Goal: Task Accomplishment & Management: Complete application form

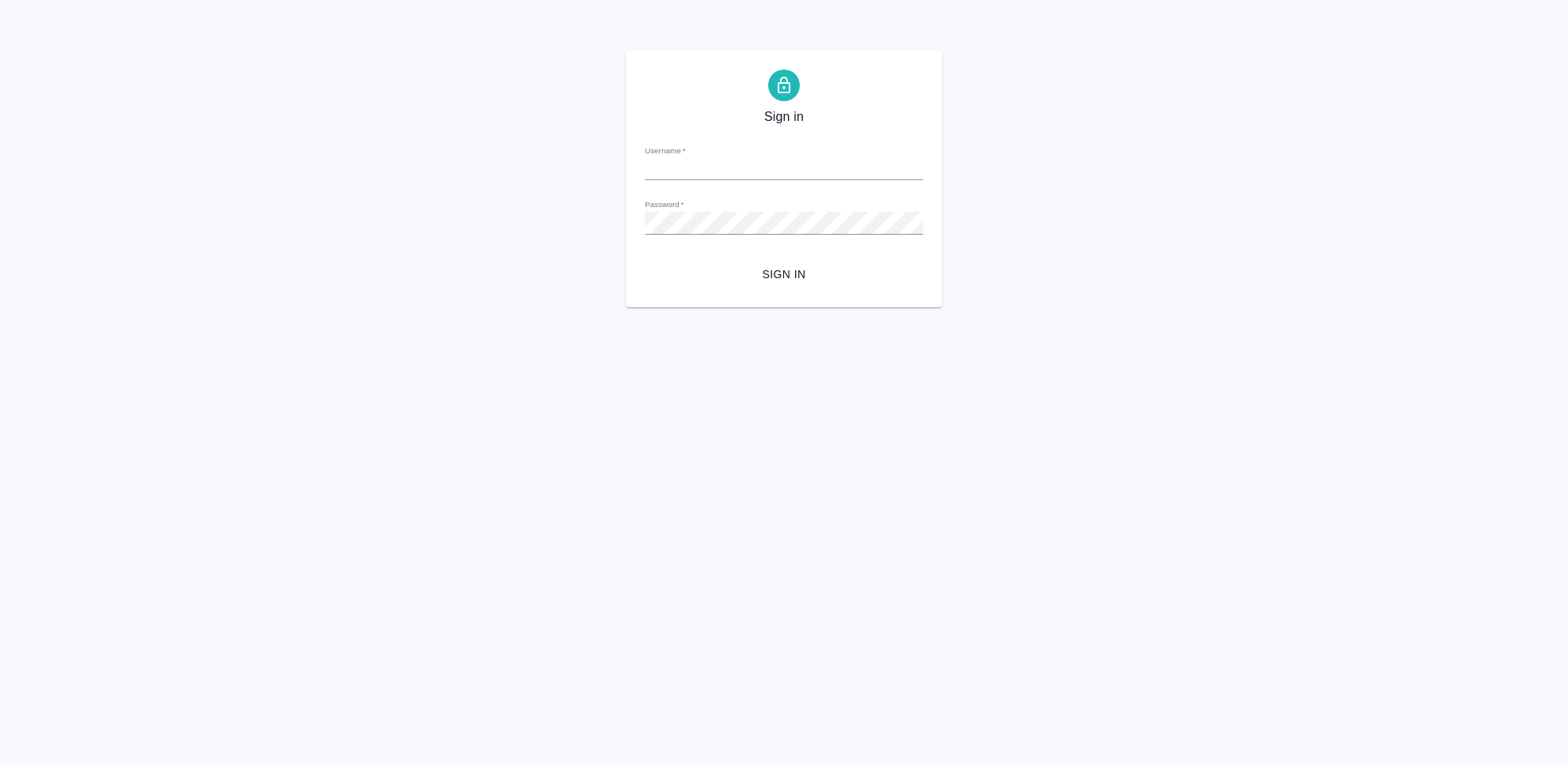
type input "[EMAIL_ADDRESS][DOMAIN_NAME]"
click at [790, 278] on span "Sign in" at bounding box center [784, 275] width 253 height 20
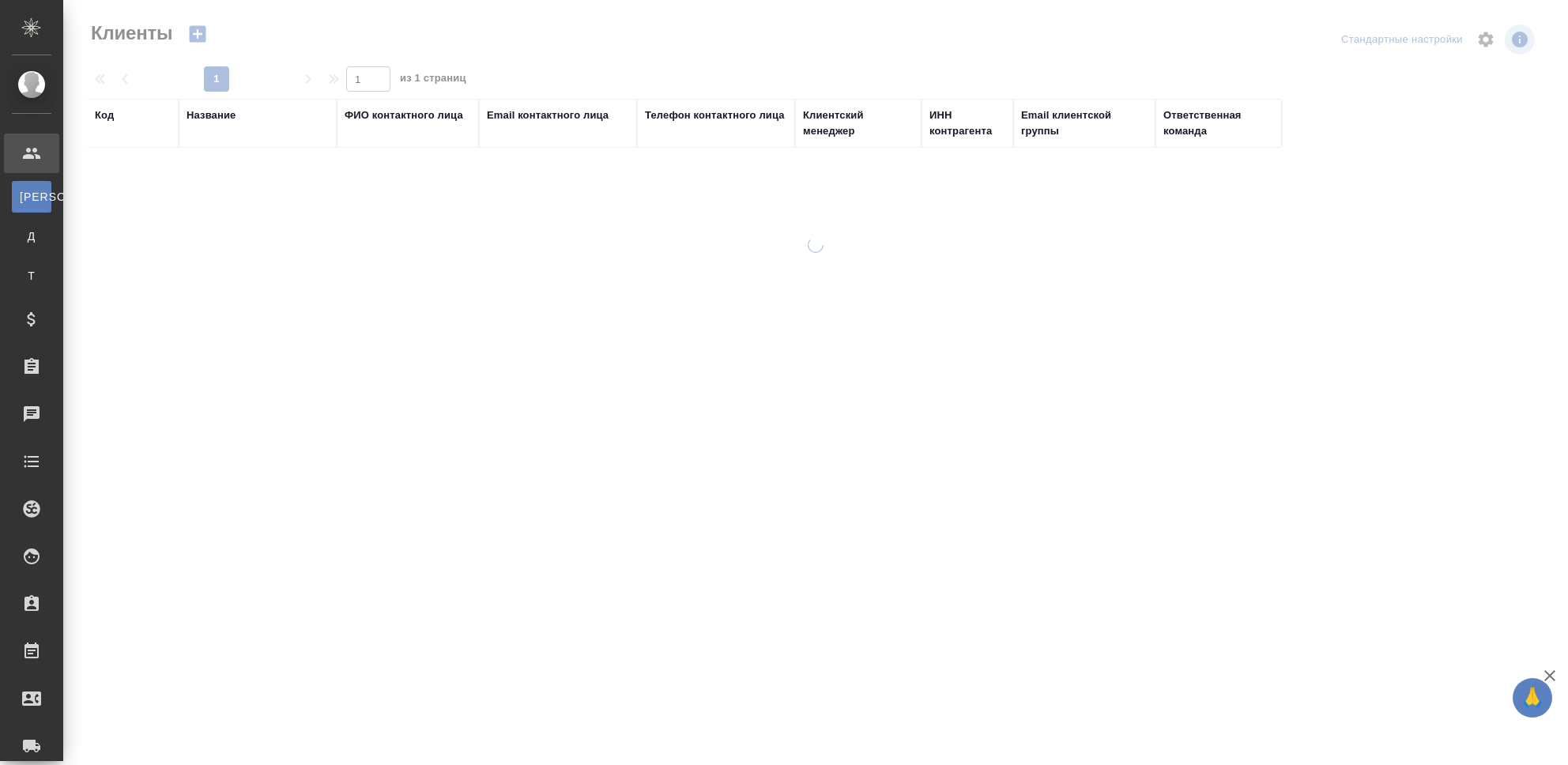
select select "RU"
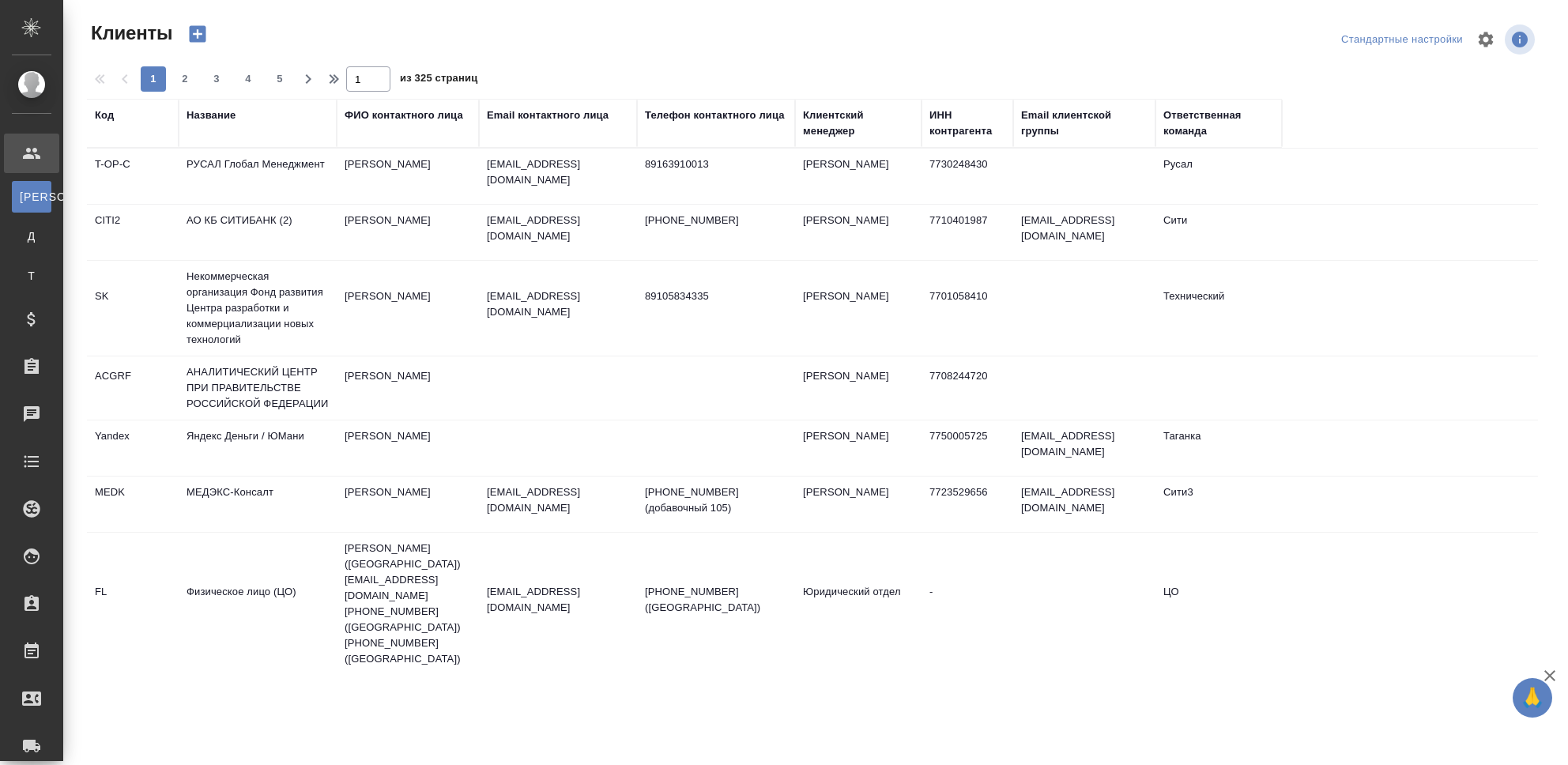
click at [225, 129] on div "Название" at bounding box center [257, 123] width 143 height 31
click at [209, 118] on div "Название" at bounding box center [210, 115] width 49 height 16
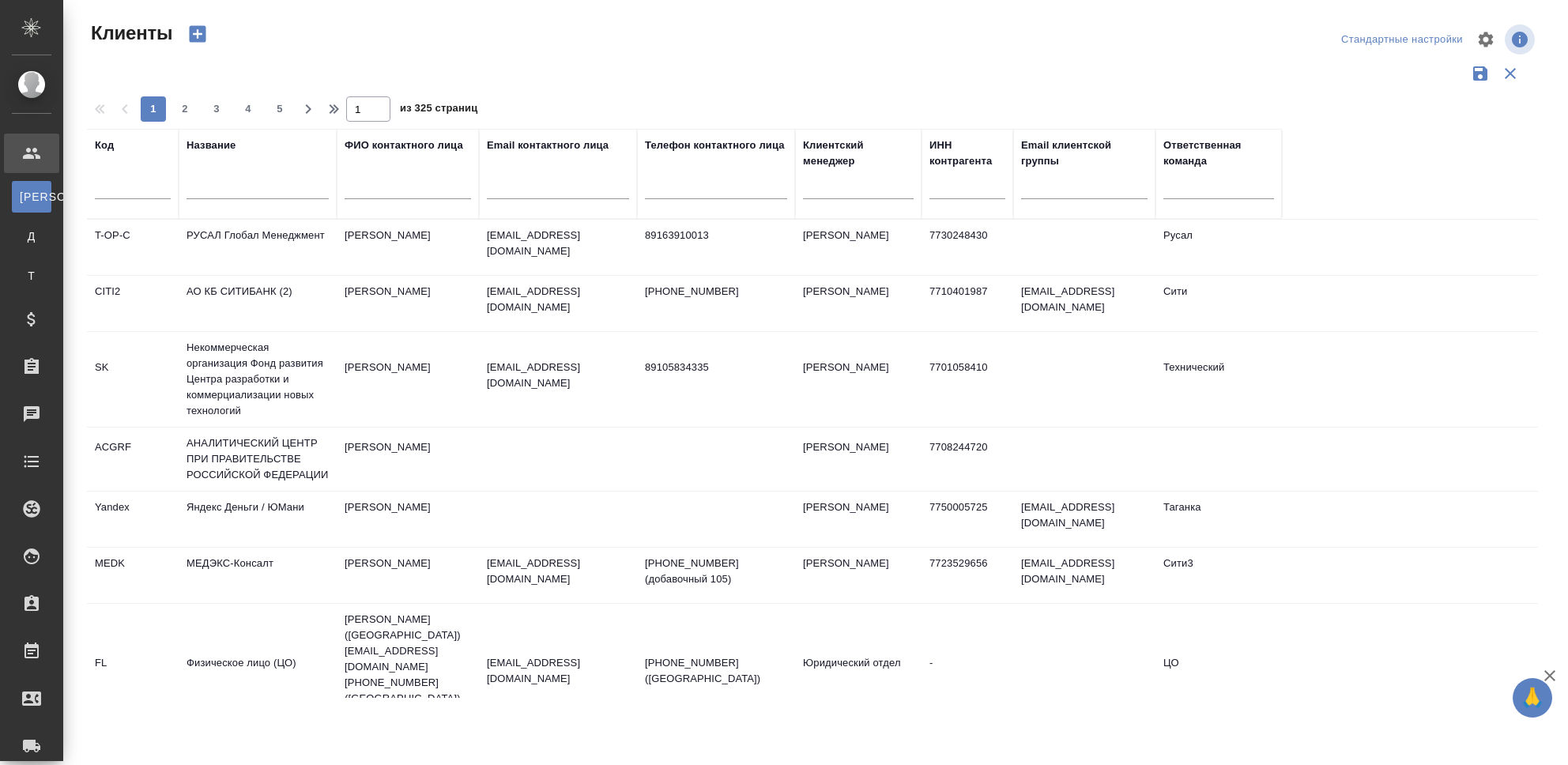
click at [223, 190] on input "text" at bounding box center [257, 190] width 143 height 20
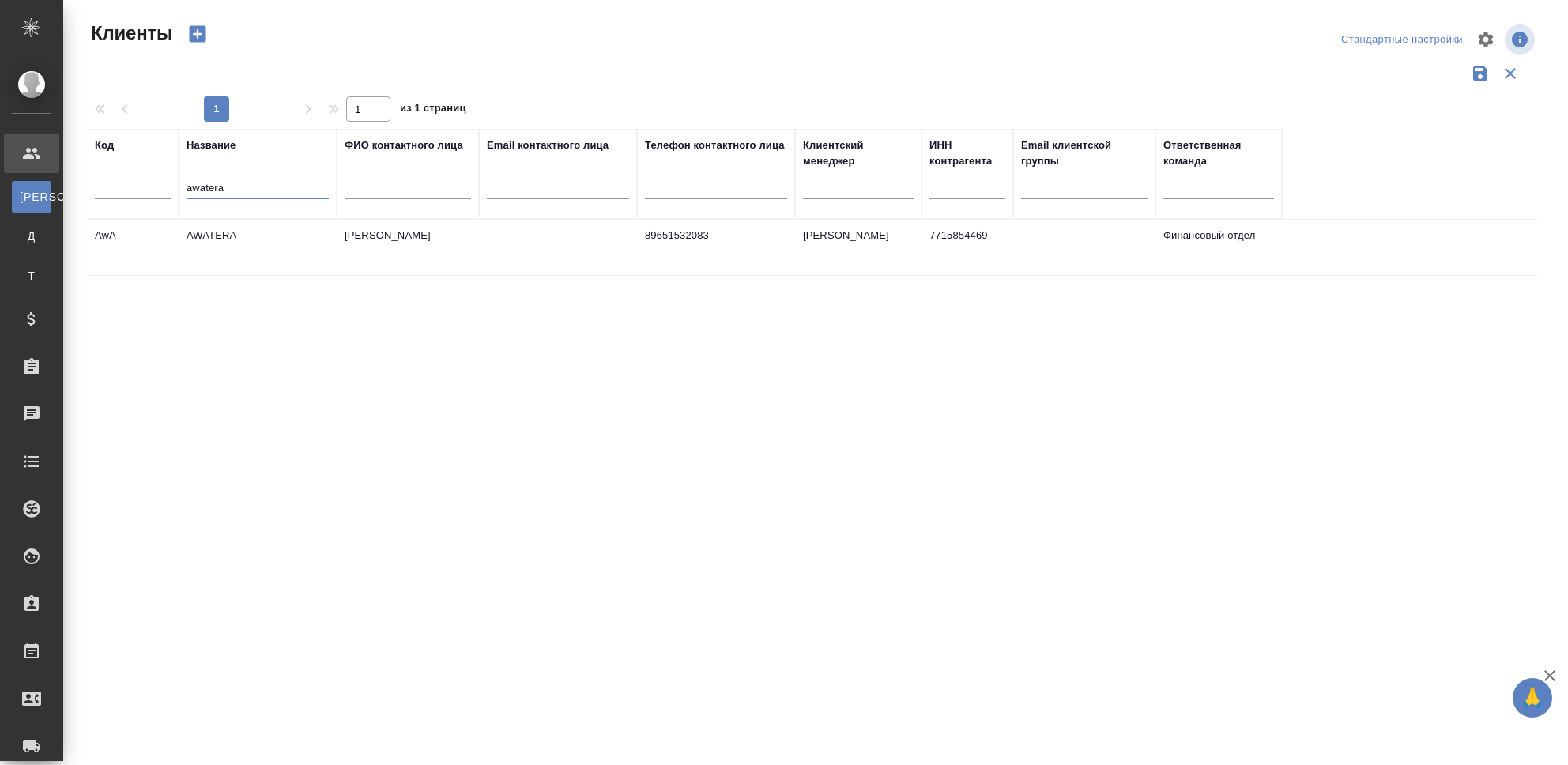
type input "awatera"
click at [223, 236] on td "AWATERA" at bounding box center [258, 247] width 158 height 55
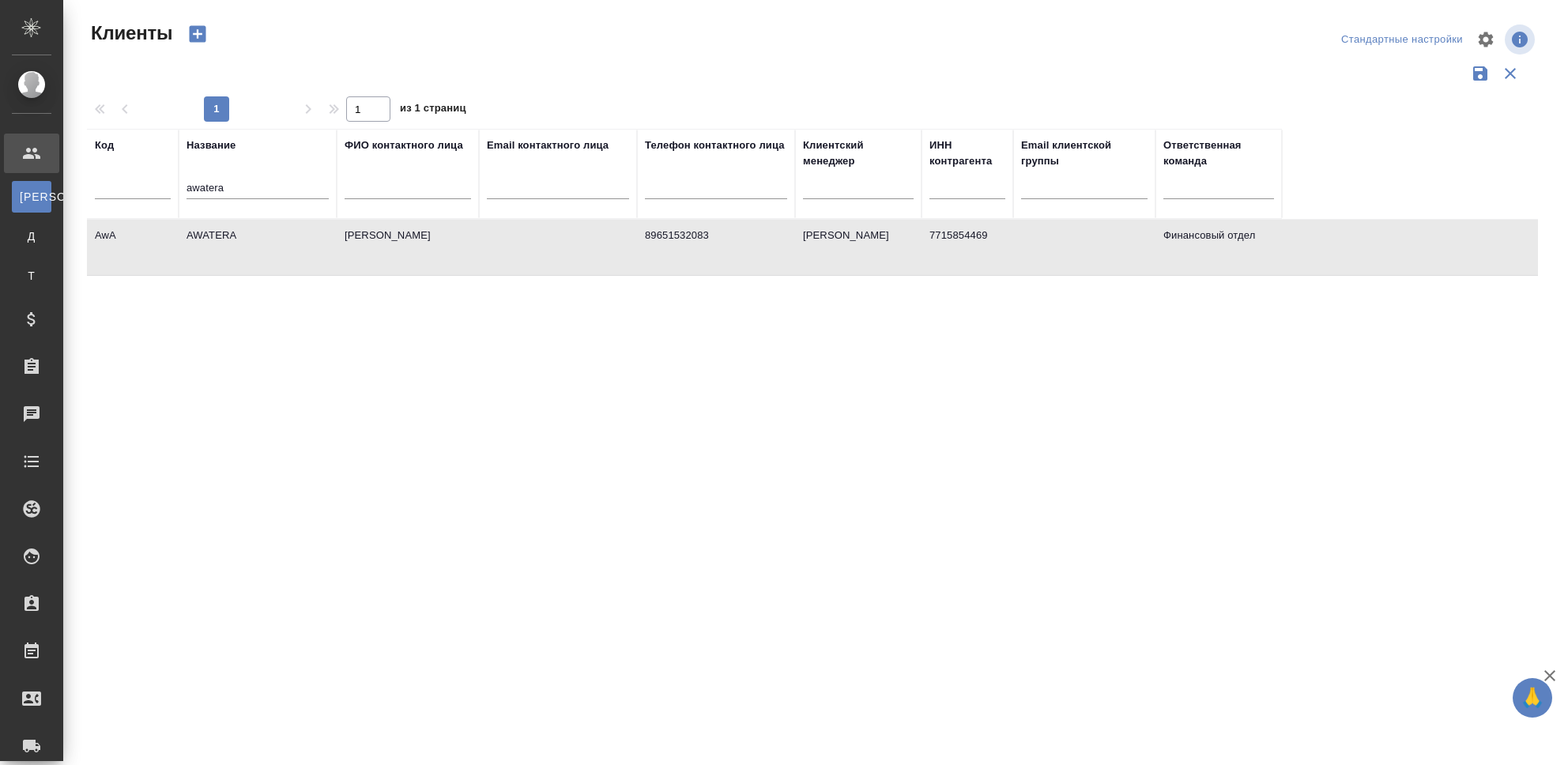
click at [224, 237] on td "AWATERA" at bounding box center [258, 247] width 158 height 55
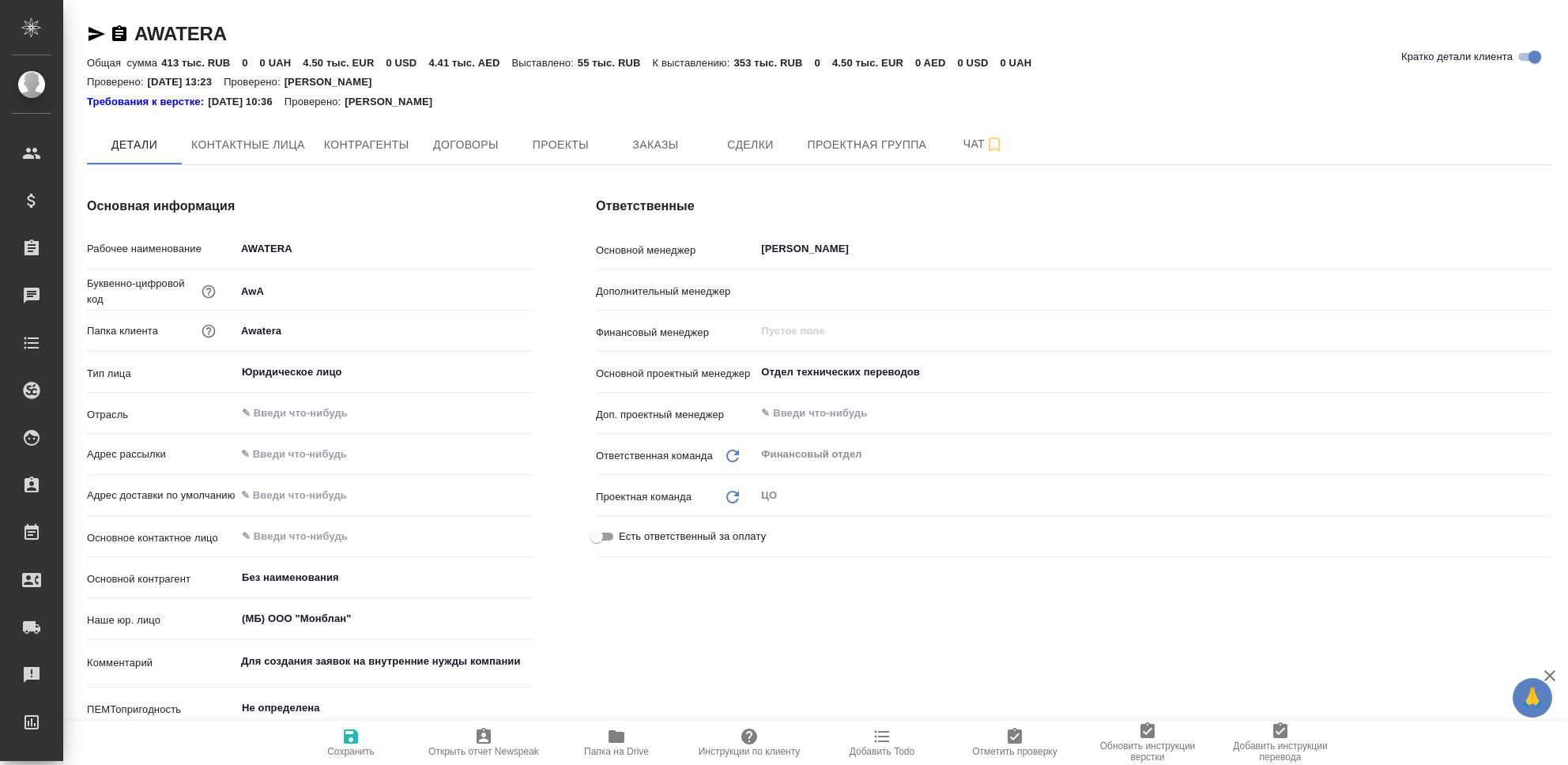
type textarea "x"
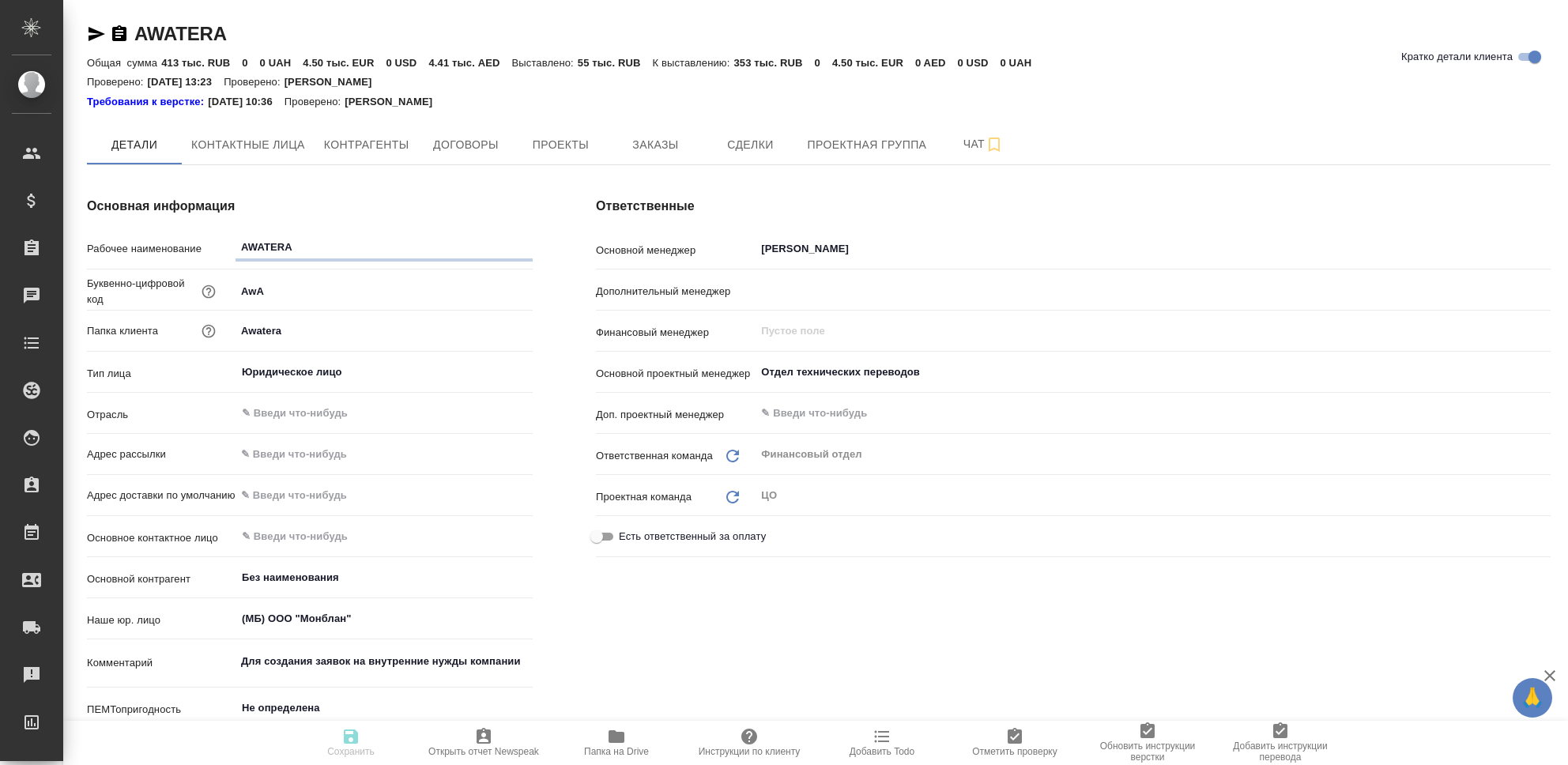
type textarea "x"
click at [652, 142] on span "Заказы" at bounding box center [655, 145] width 76 height 20
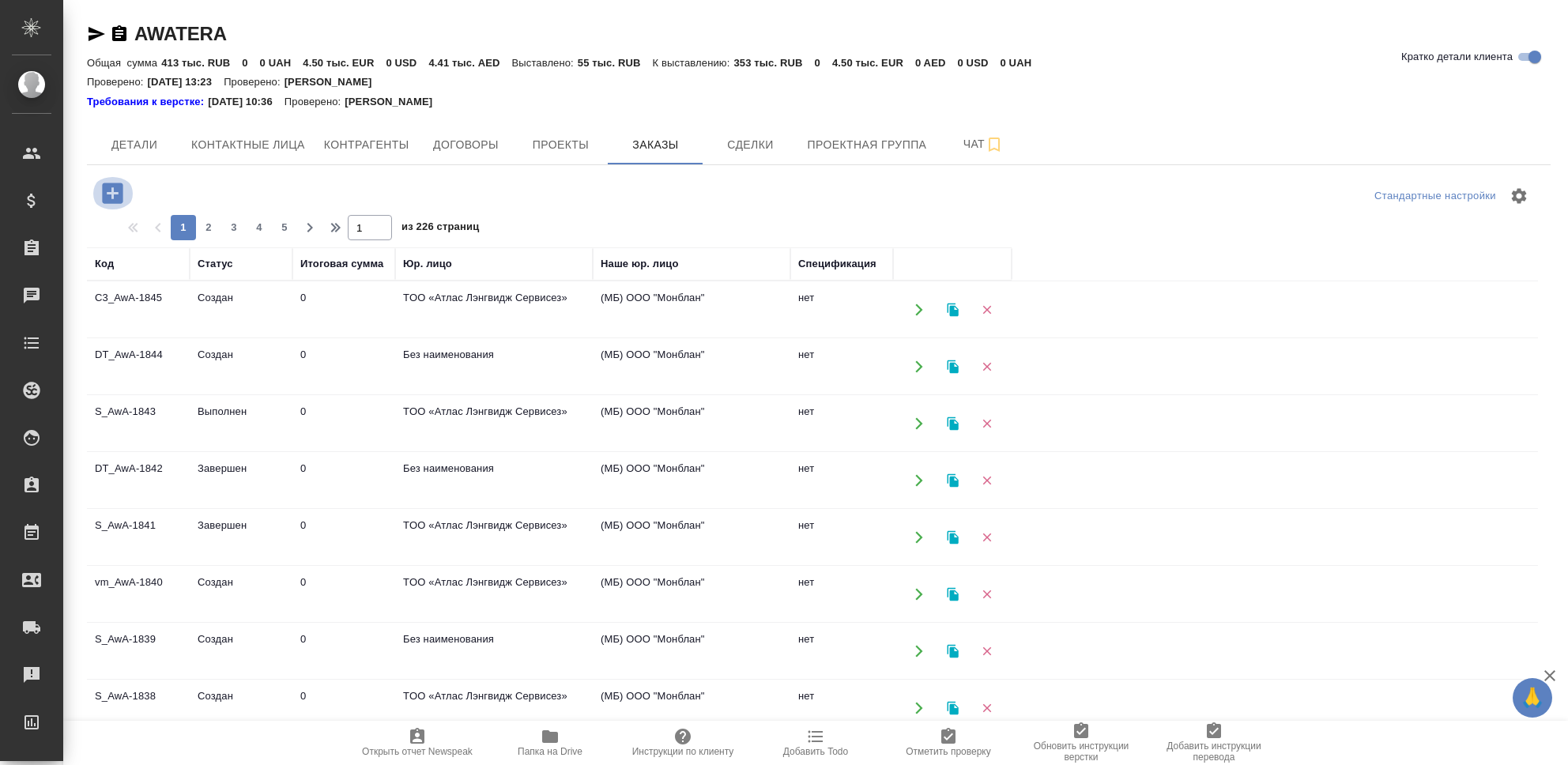
click at [107, 196] on icon "button" at bounding box center [112, 192] width 21 height 21
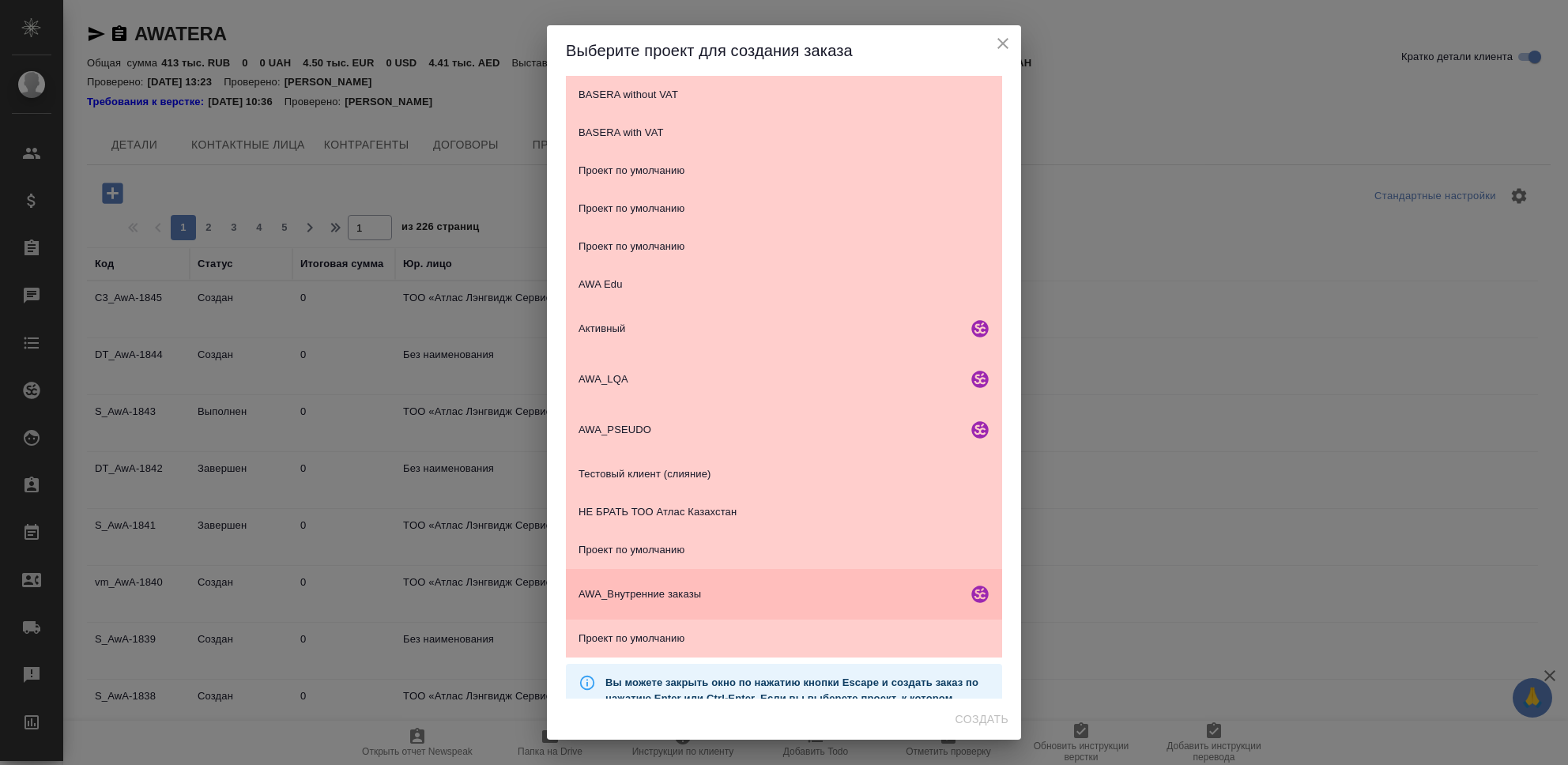
scroll to position [106, 0]
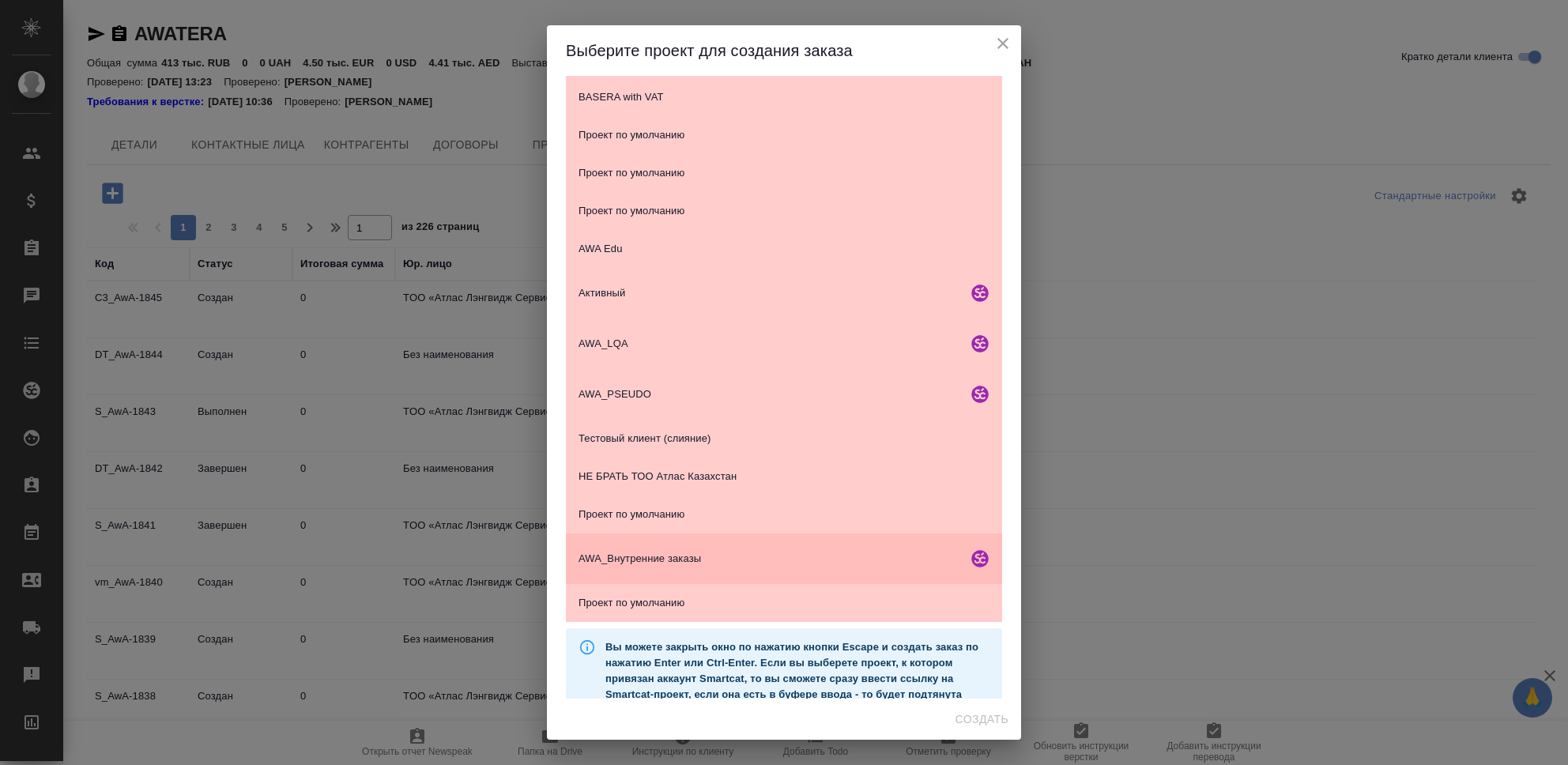
click at [683, 554] on span "AWA_Внутренние заказы" at bounding box center [770, 558] width 383 height 16
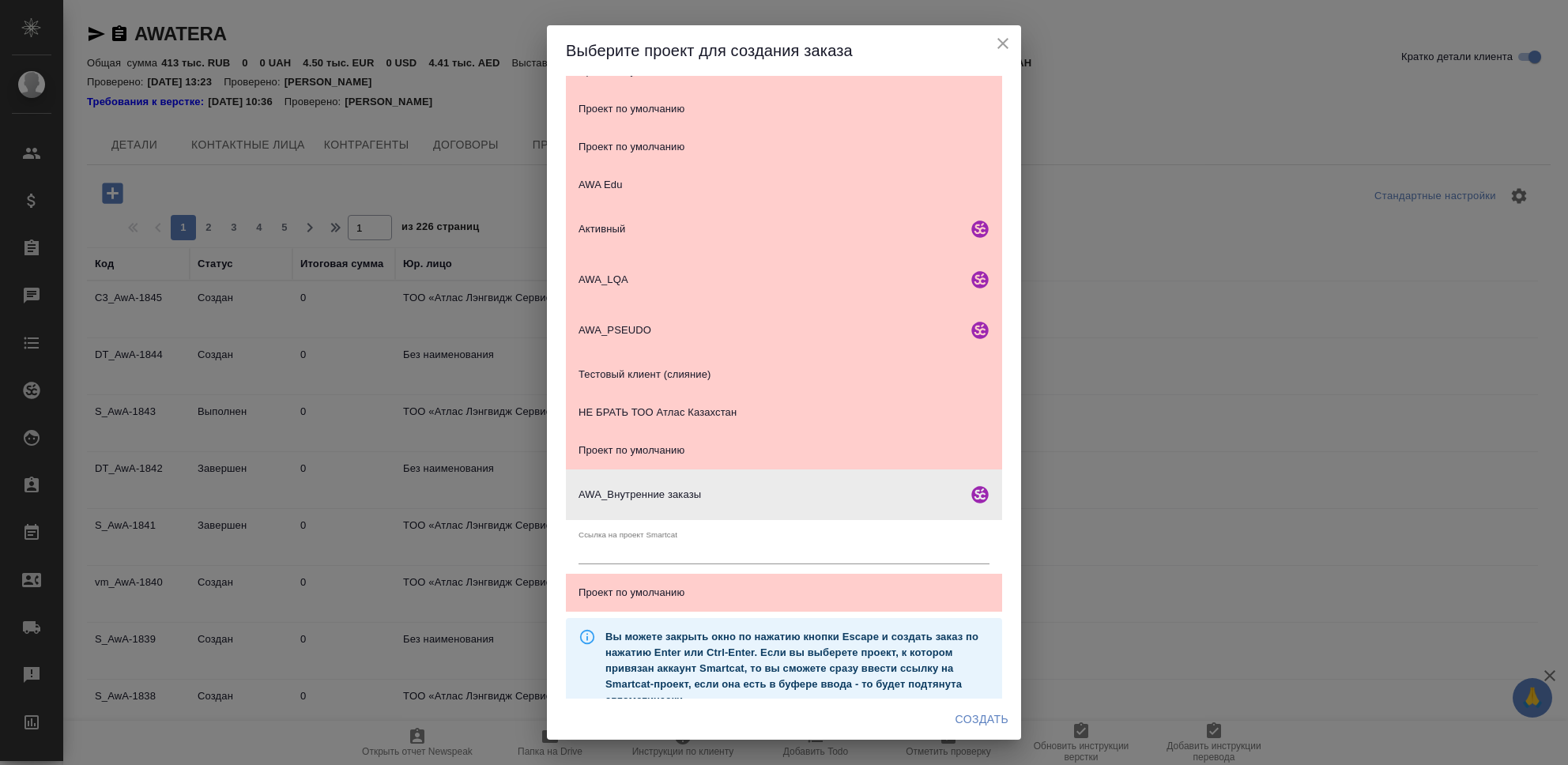
scroll to position [196, 0]
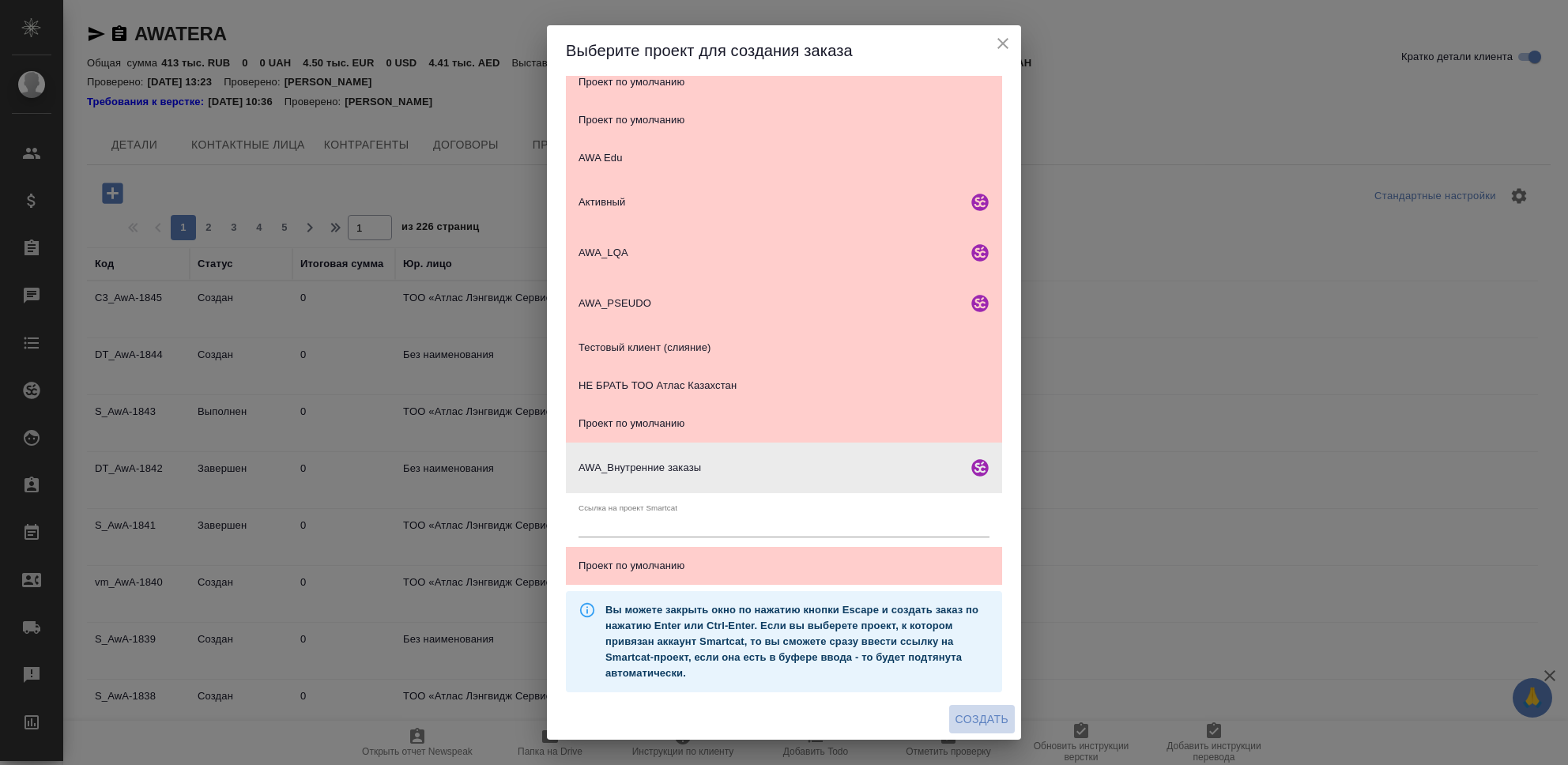
click at [978, 711] on span "Создать" at bounding box center [982, 720] width 53 height 20
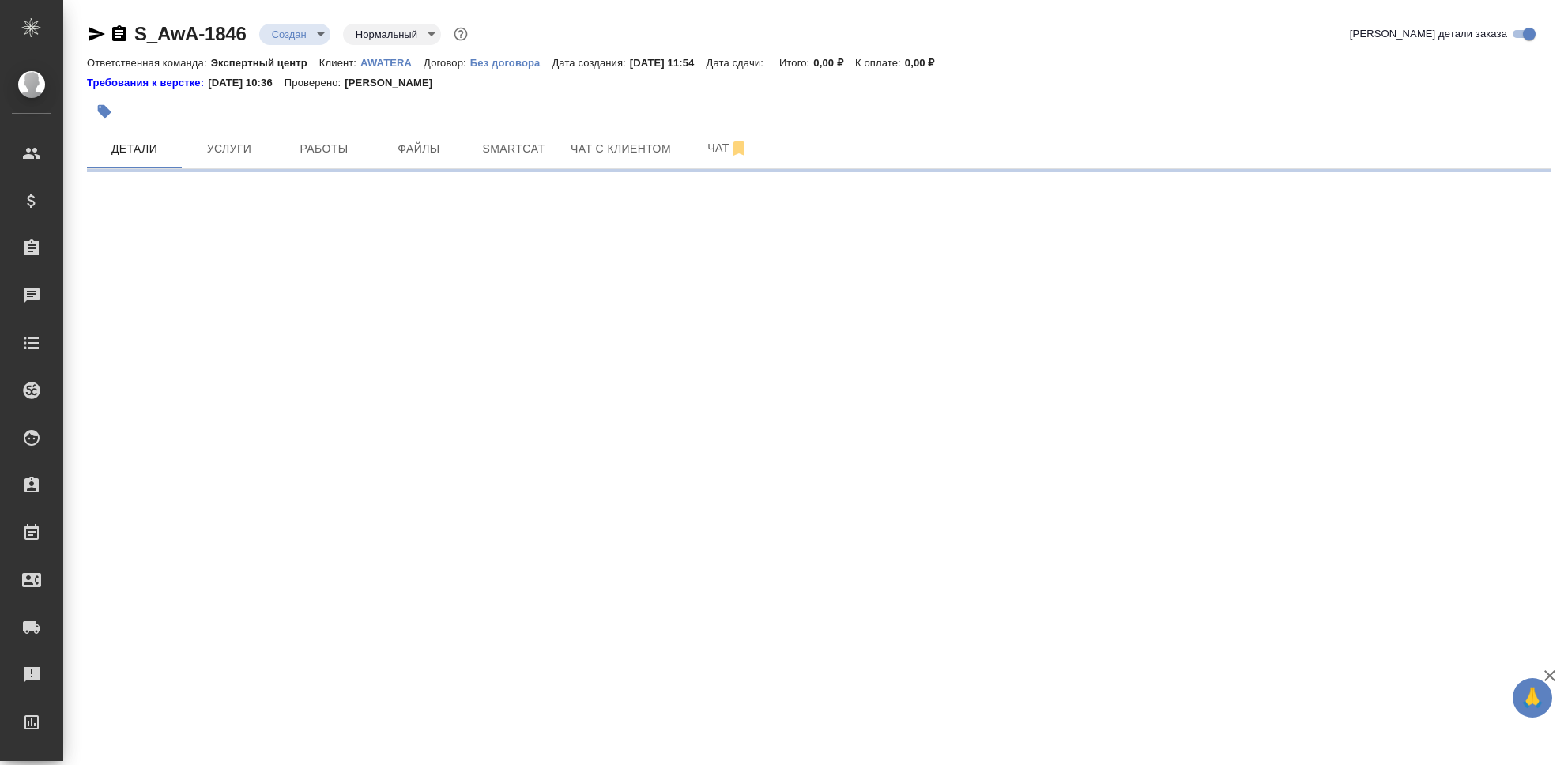
select select "RU"
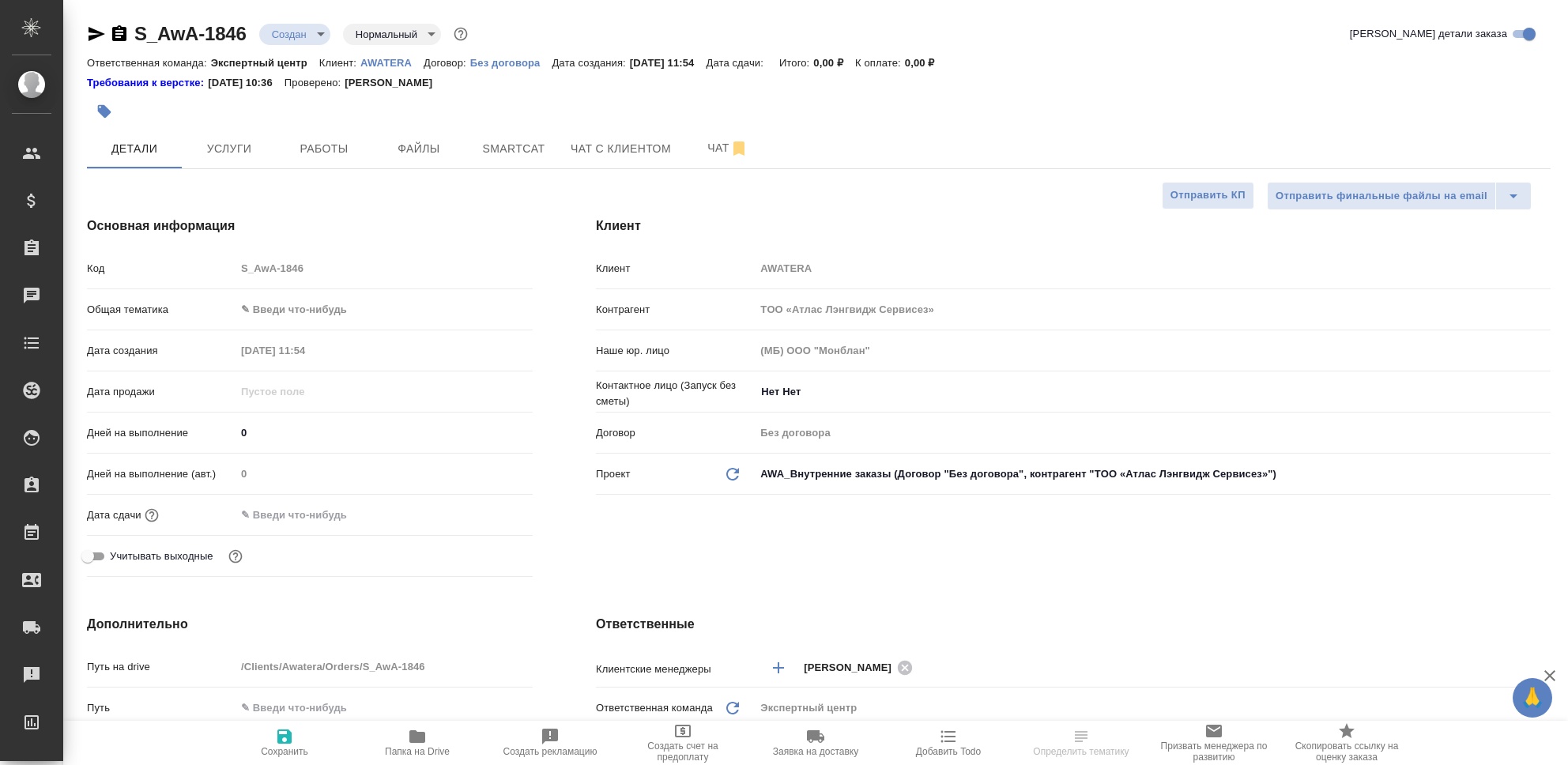
type textarea "x"
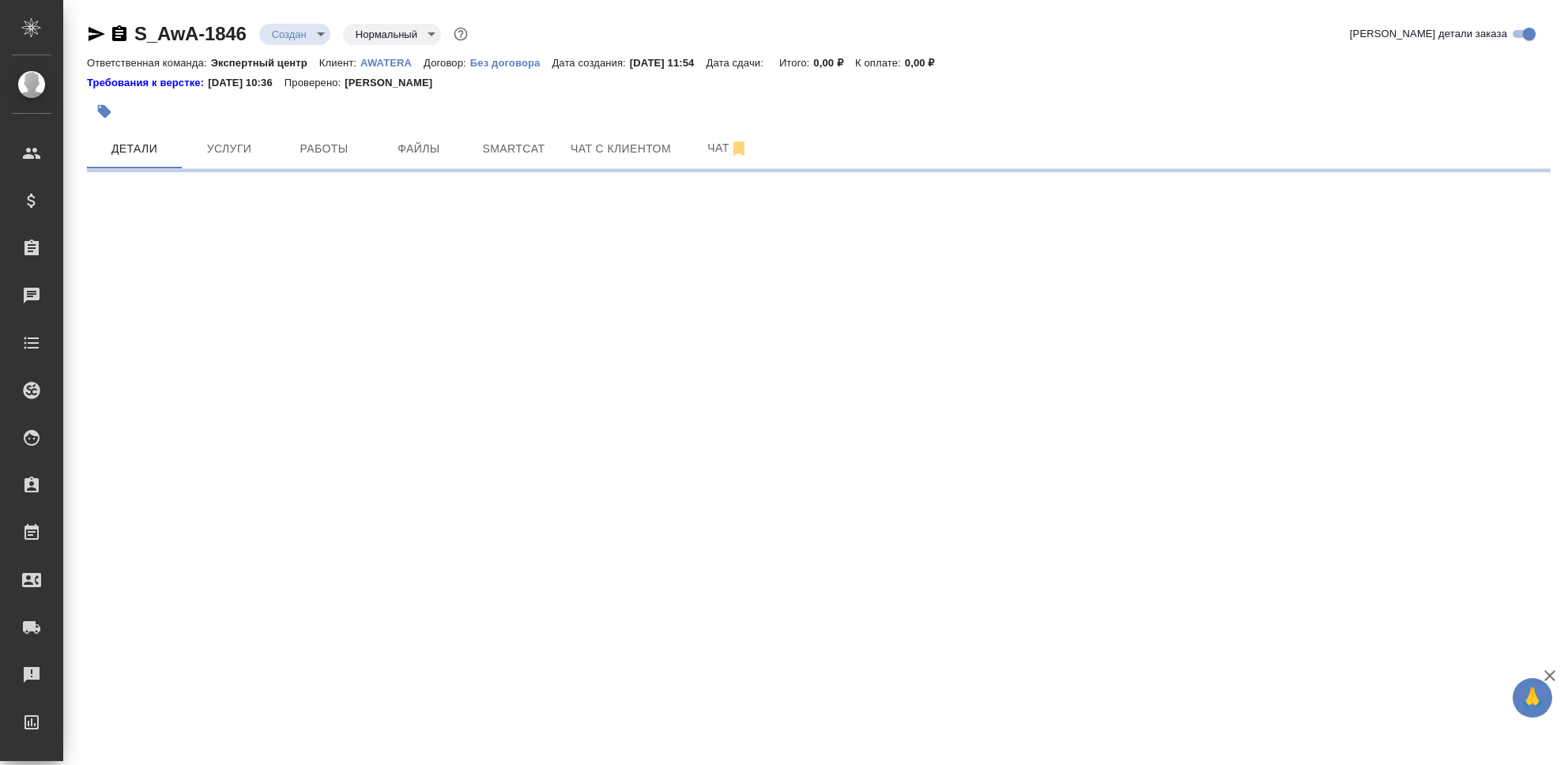
select select "RU"
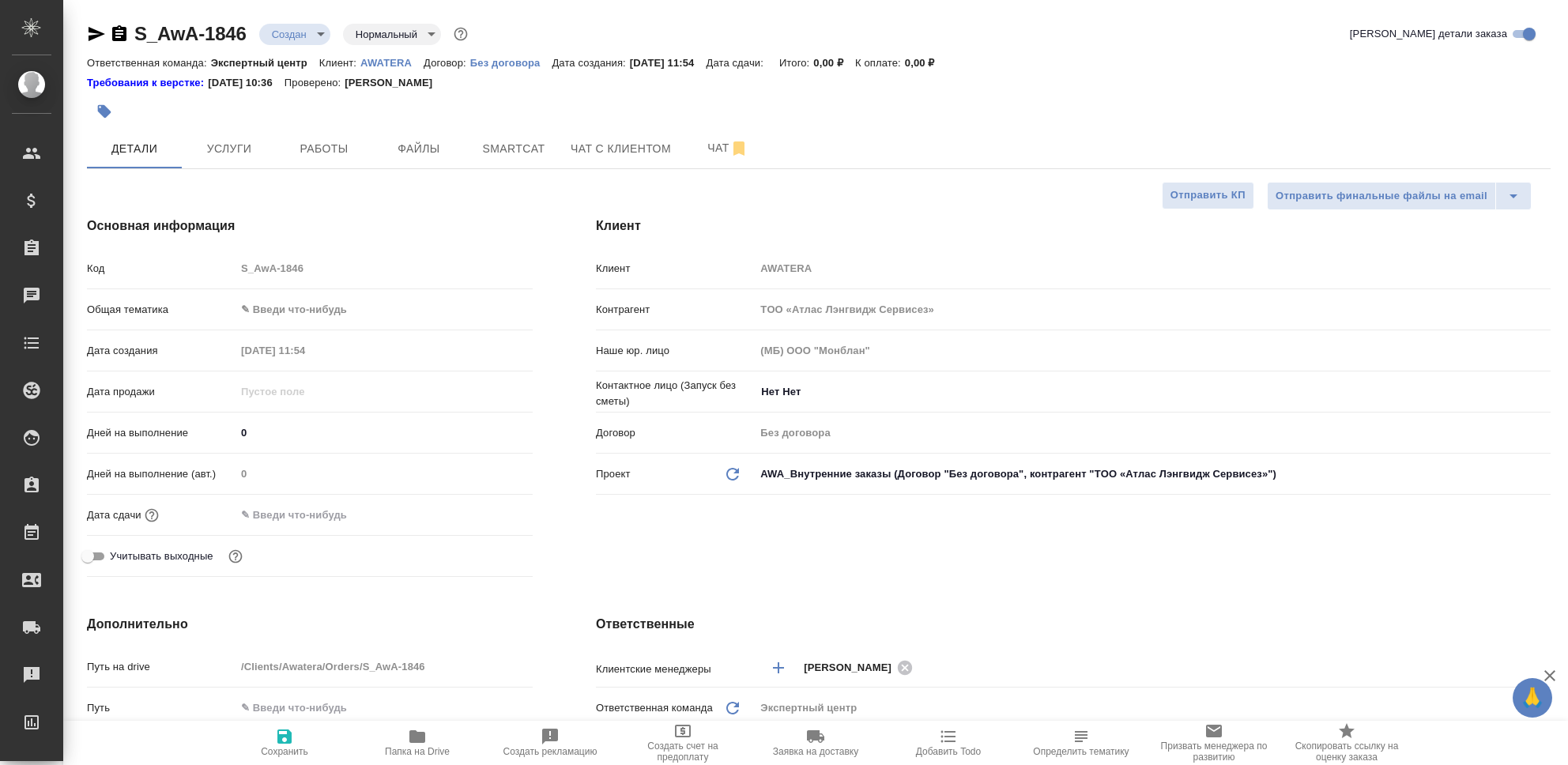
type textarea "x"
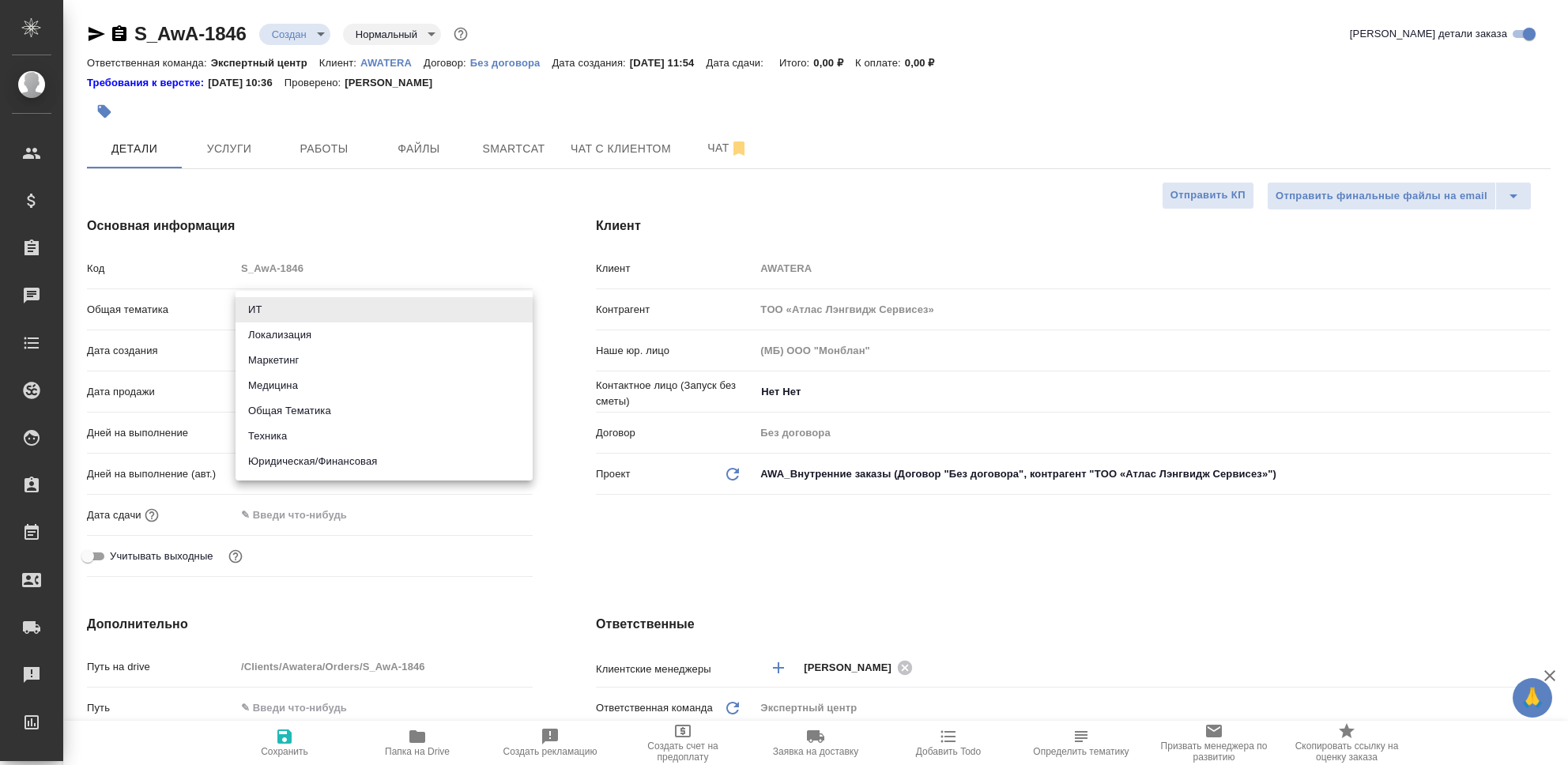
click at [307, 296] on body "🙏 .cls-1 fill:#fff; AWATERA [PERSON_NAME] Клиенты Спецификации Заказы 0 Чаты To…" at bounding box center [784, 382] width 1568 height 765
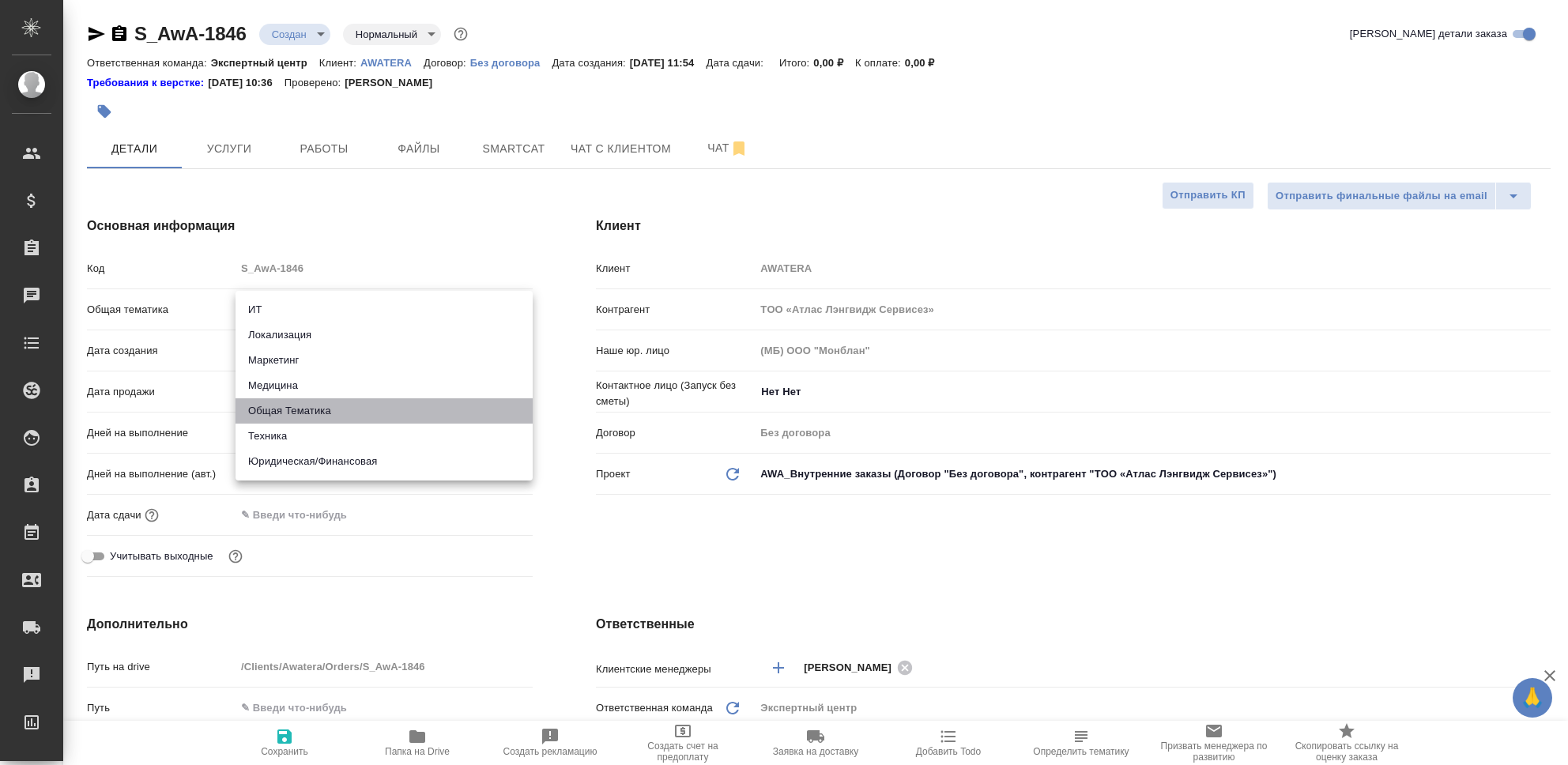
click at [326, 410] on li "Общая Тематика" at bounding box center [384, 411] width 298 height 26
type input "obtem"
type textarea "x"
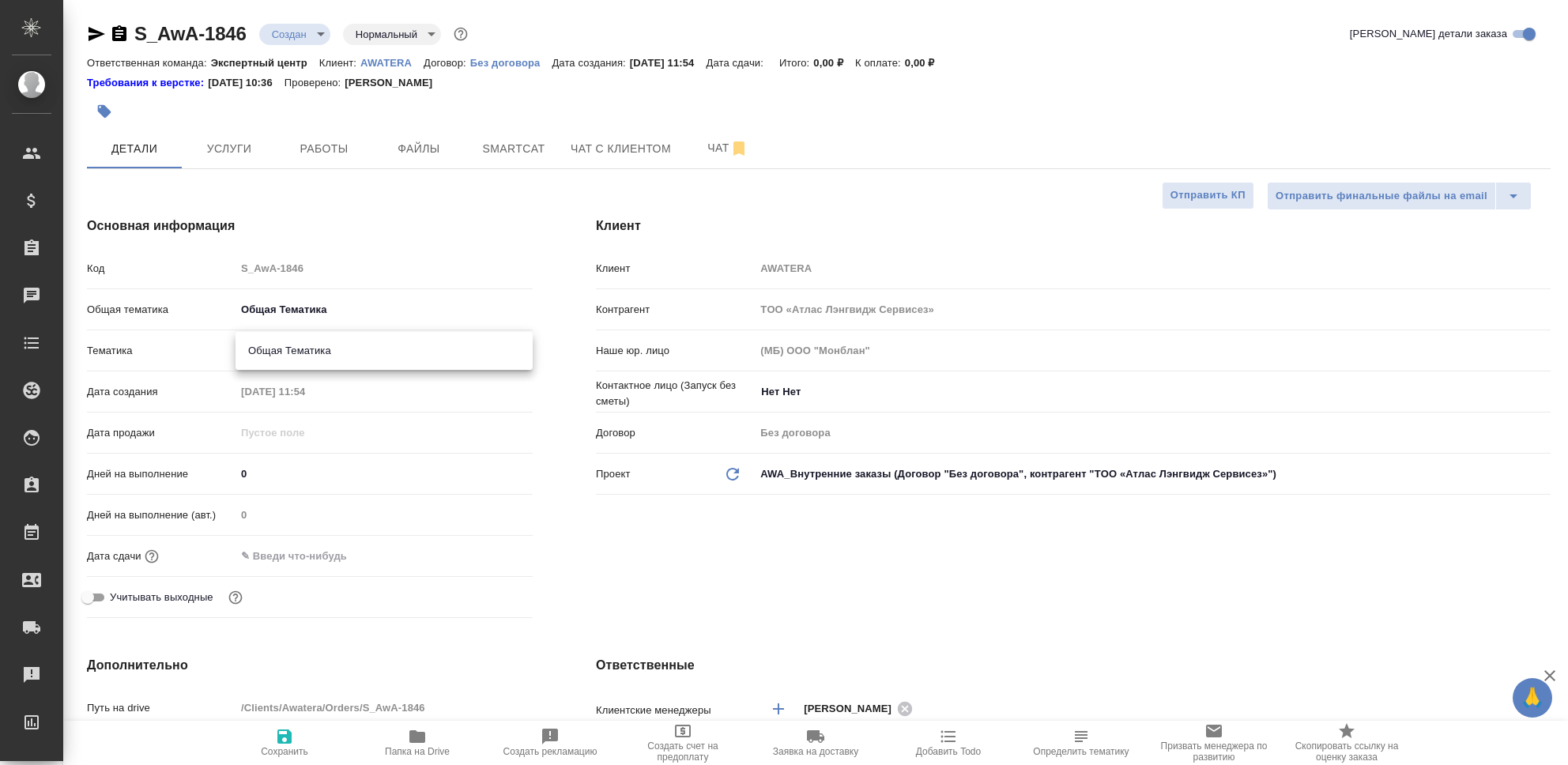
click at [320, 348] on body "🙏 .cls-1 fill:#fff; AWATERA Seleznev Maksim Клиенты Спецификации Заказы 0 Чаты …" at bounding box center [784, 382] width 1568 height 765
click at [325, 354] on li "Общая Тематика" at bounding box center [384, 350] width 298 height 26
type textarea "x"
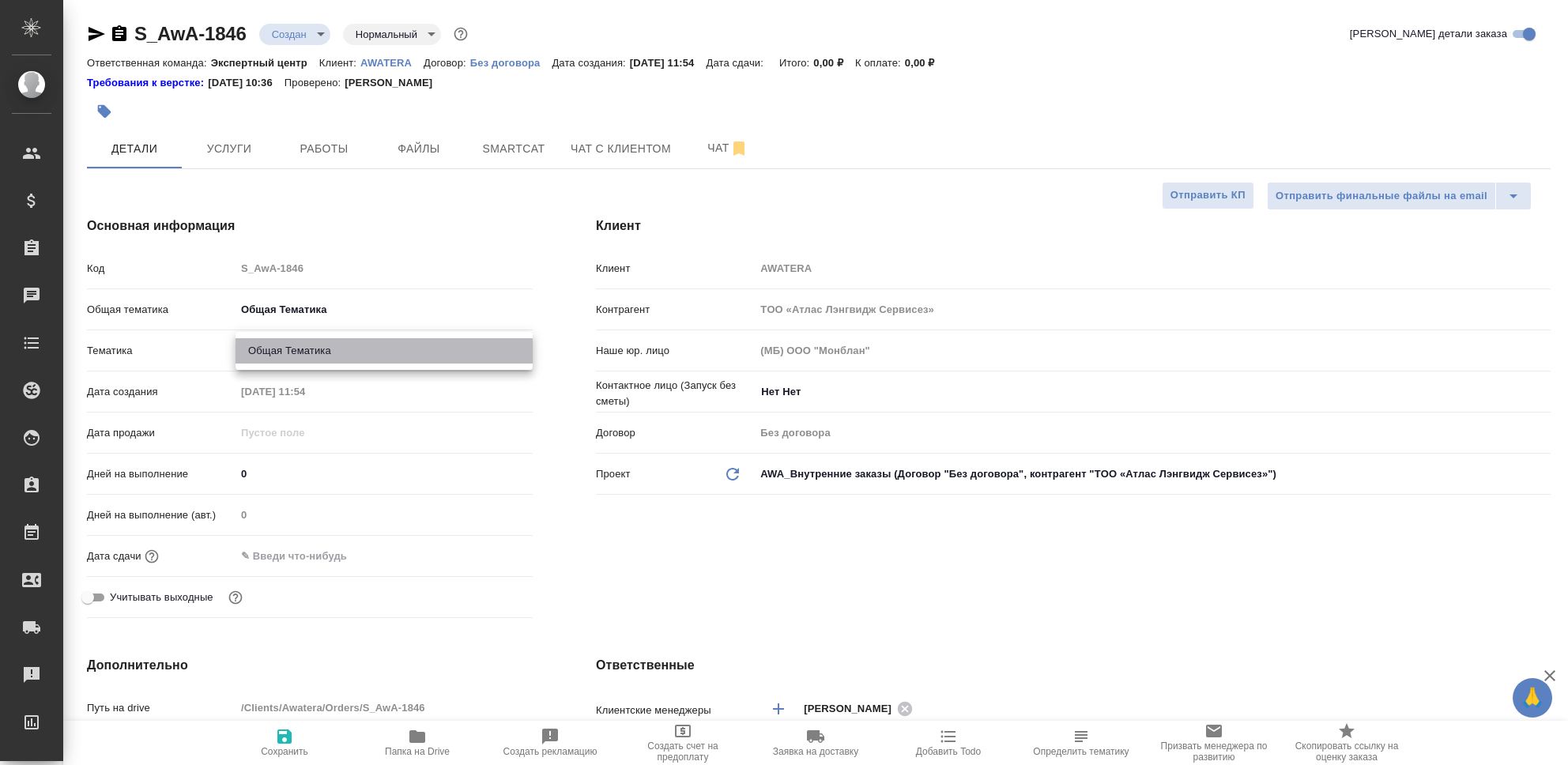
type input "6012b1ca196b0e5c9229a120"
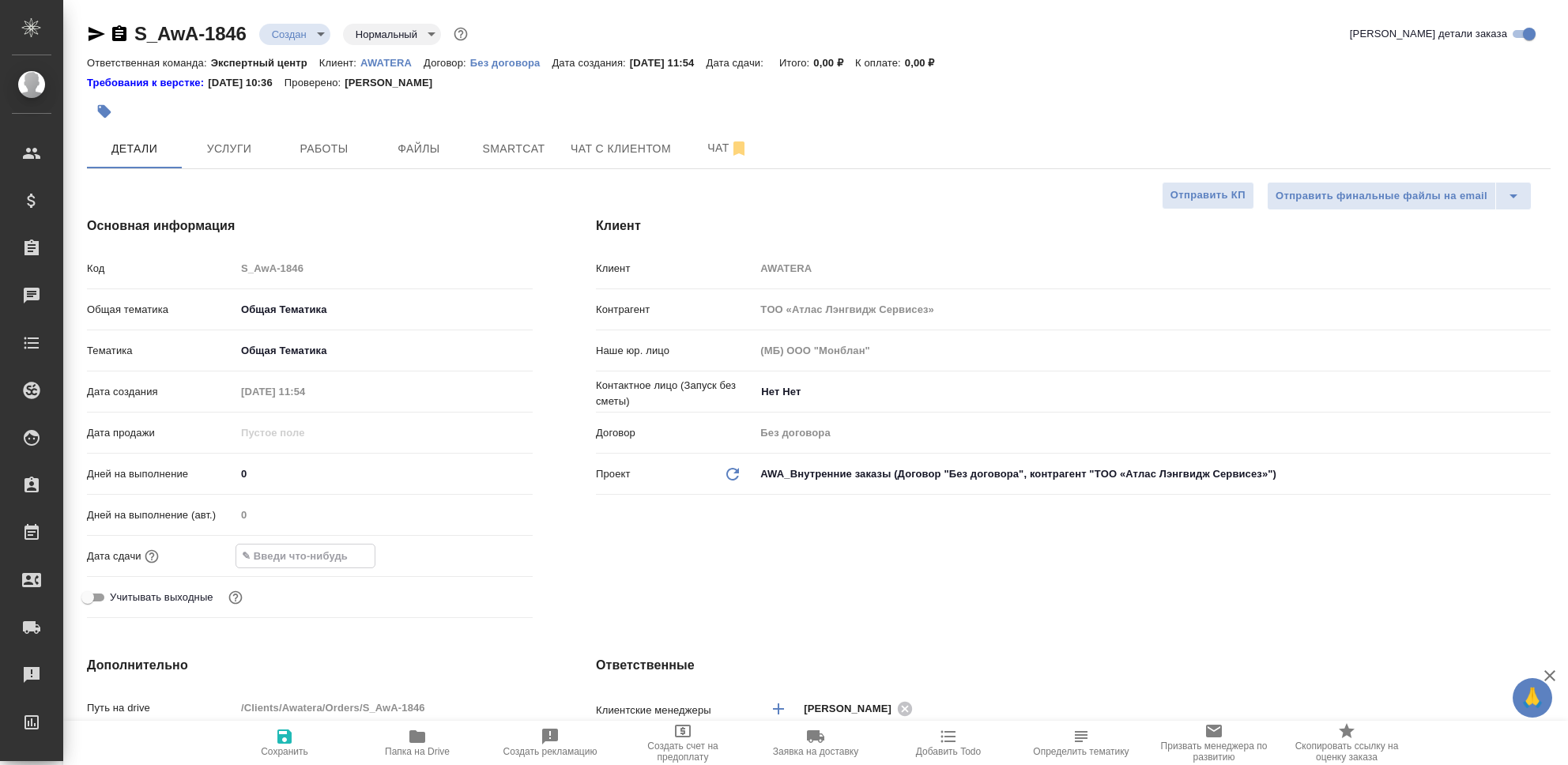
click at [335, 553] on input "text" at bounding box center [306, 556] width 138 height 23
click at [486, 553] on icon "button" at bounding box center [486, 556] width 19 height 19
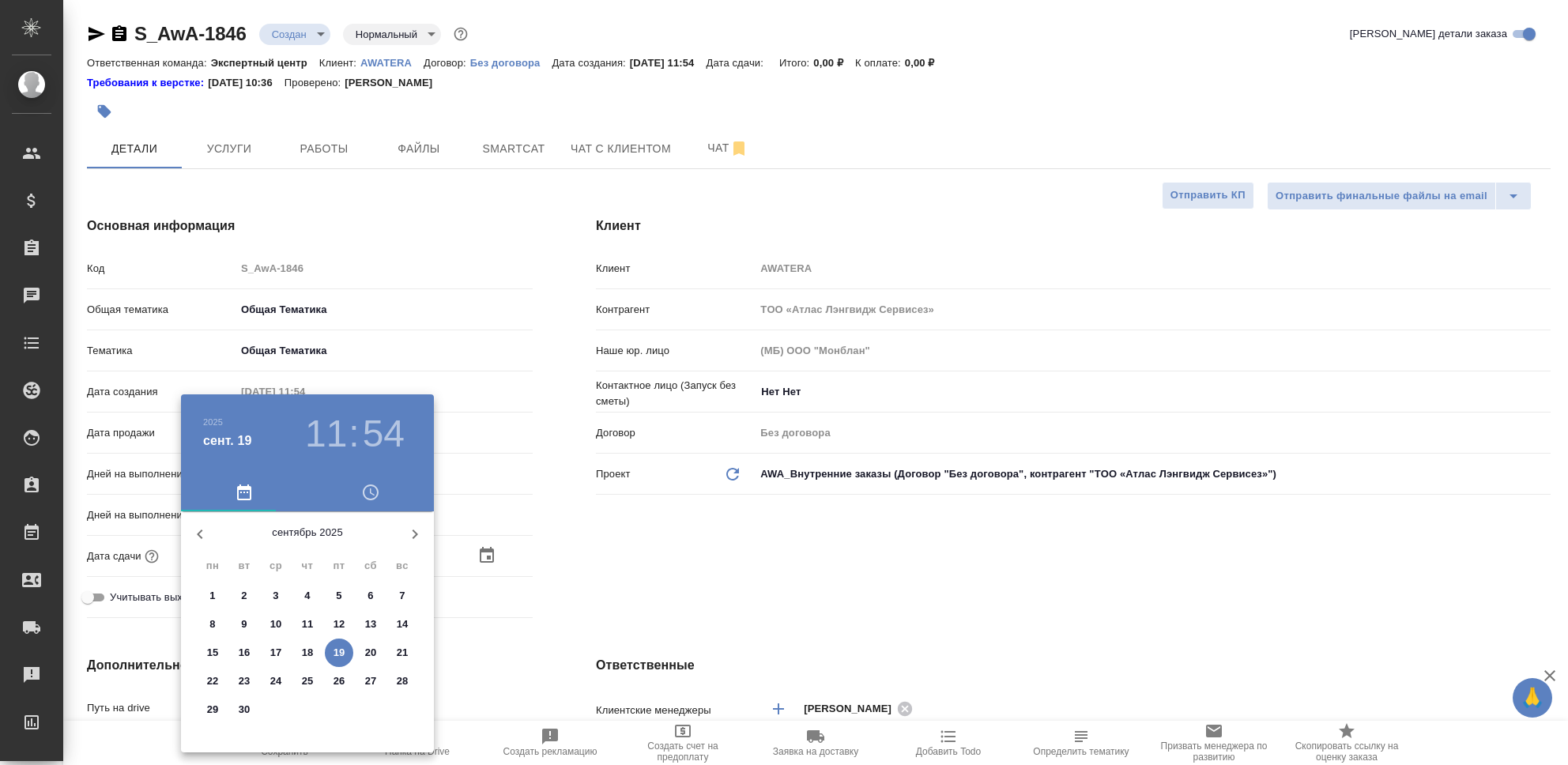
click at [245, 709] on p "30" at bounding box center [245, 709] width 12 height 16
type input "30.09.2025 11:54"
type textarea "x"
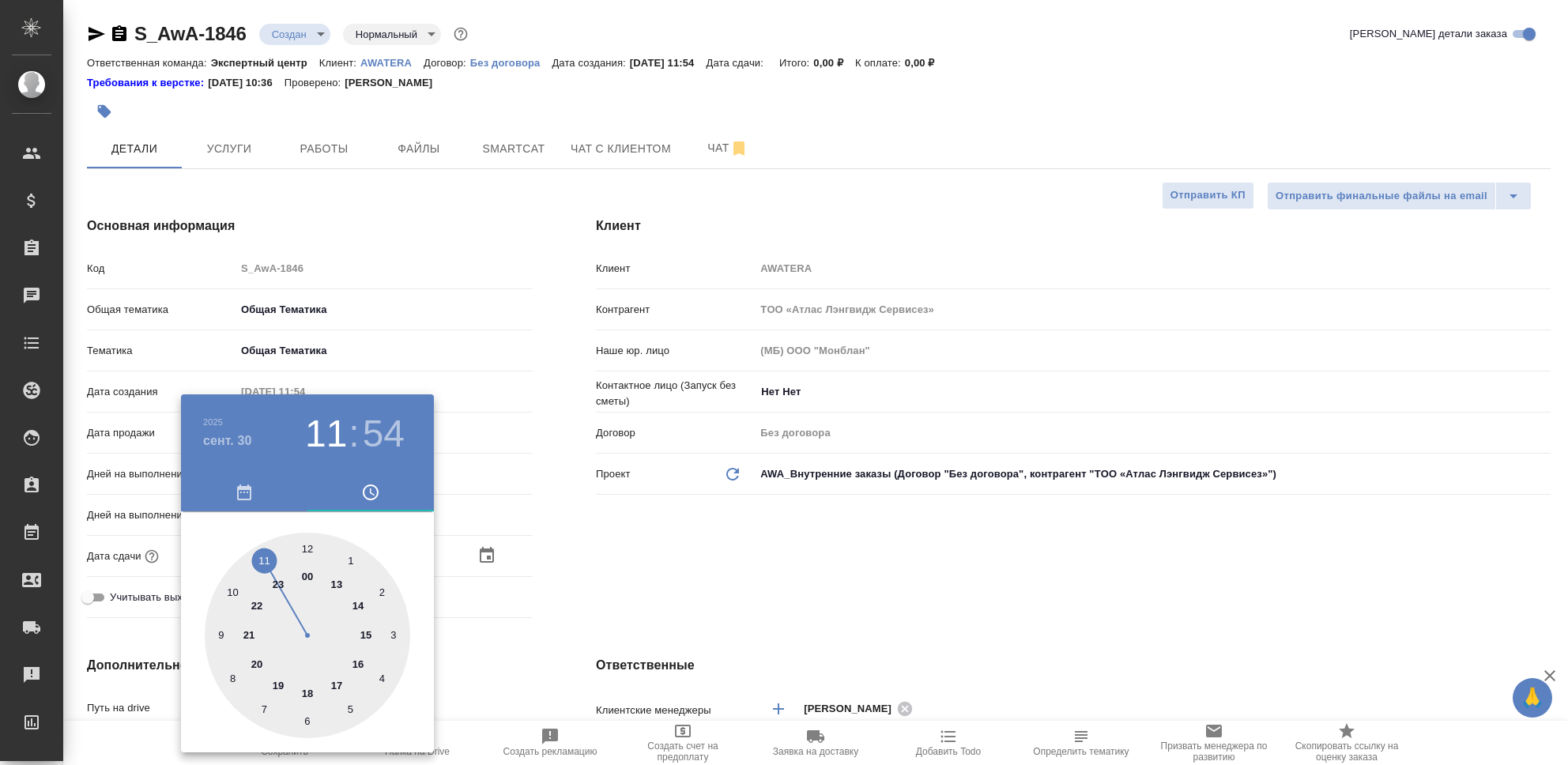
type input "[DATE] 23:54"
type textarea "x"
click at [277, 585] on div at bounding box center [307, 635] width 205 height 205
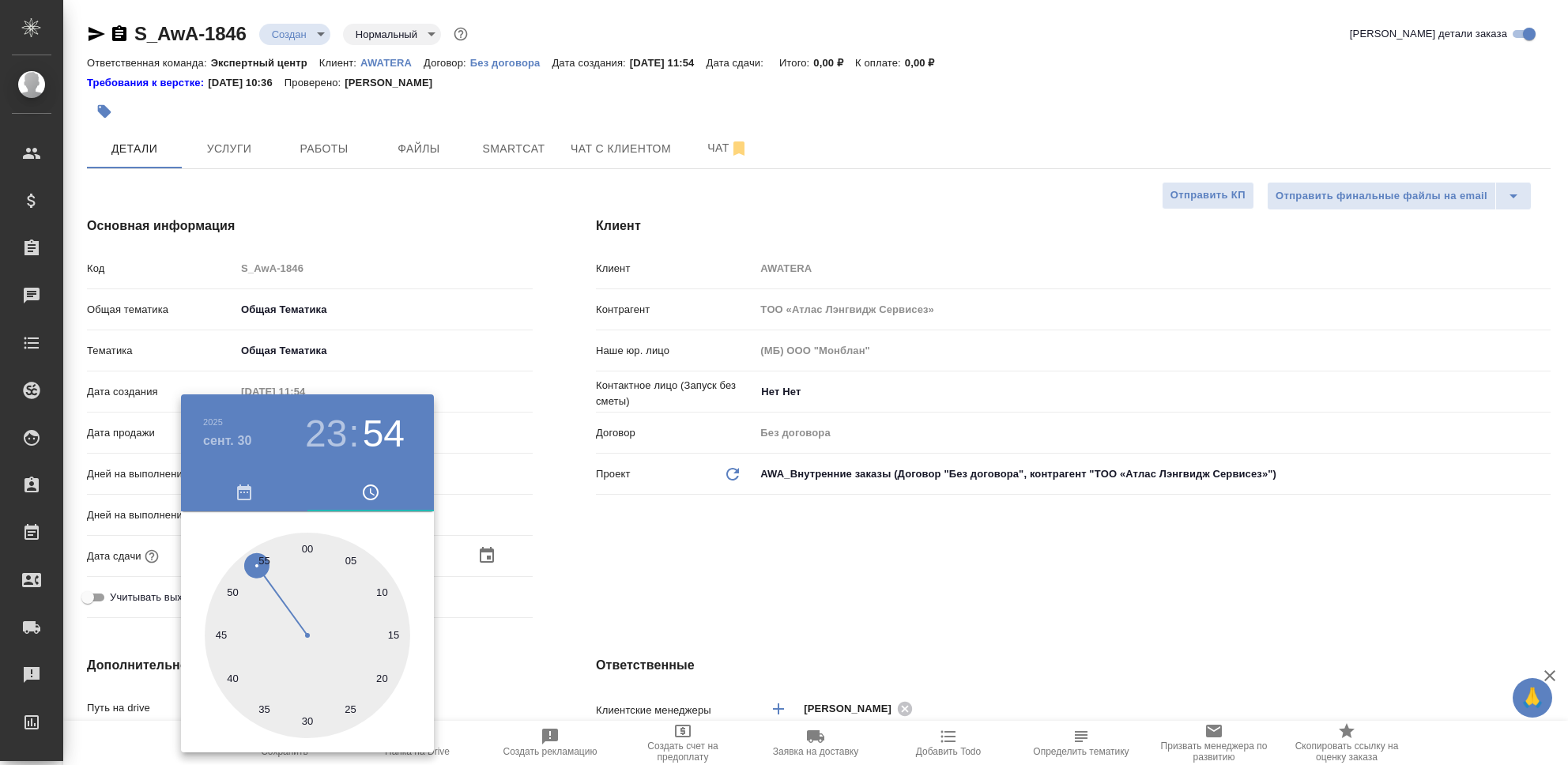
type textarea "x"
click at [628, 569] on div at bounding box center [784, 382] width 1568 height 765
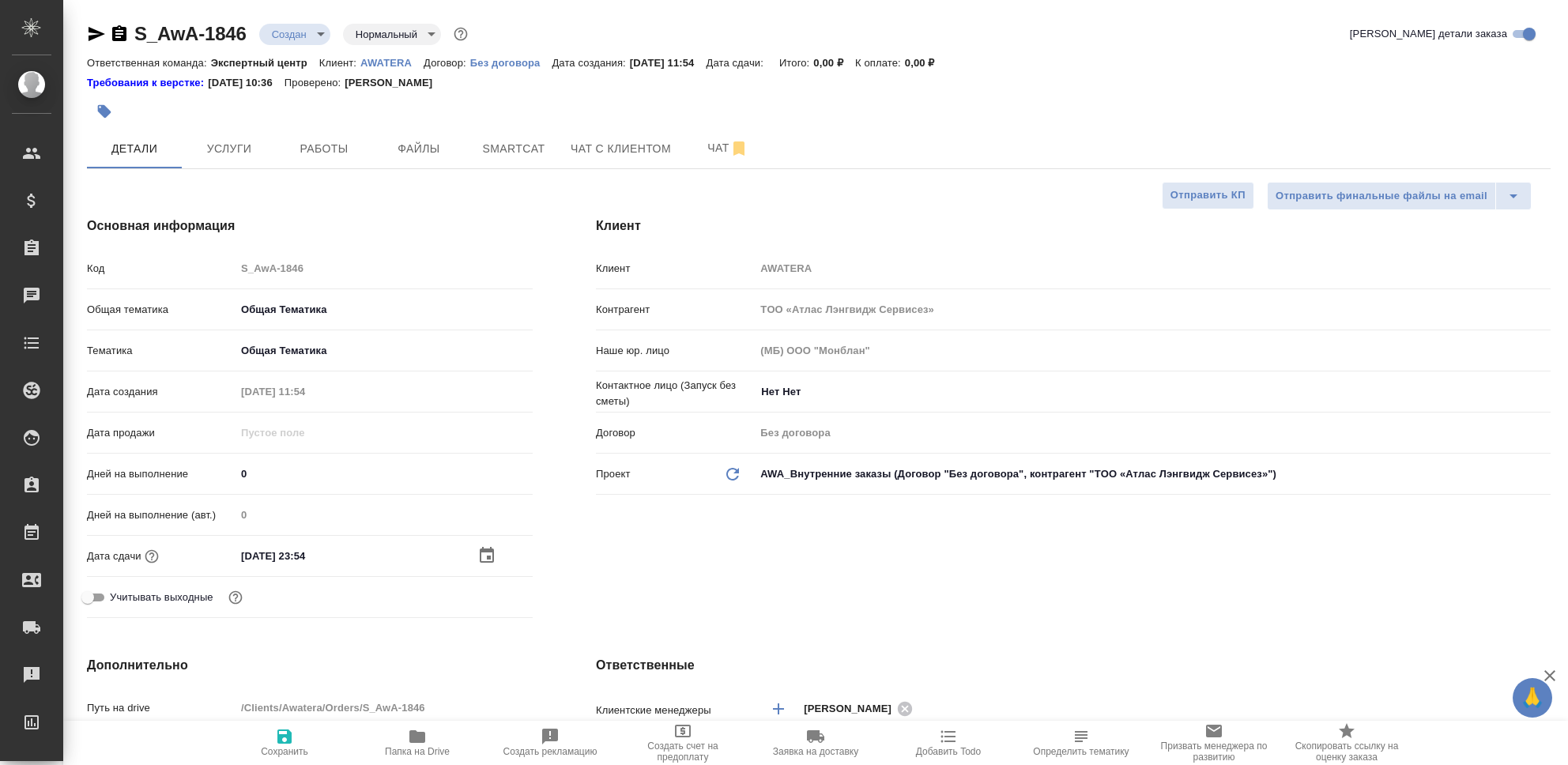
click at [287, 738] on icon "button" at bounding box center [284, 736] width 14 height 14
type textarea "x"
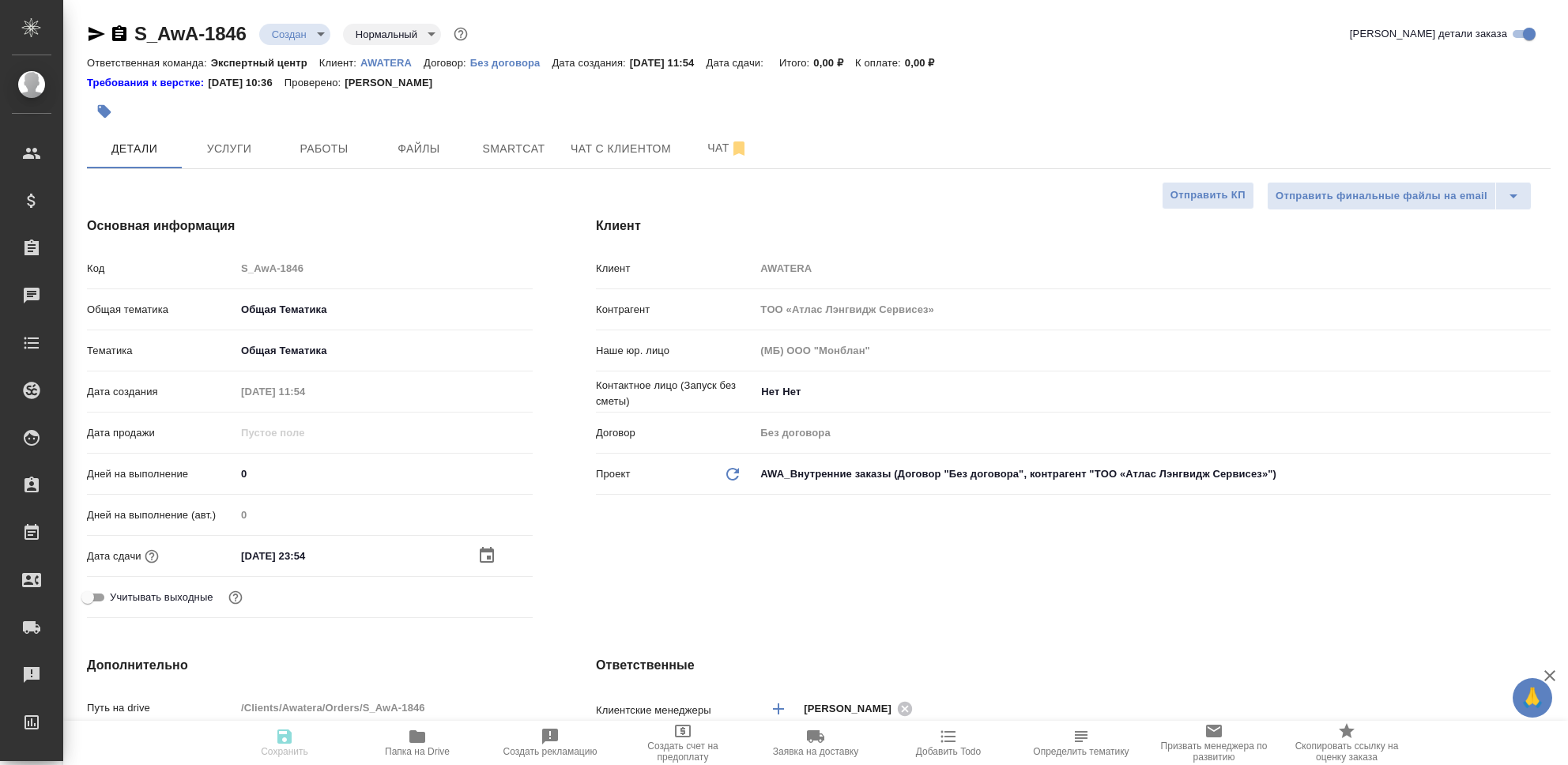
type textarea "x"
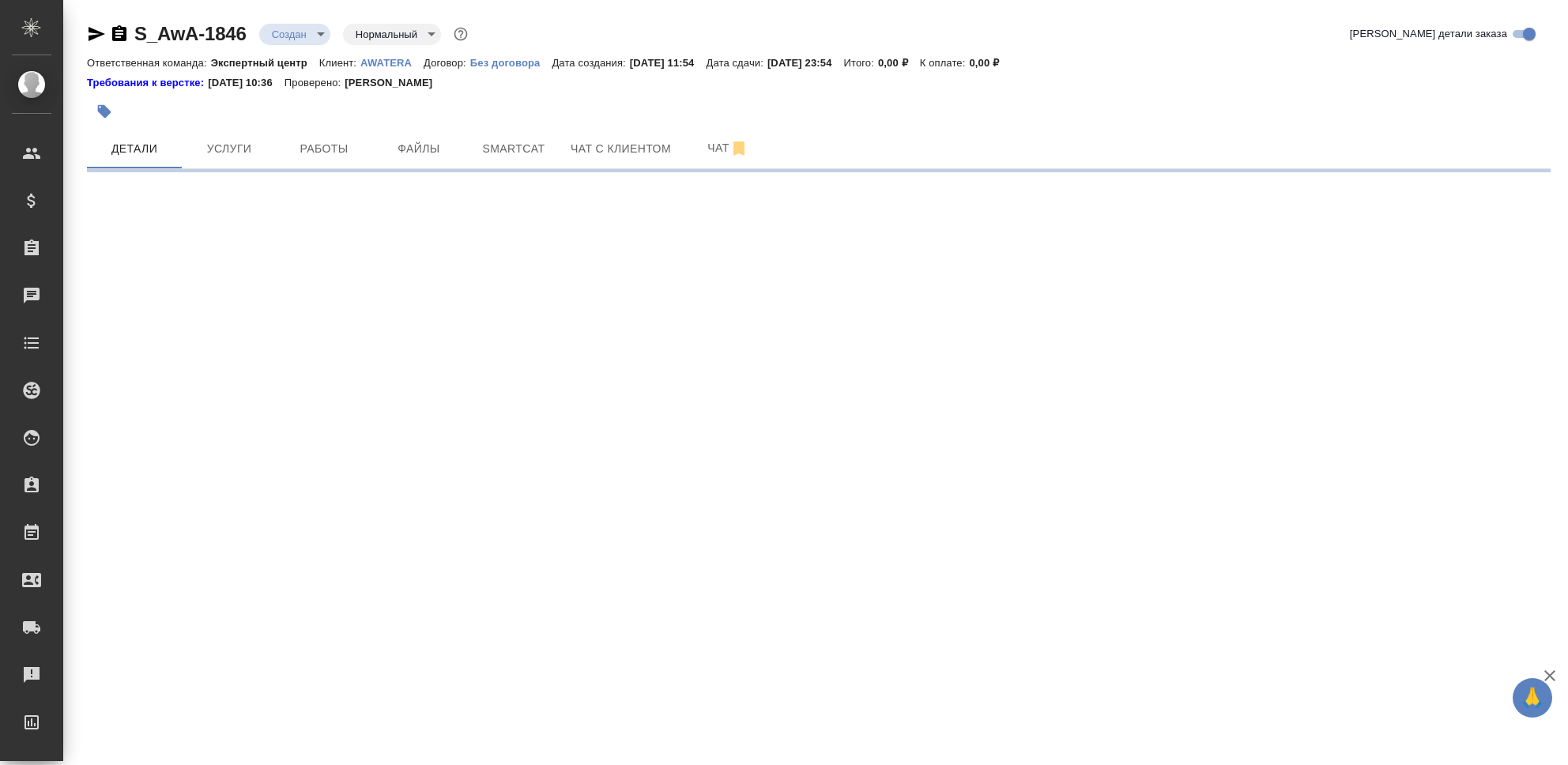
select select "RU"
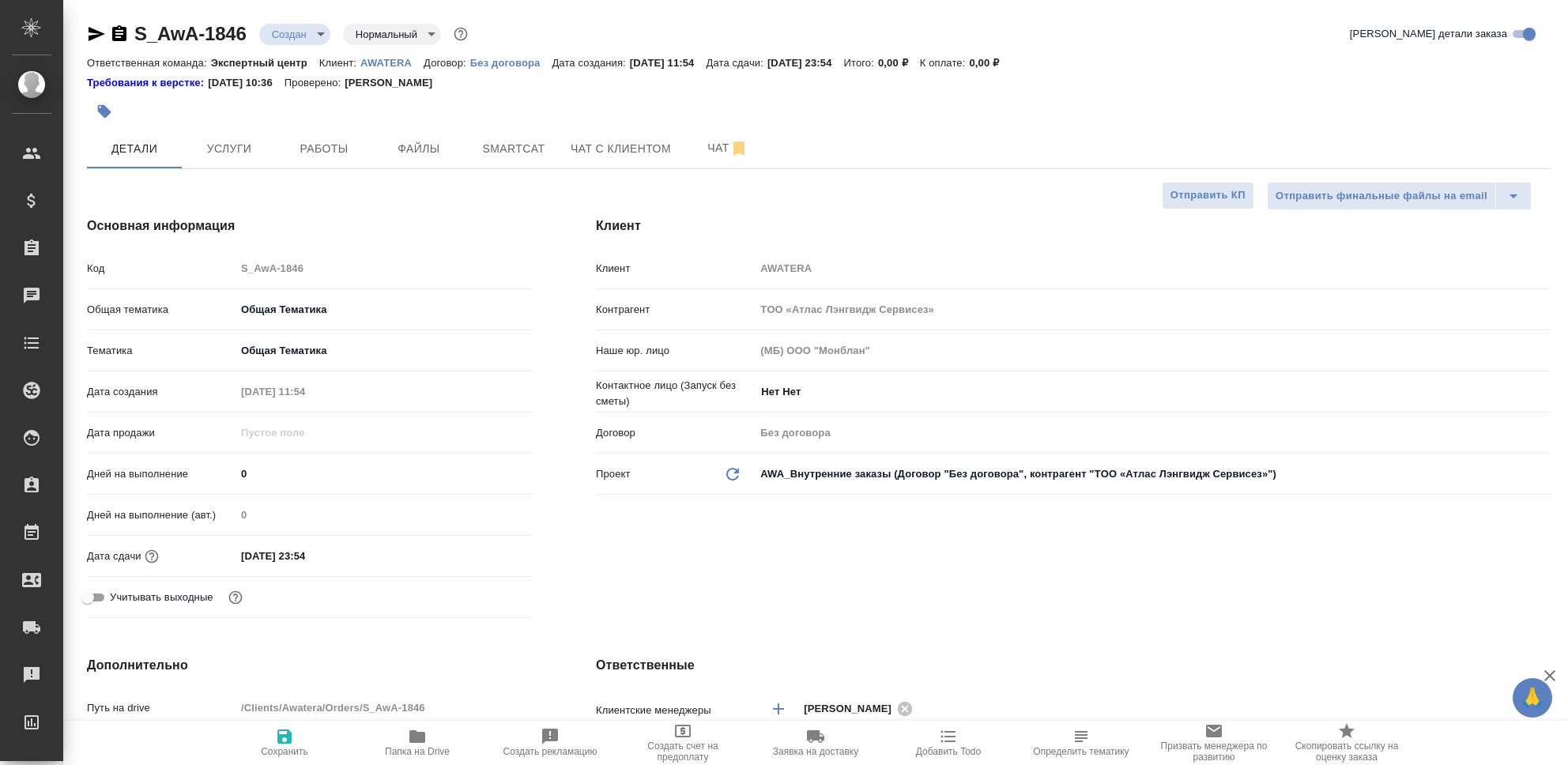
type textarea "x"
click at [321, 34] on body "🙏 .cls-1 fill:#fff; AWATERA Seleznev Maksim Клиенты Спецификации Заказы 0 Чаты …" at bounding box center [784, 382] width 1568 height 765
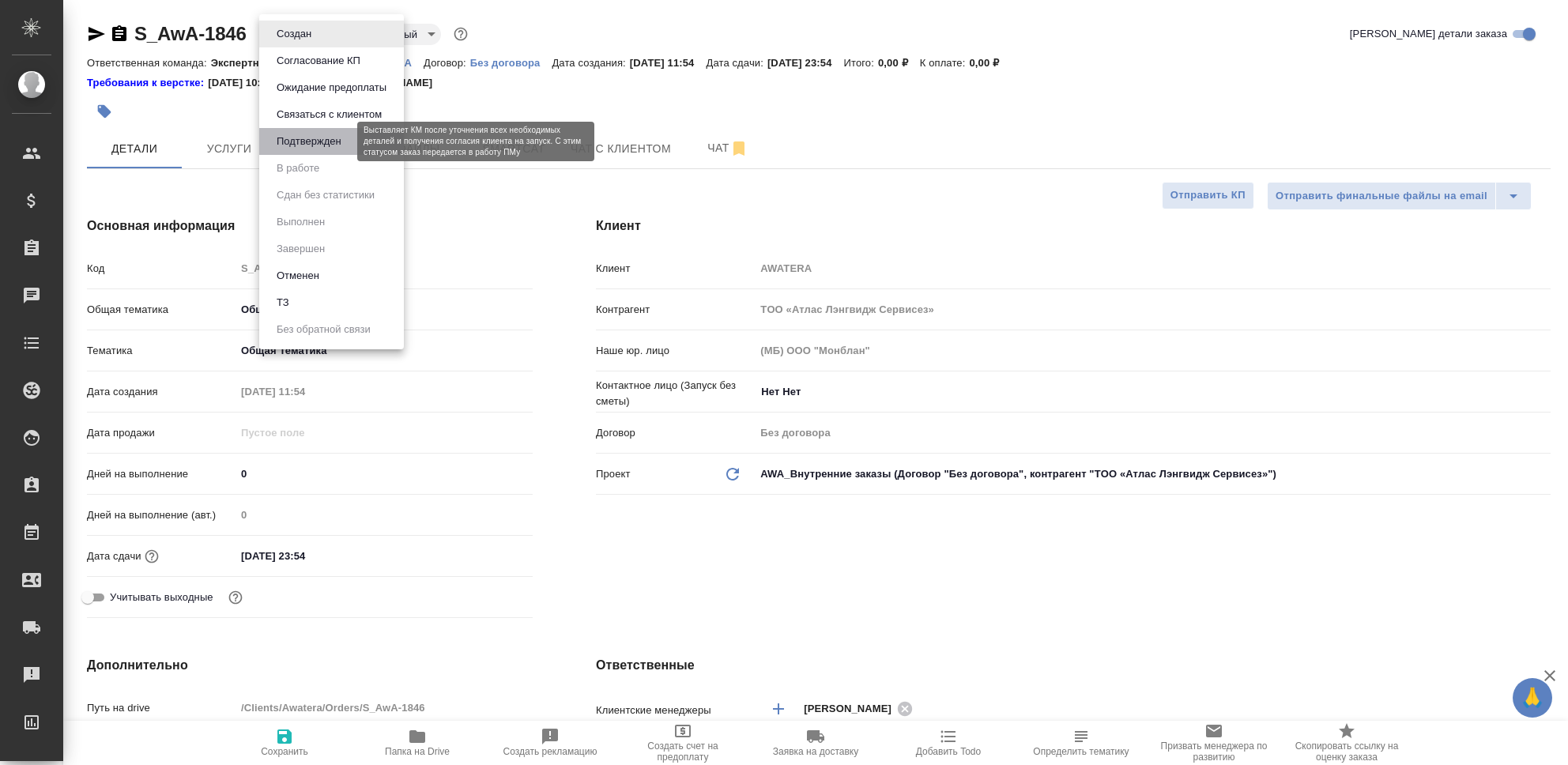
click at [336, 134] on button "Подтвержден" at bounding box center [309, 141] width 74 height 17
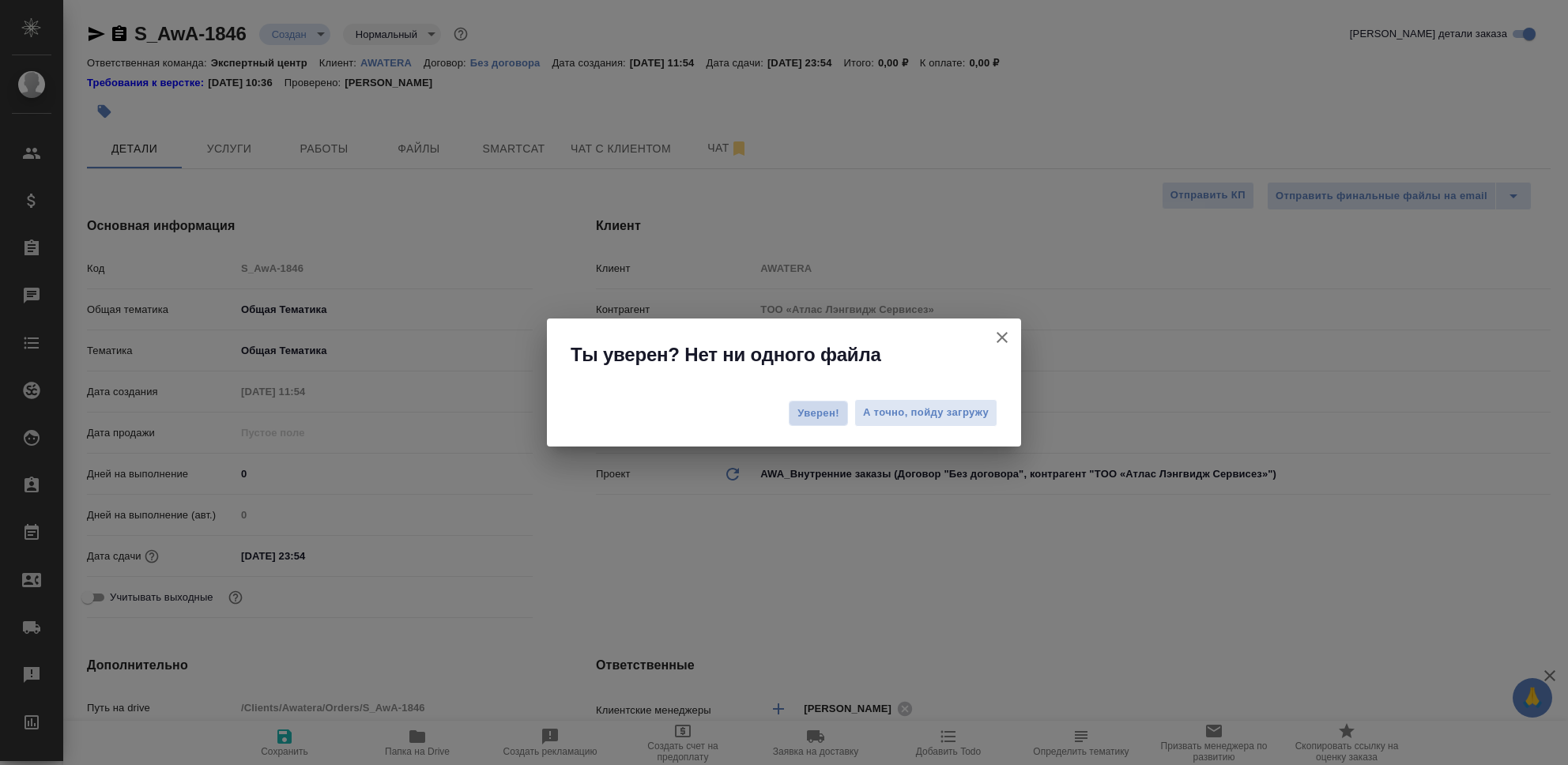
click at [824, 419] on span "Уверен!" at bounding box center [818, 413] width 42 height 16
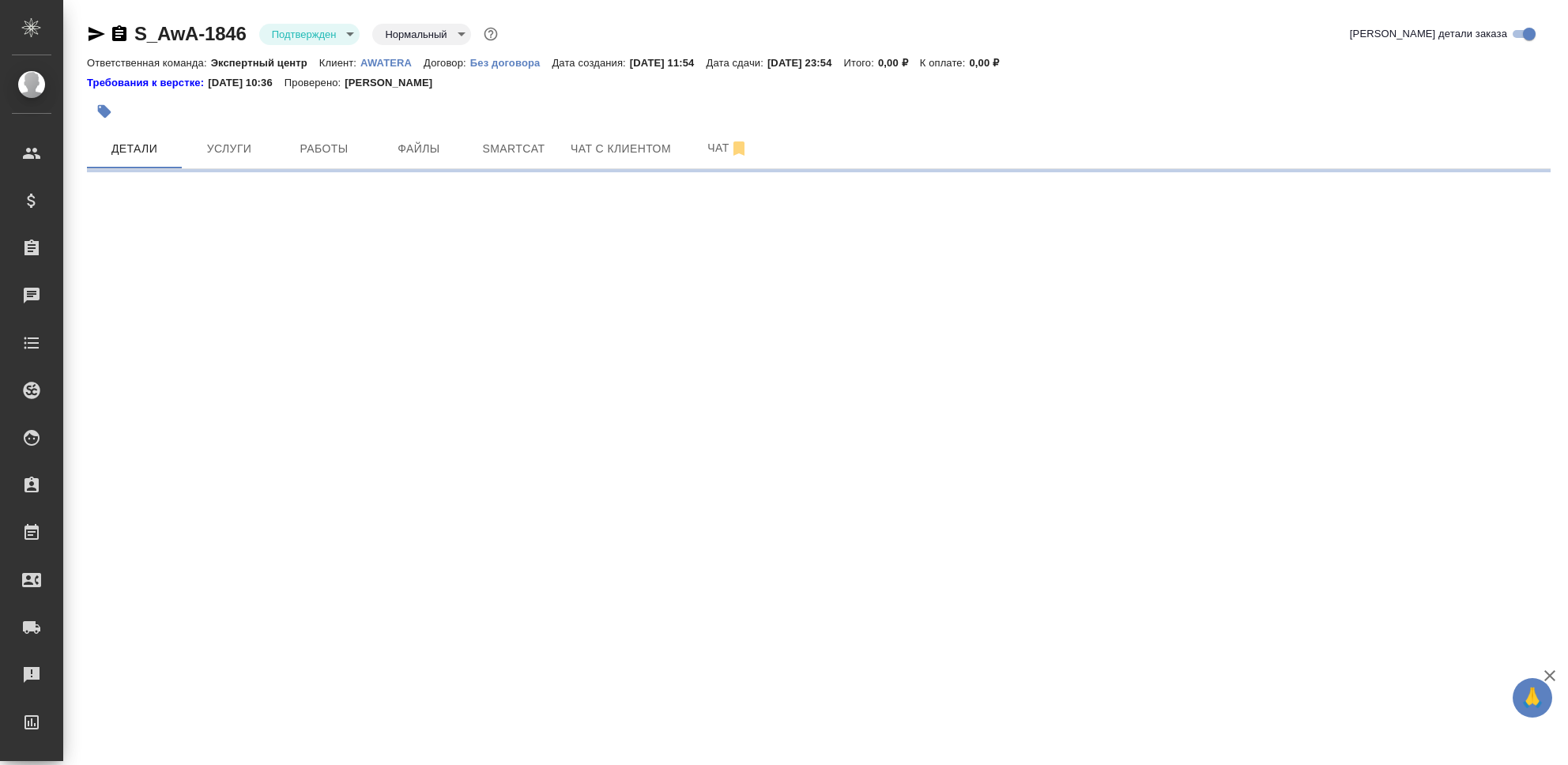
select select "RU"
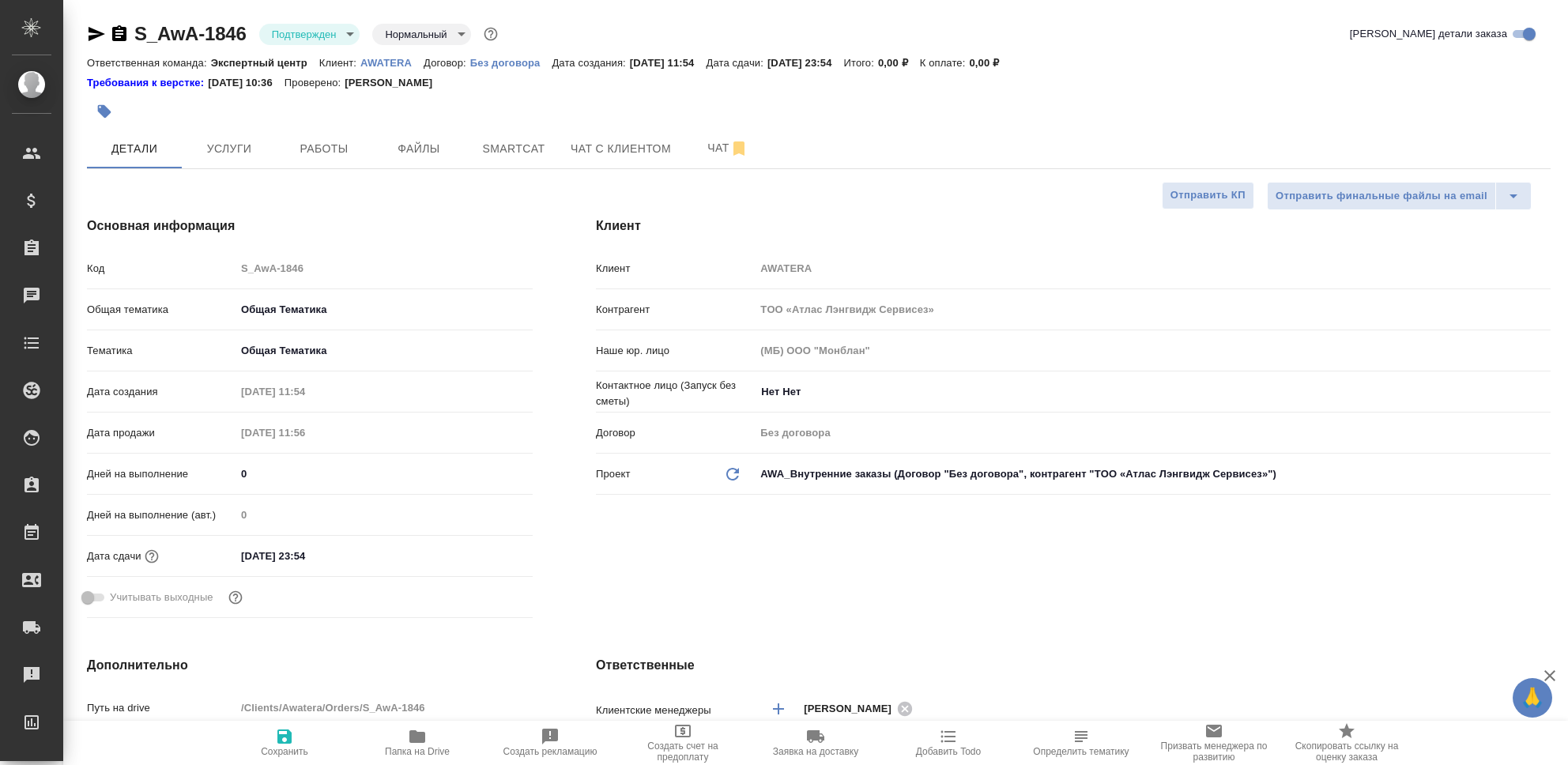
type textarea "x"
click at [234, 148] on span "Услуги" at bounding box center [229, 149] width 76 height 20
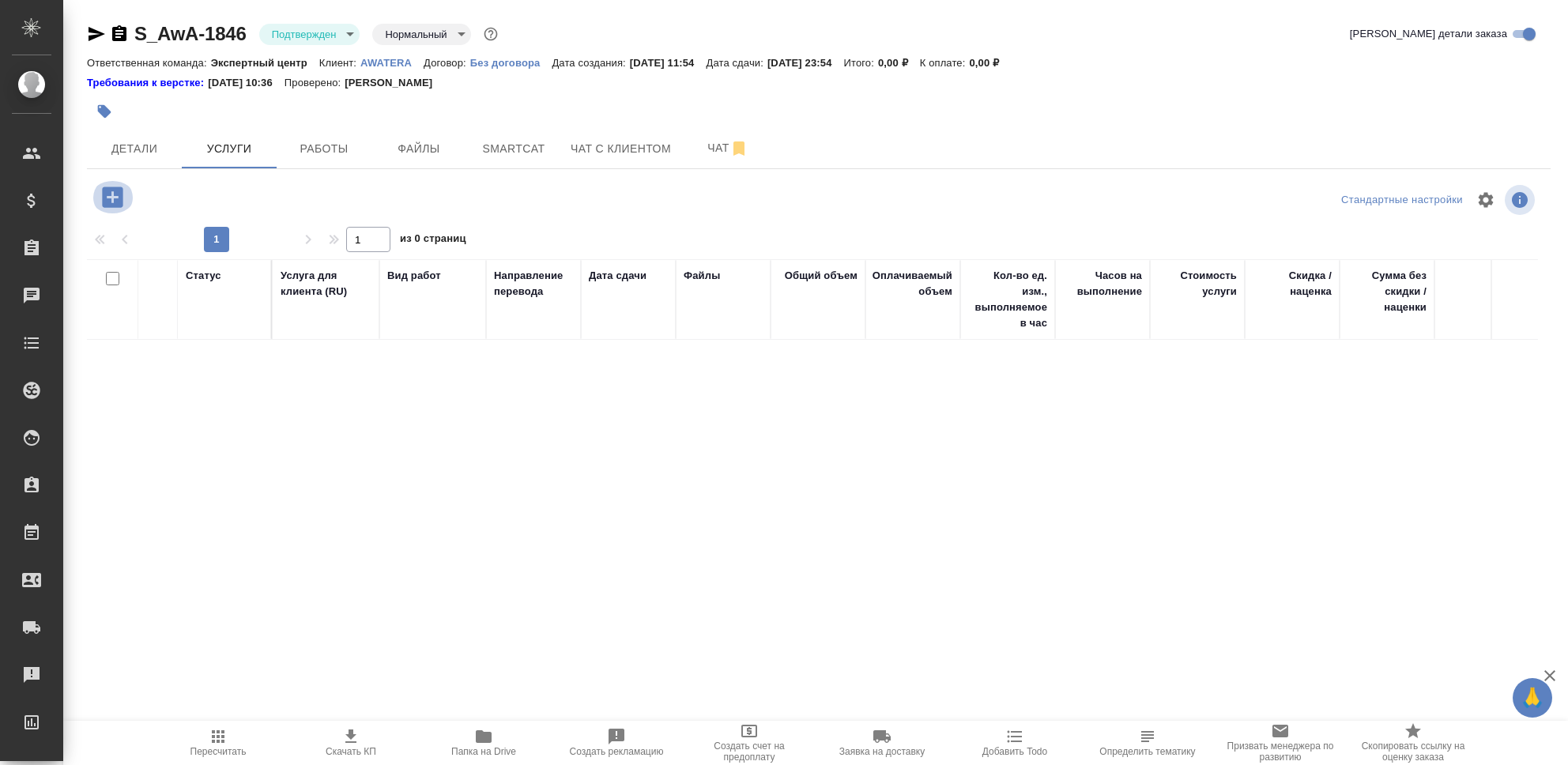
click at [110, 203] on icon "button" at bounding box center [112, 196] width 21 height 21
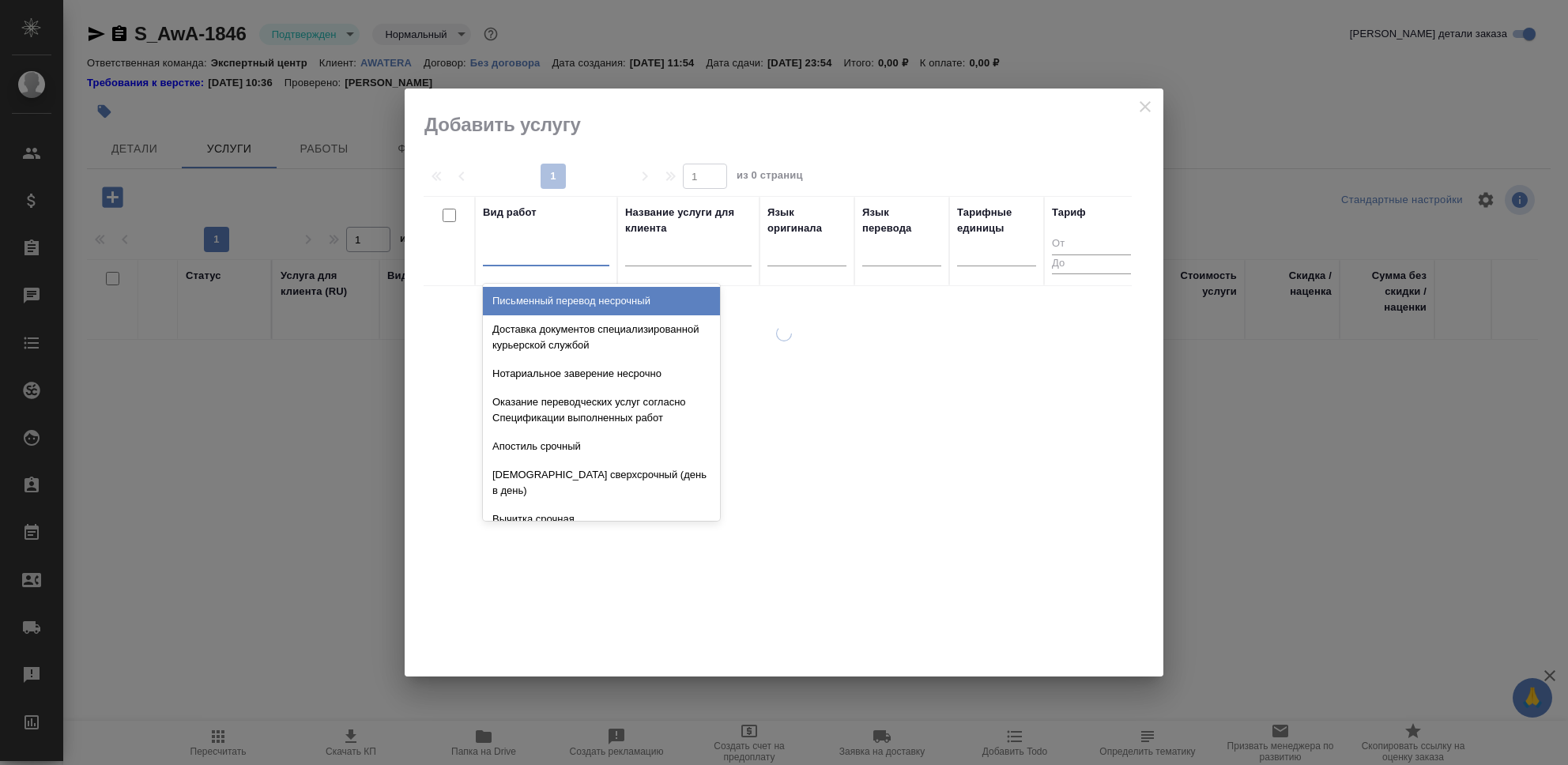
click at [552, 251] on div at bounding box center [546, 251] width 126 height 23
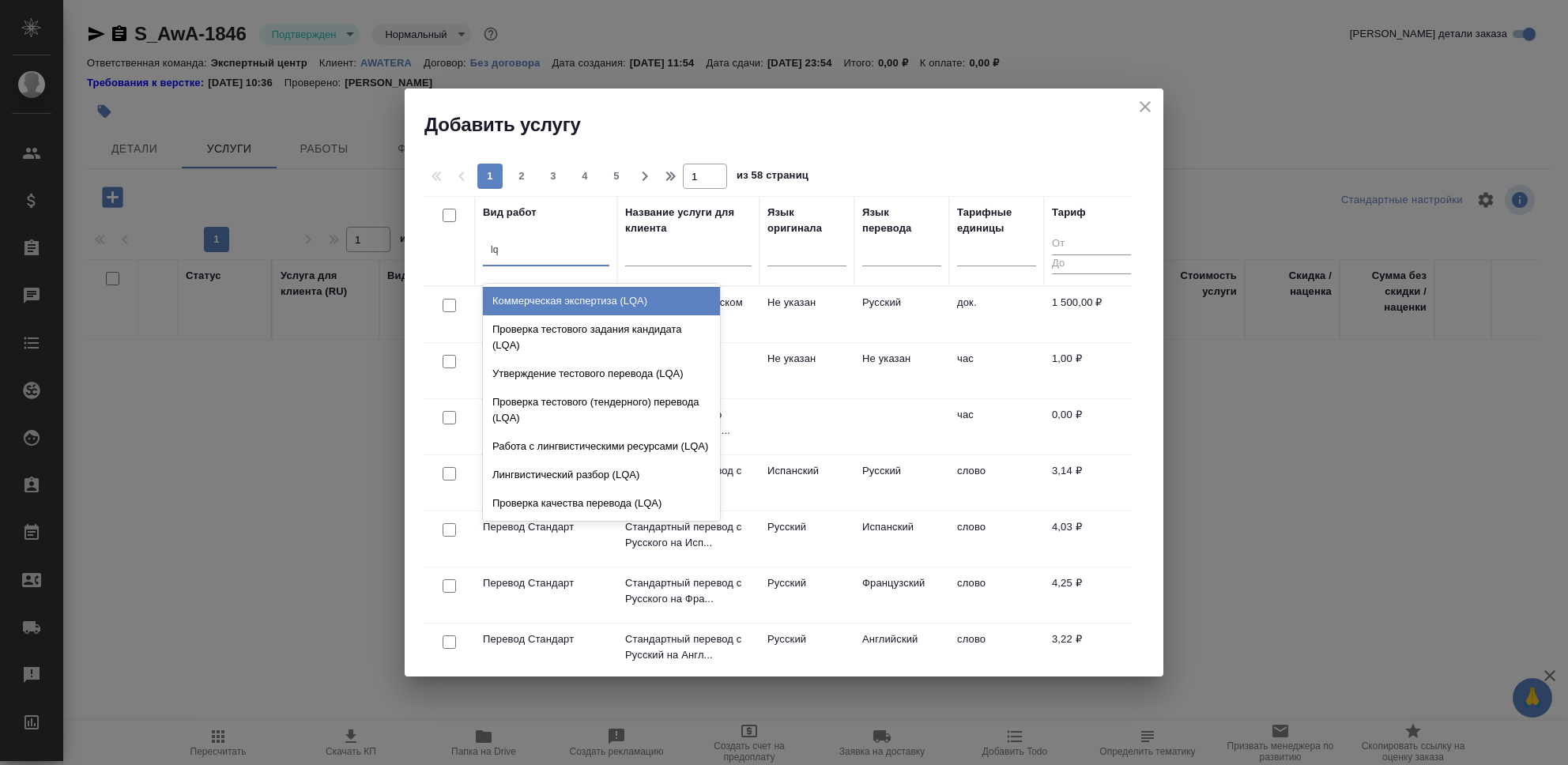
type input "lqa"
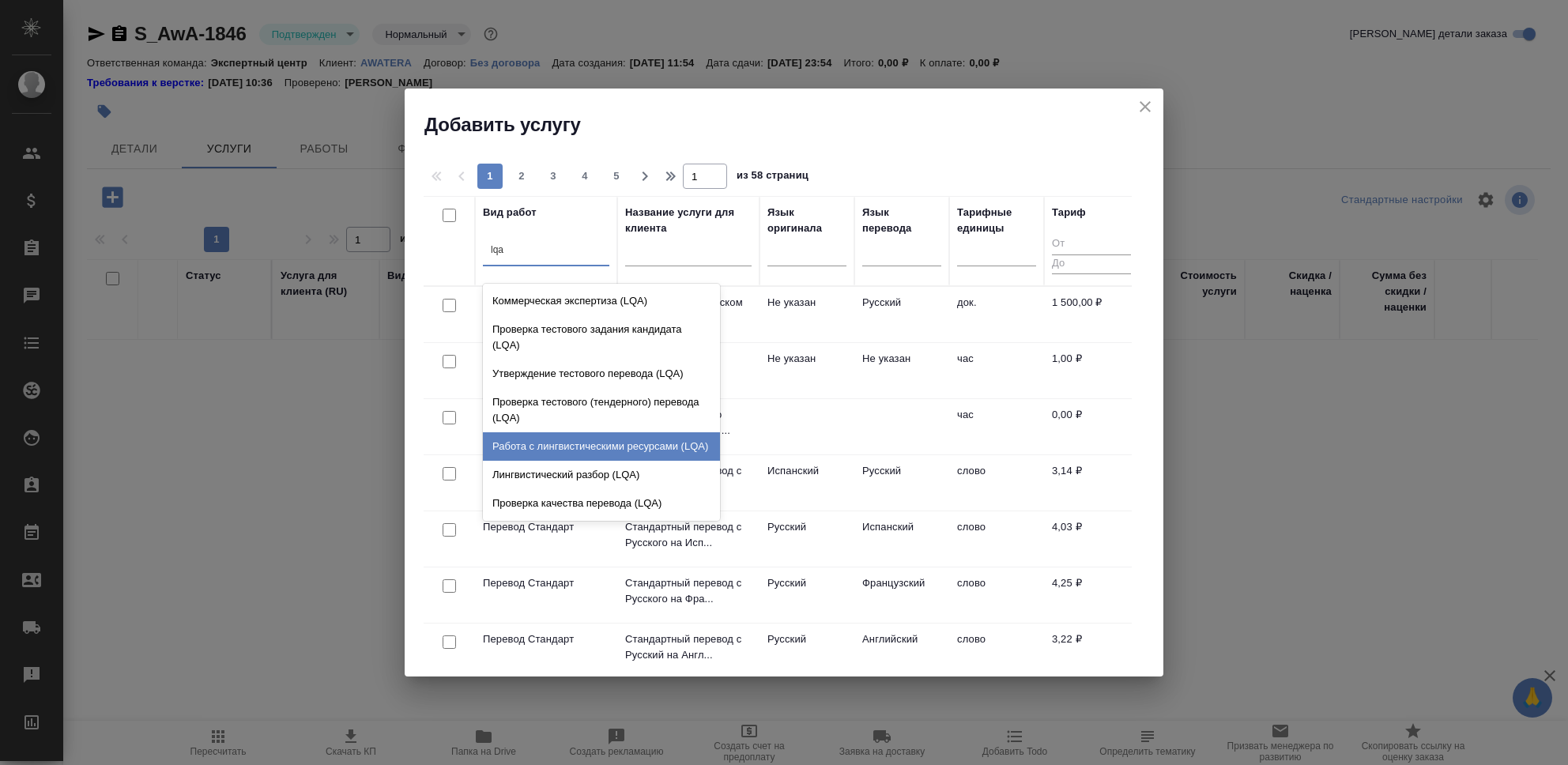
click at [584, 447] on div "Работа с лингвистическими ресурсами (LQA)" at bounding box center [602, 446] width 237 height 29
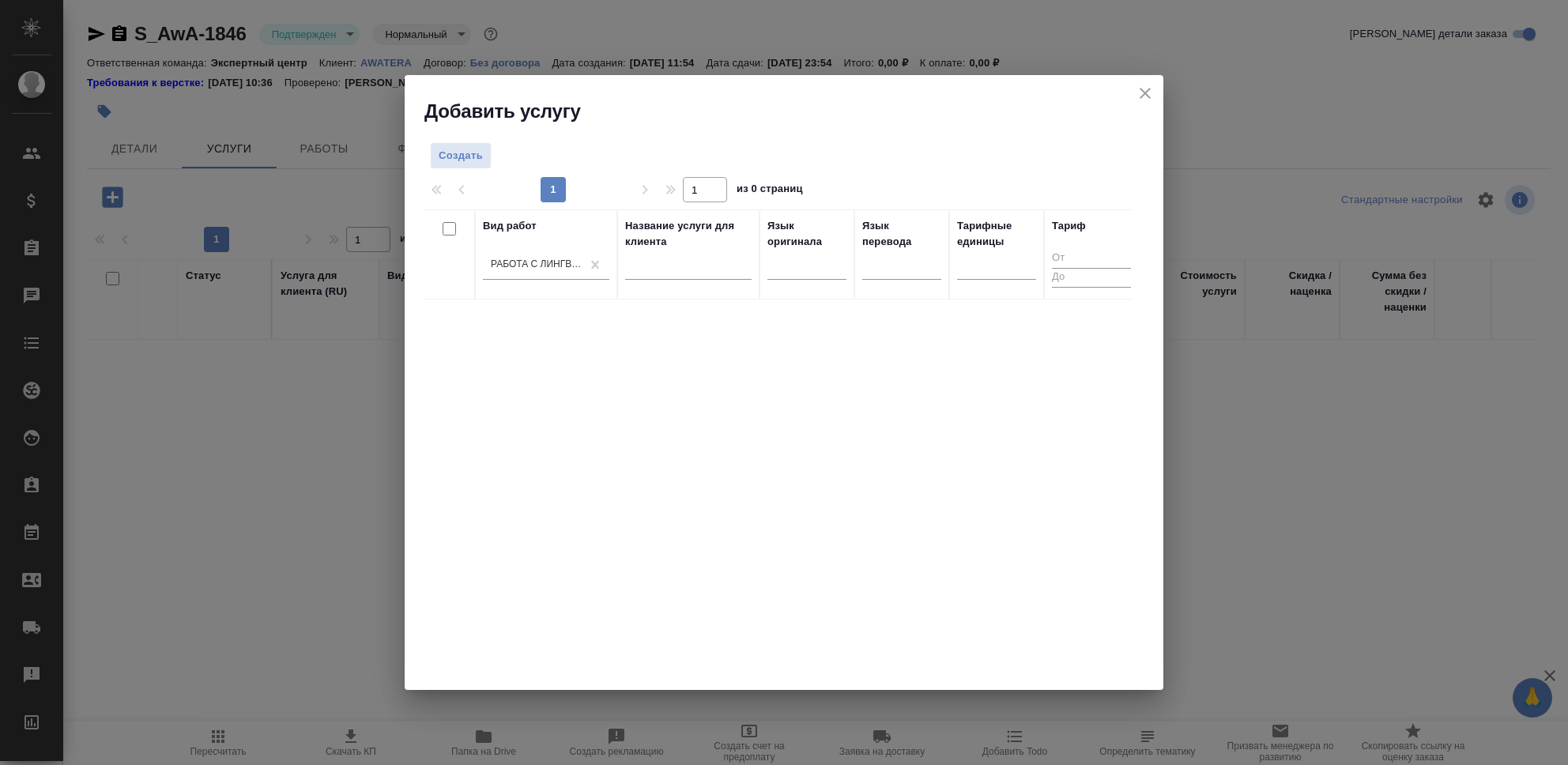
click at [938, 417] on div "Вид работ Работа с лингвистическими ресурсами (LQA) Название услуги для клиента…" at bounding box center [777, 446] width 708 height 474
click at [463, 157] on span "Создать" at bounding box center [461, 156] width 45 height 18
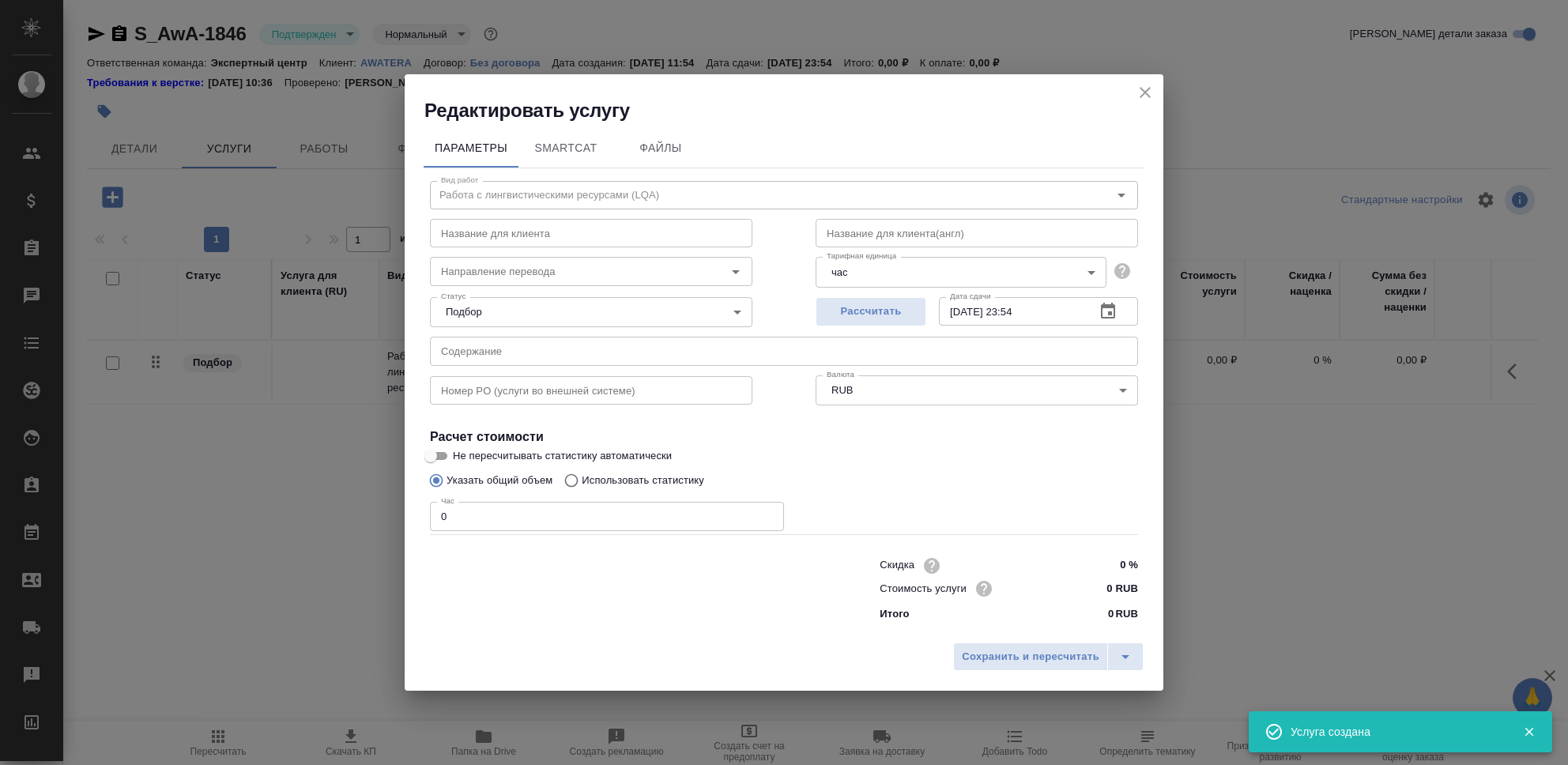
drag, startPoint x: 1145, startPoint y: 93, endPoint x: 1136, endPoint y: 95, distance: 9.2
click at [1145, 93] on icon "close" at bounding box center [1145, 92] width 11 height 11
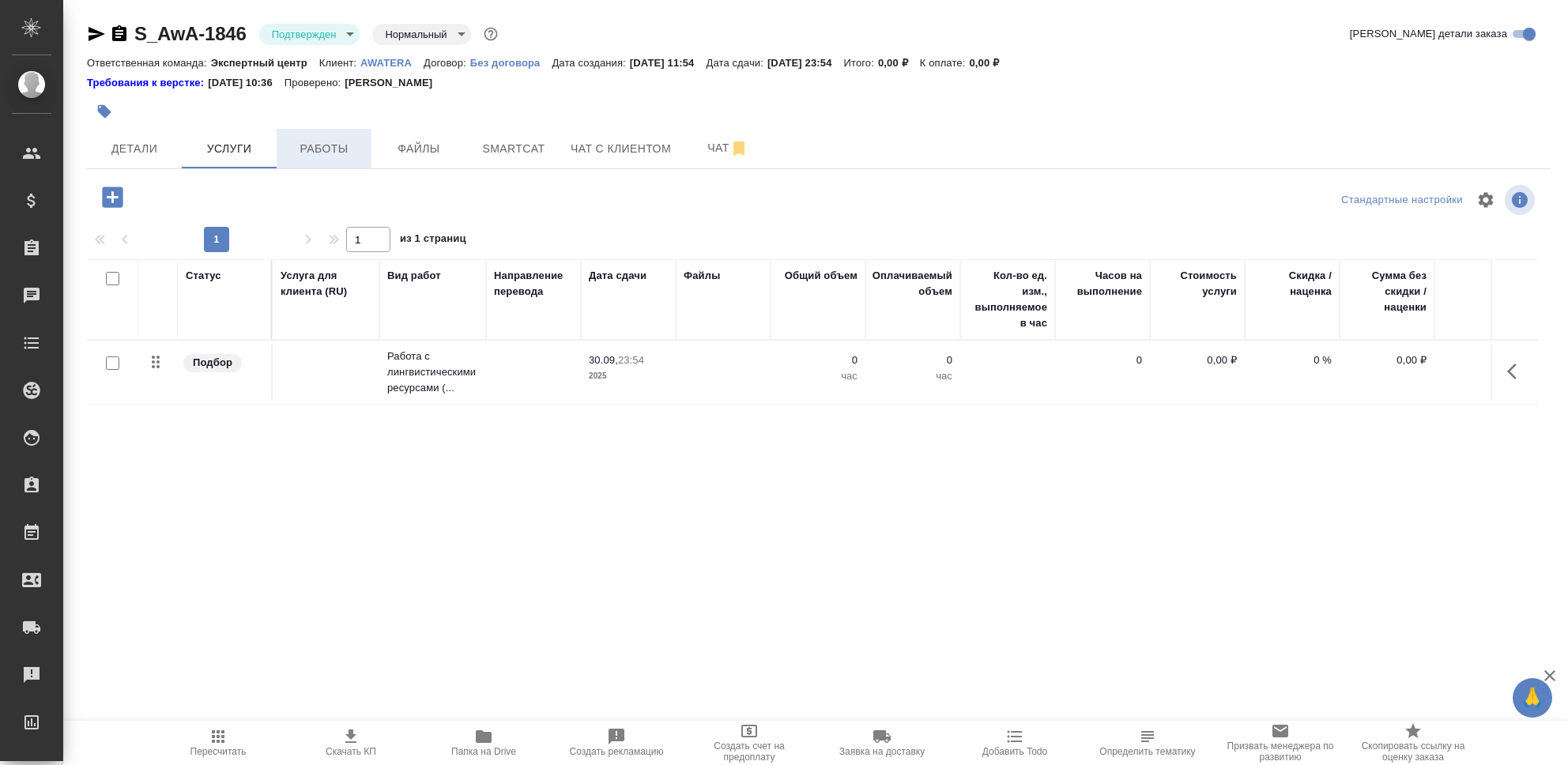
click at [322, 148] on span "Работы" at bounding box center [324, 149] width 76 height 20
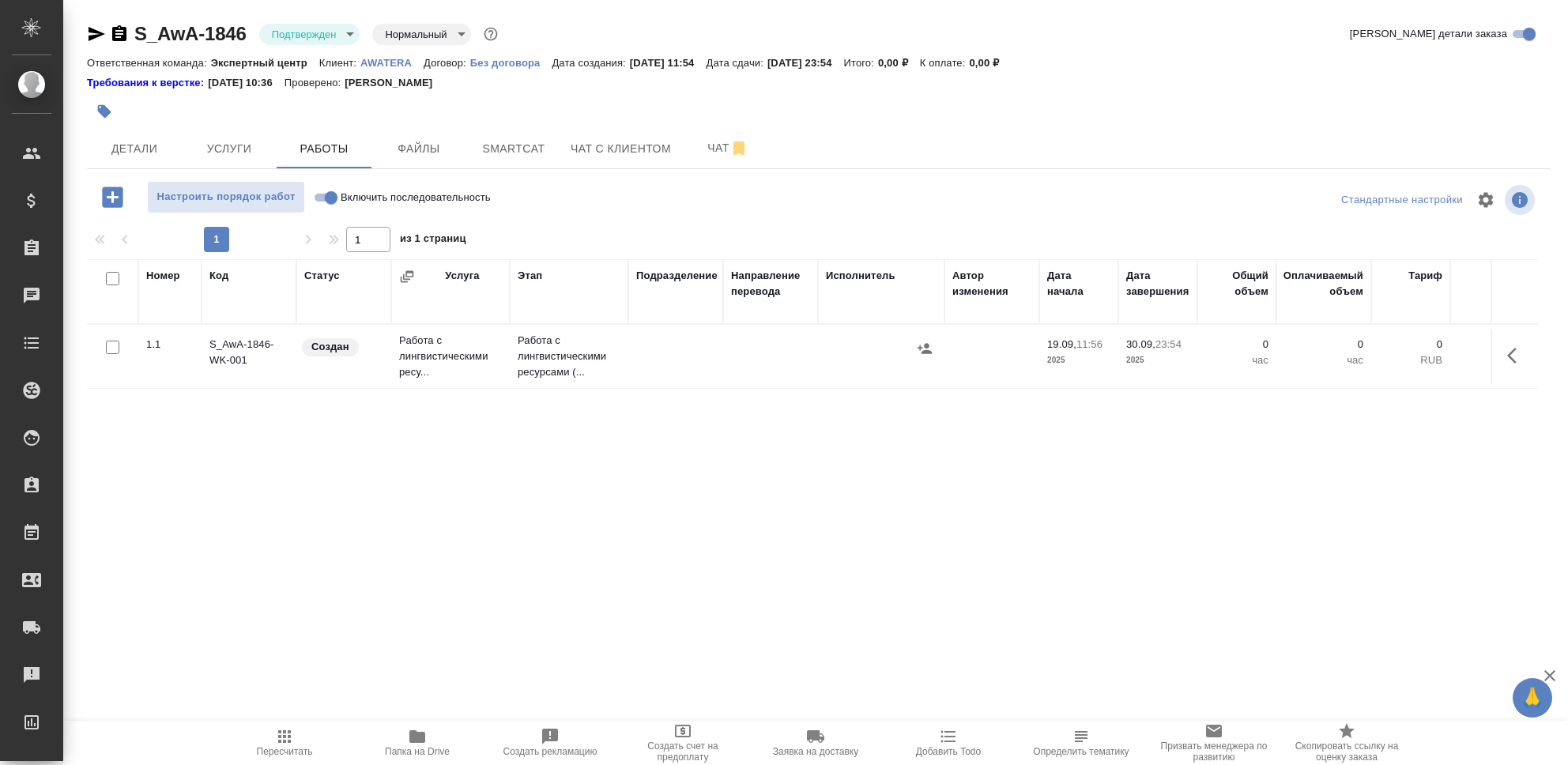
click at [319, 193] on input "Включить последовательность" at bounding box center [331, 197] width 57 height 19
checkbox input "true"
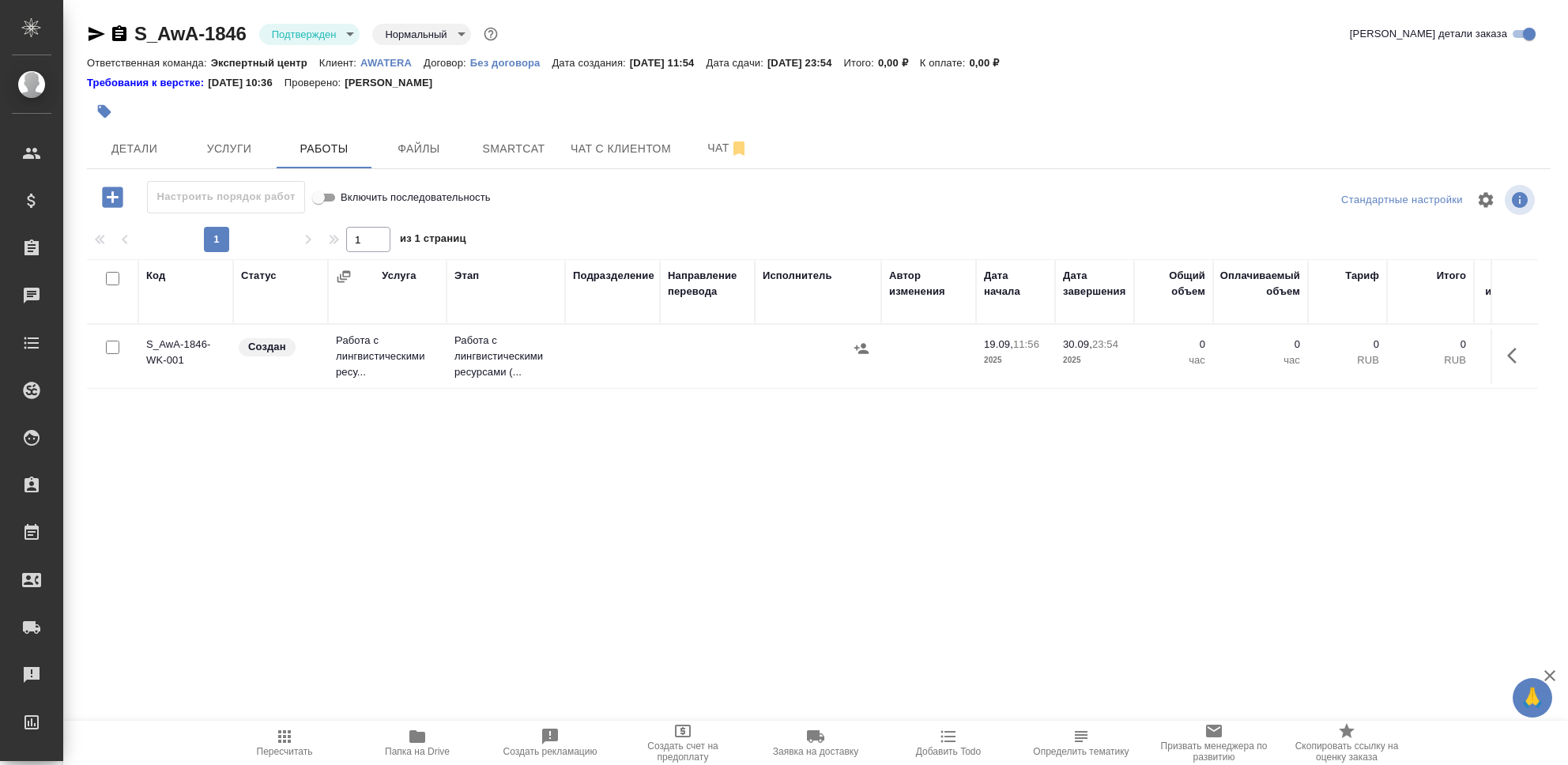
click at [206, 349] on td "S_AwA-1846-WK-001" at bounding box center [185, 356] width 95 height 55
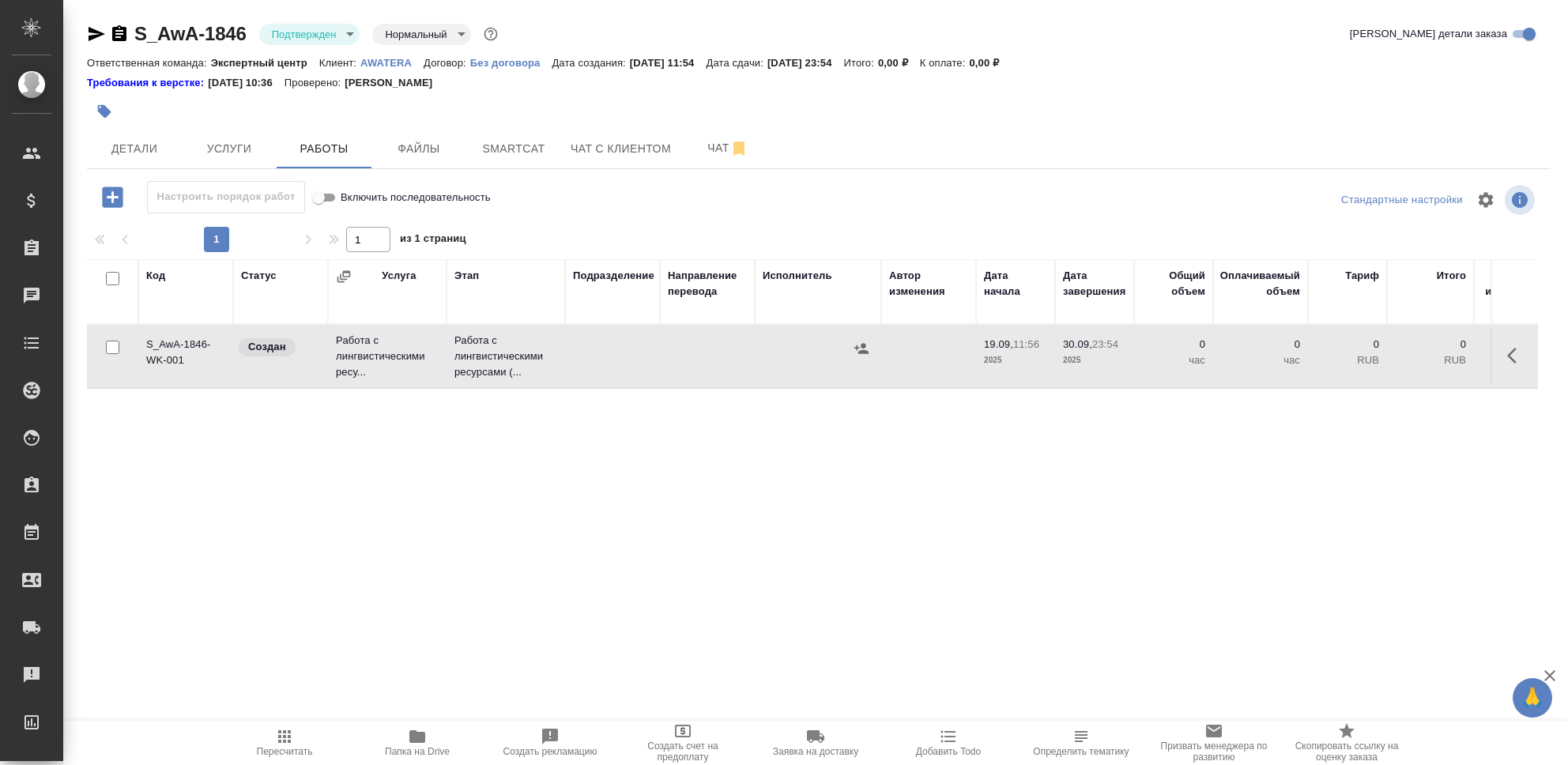
click at [206, 349] on td "S_AwA-1846-WK-001" at bounding box center [185, 356] width 95 height 55
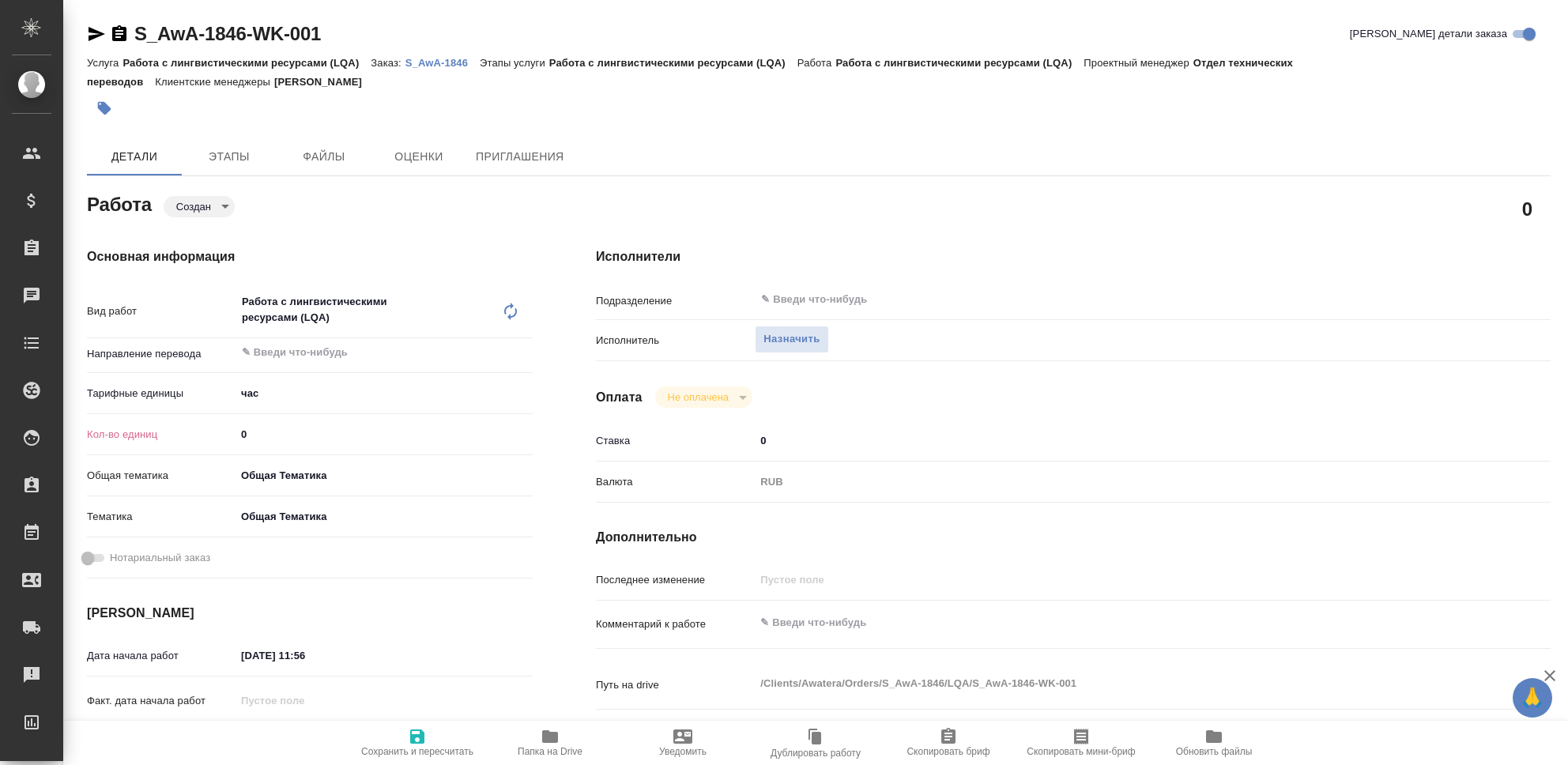
type textarea "x"
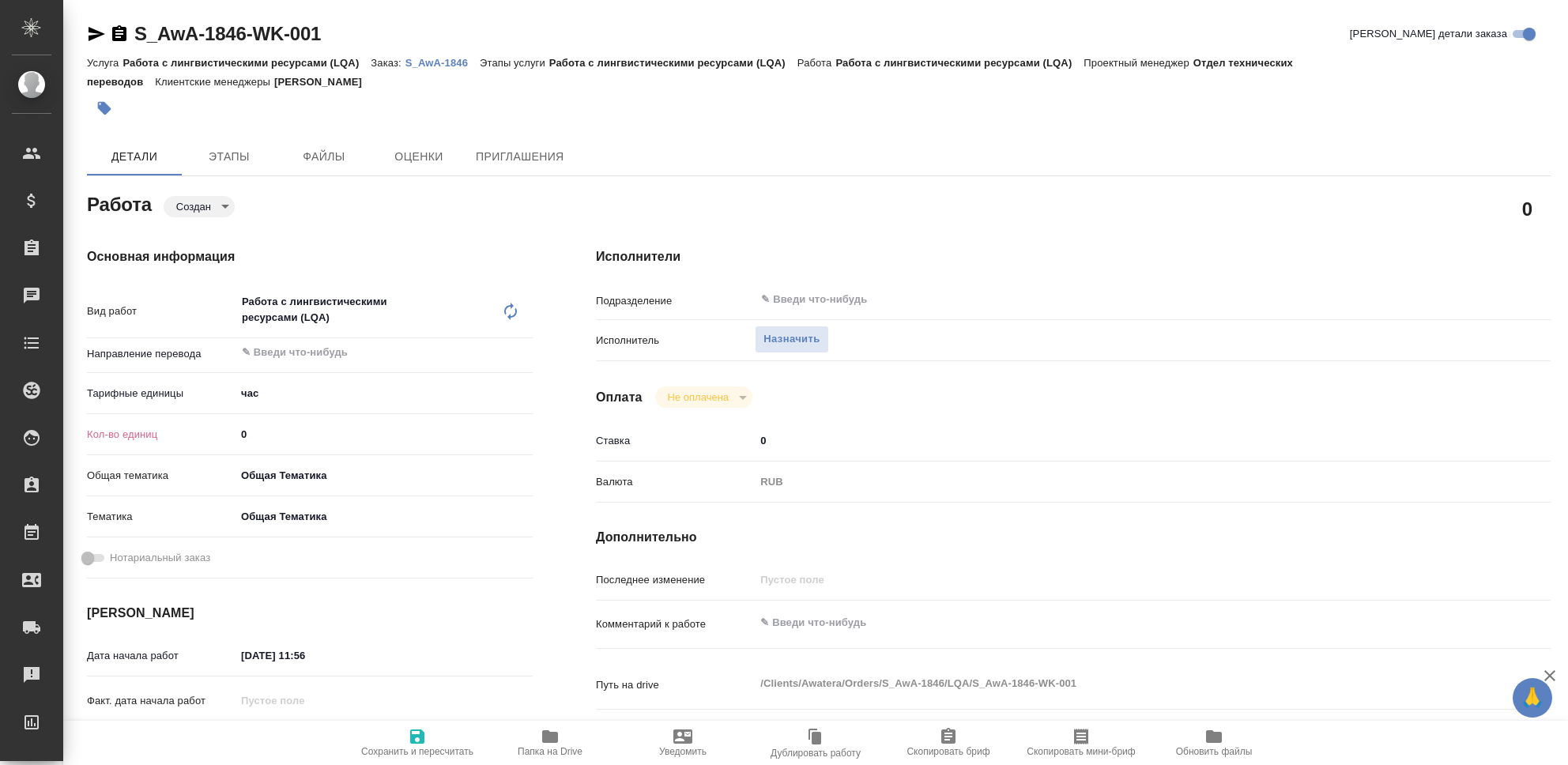
type textarea "x"
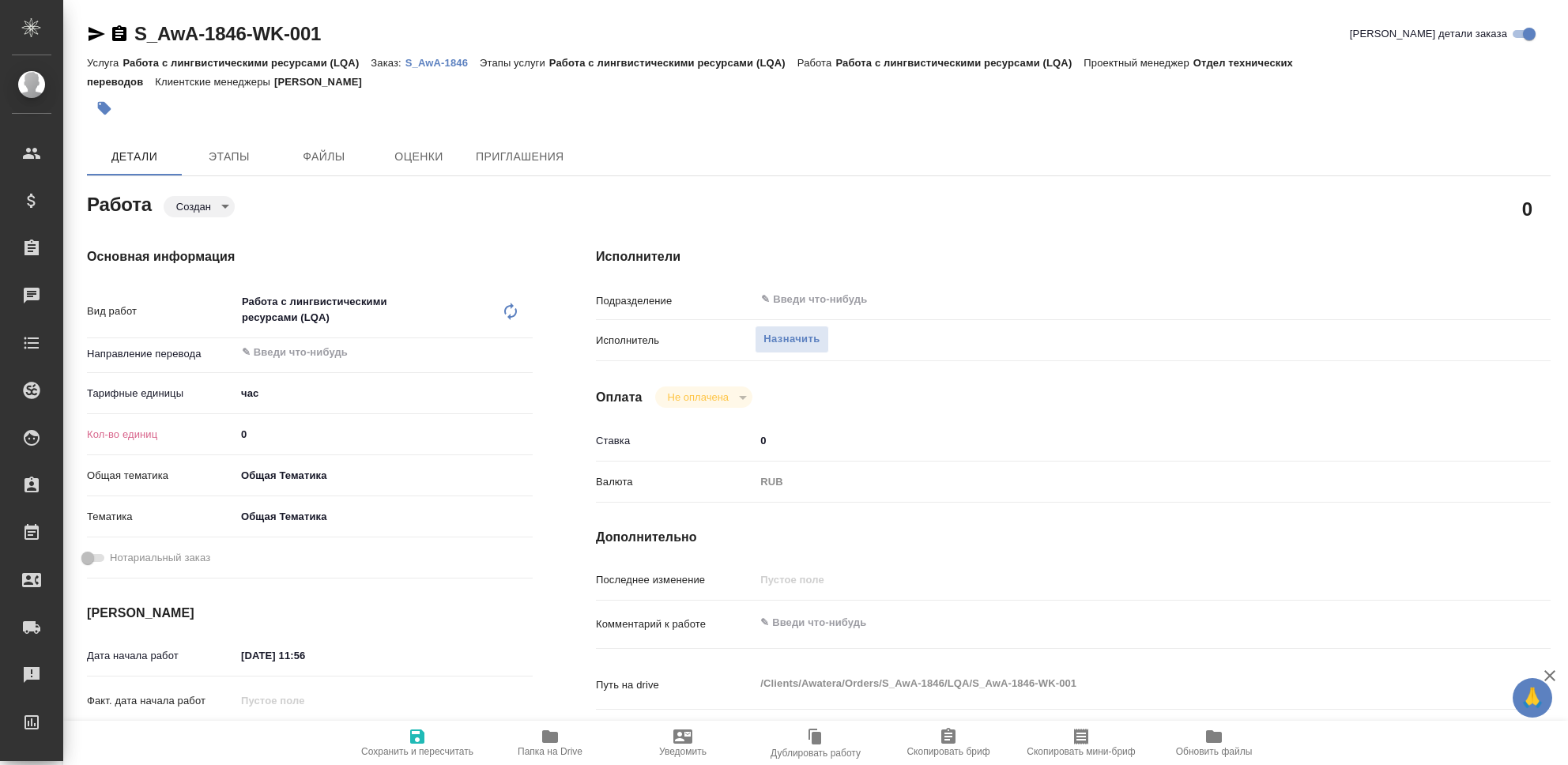
type textarea "x"
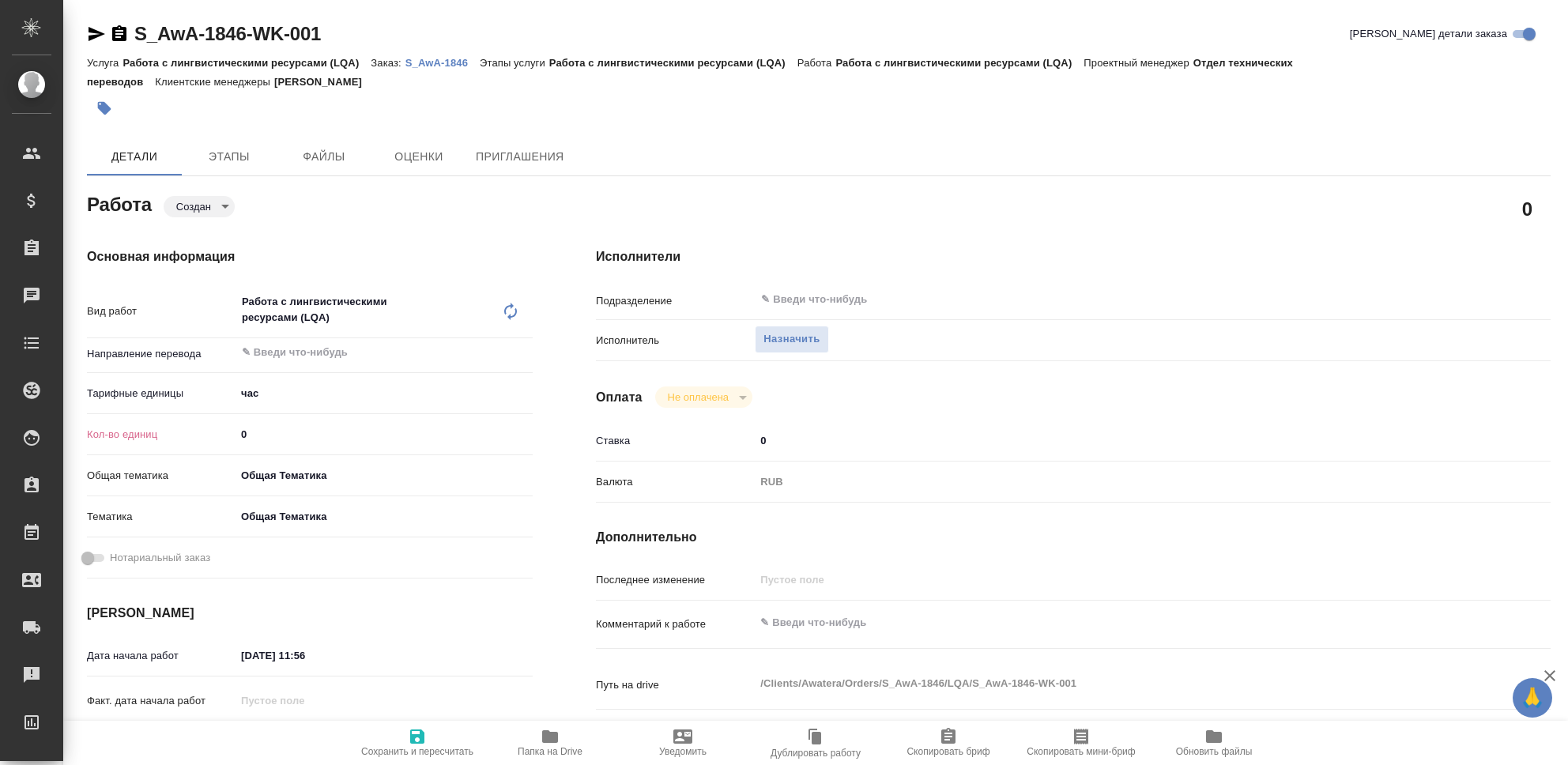
type textarea "x"
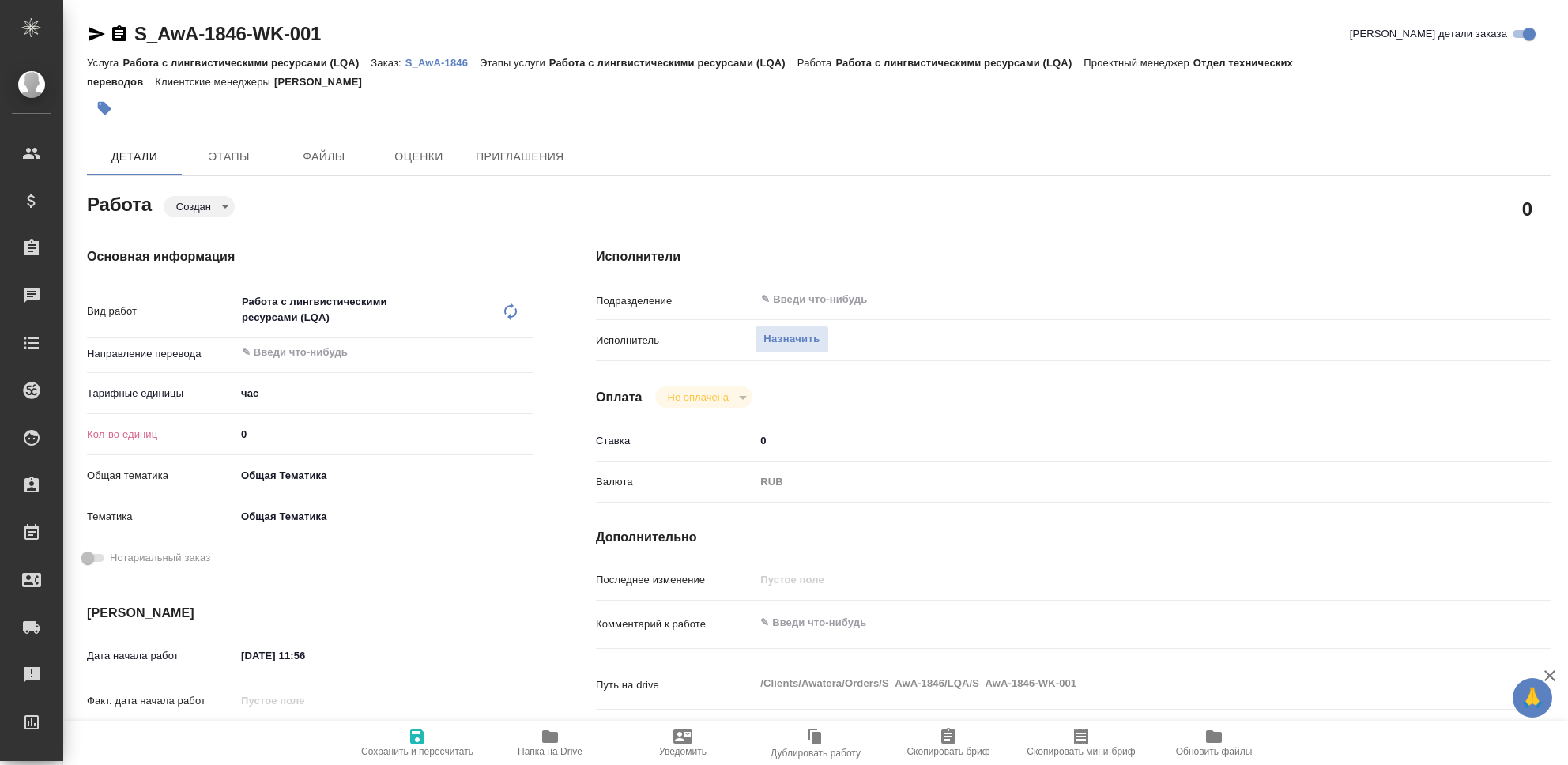
type textarea "x"
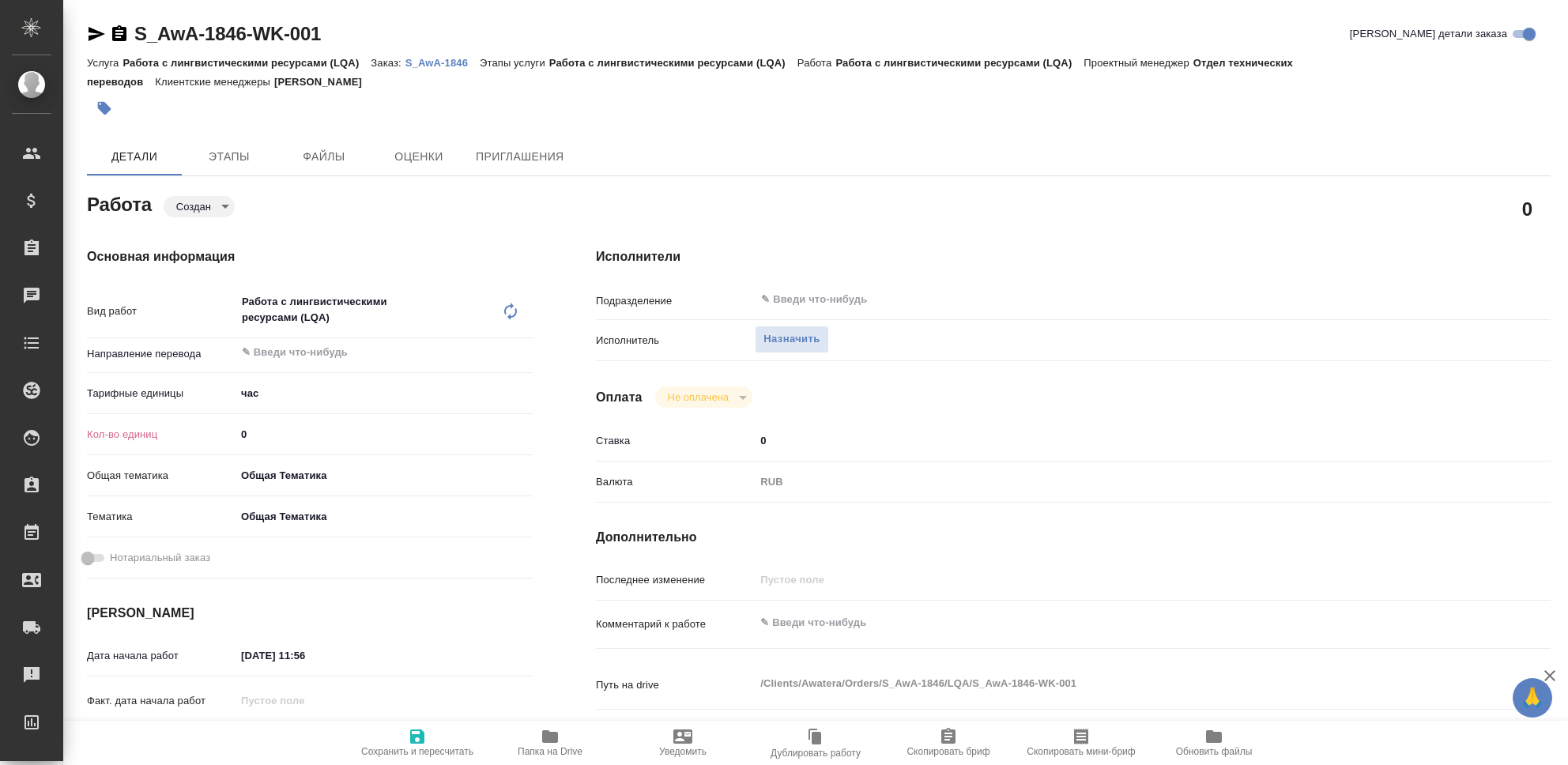
type textarea "x"
click at [782, 628] on textarea at bounding box center [1113, 622] width 716 height 27
type textarea "X"
type textarea "x"
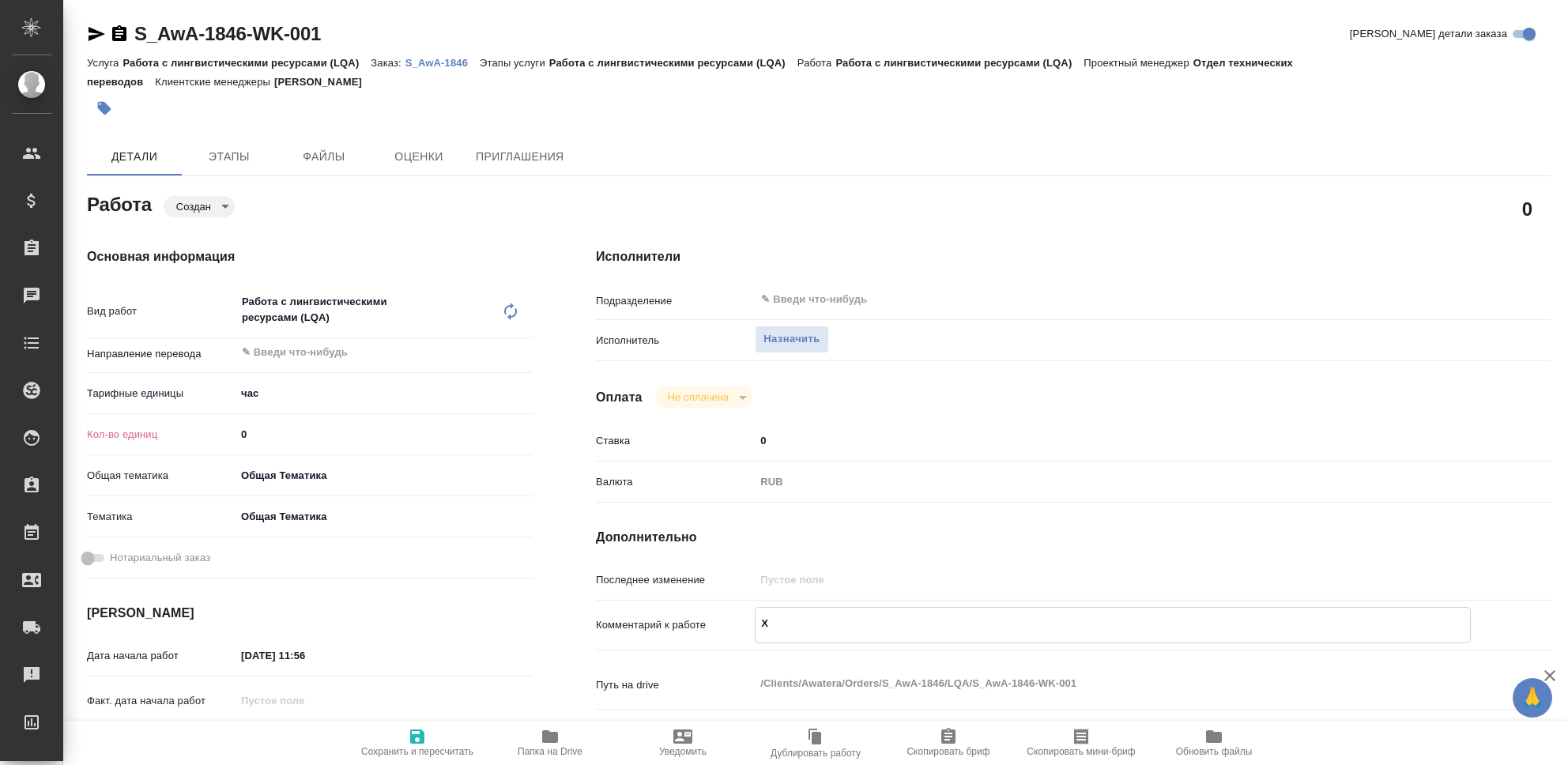
type textarea "x"
type textarea "Xb"
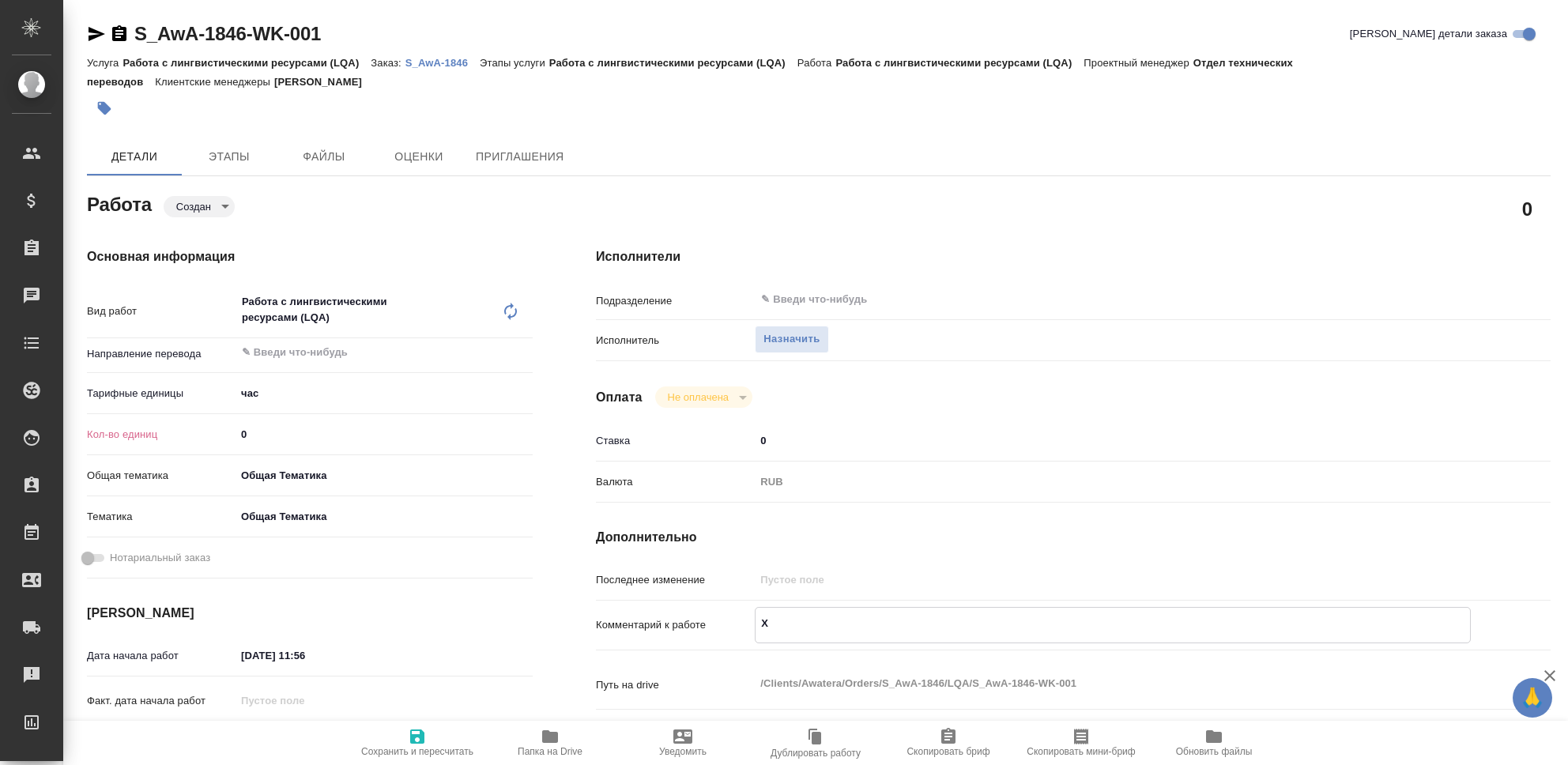
type textarea "x"
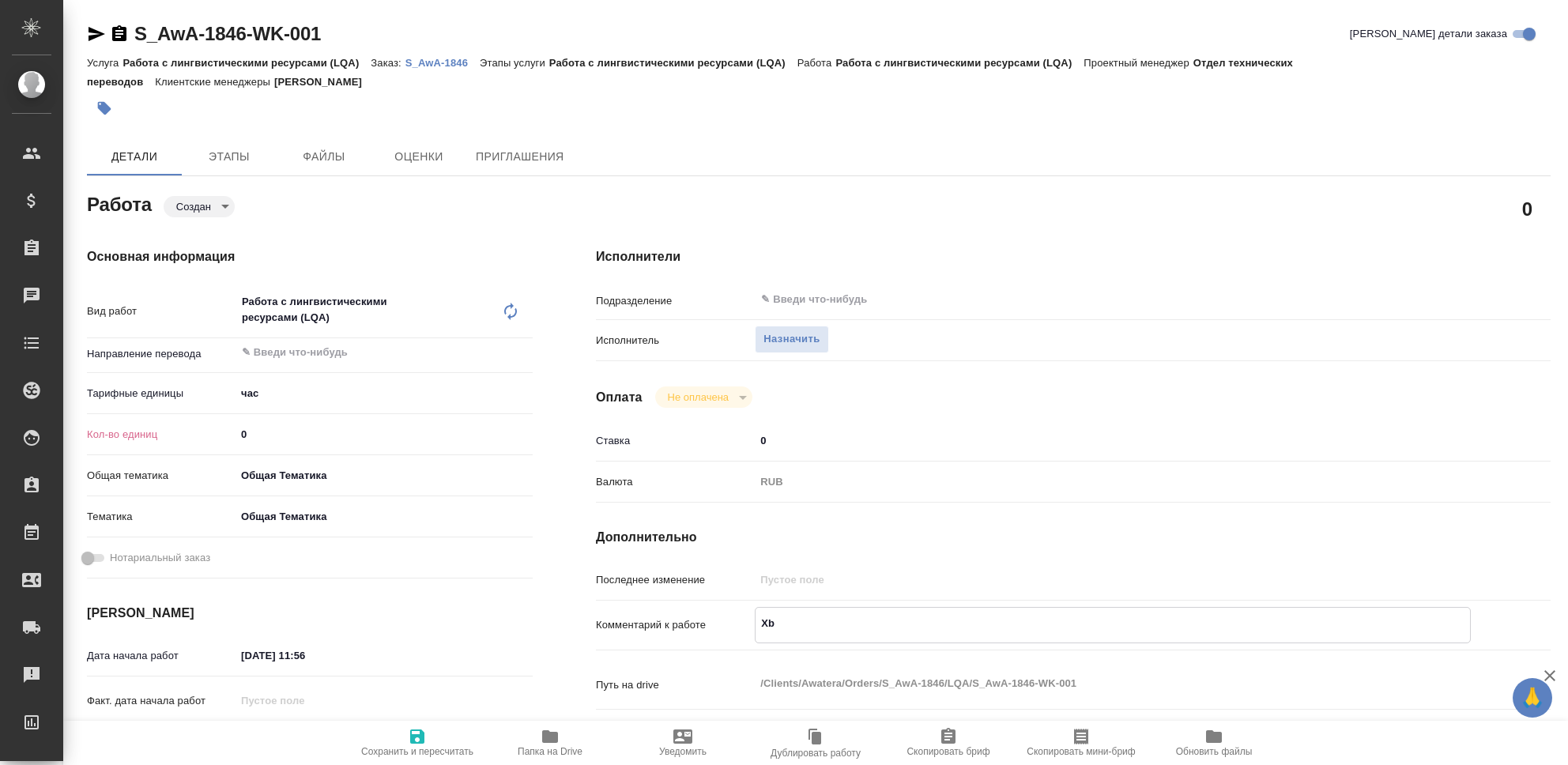
type textarea "Xbc"
type textarea "x"
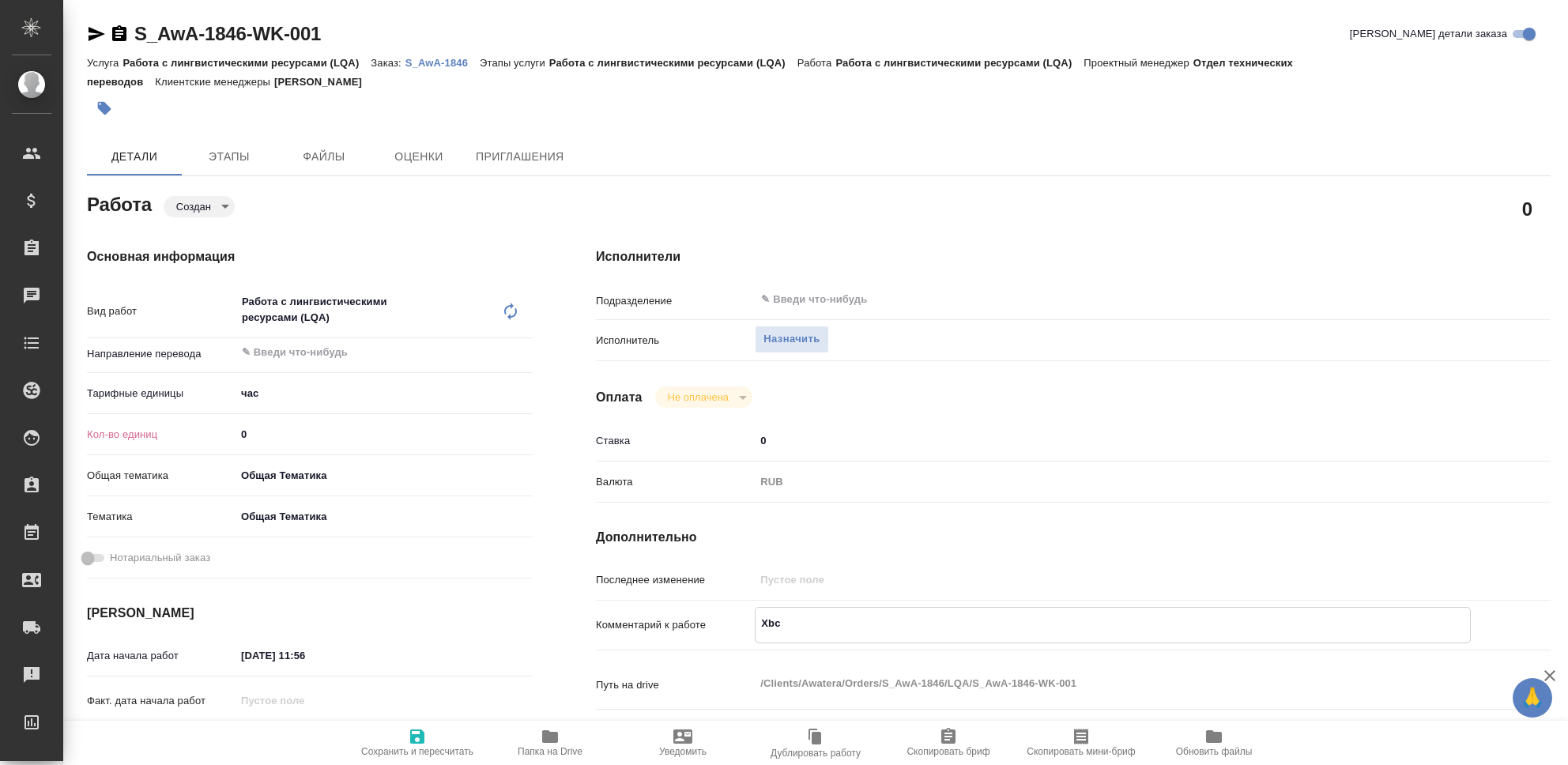
type textarea "Xbcn"
type textarea "x"
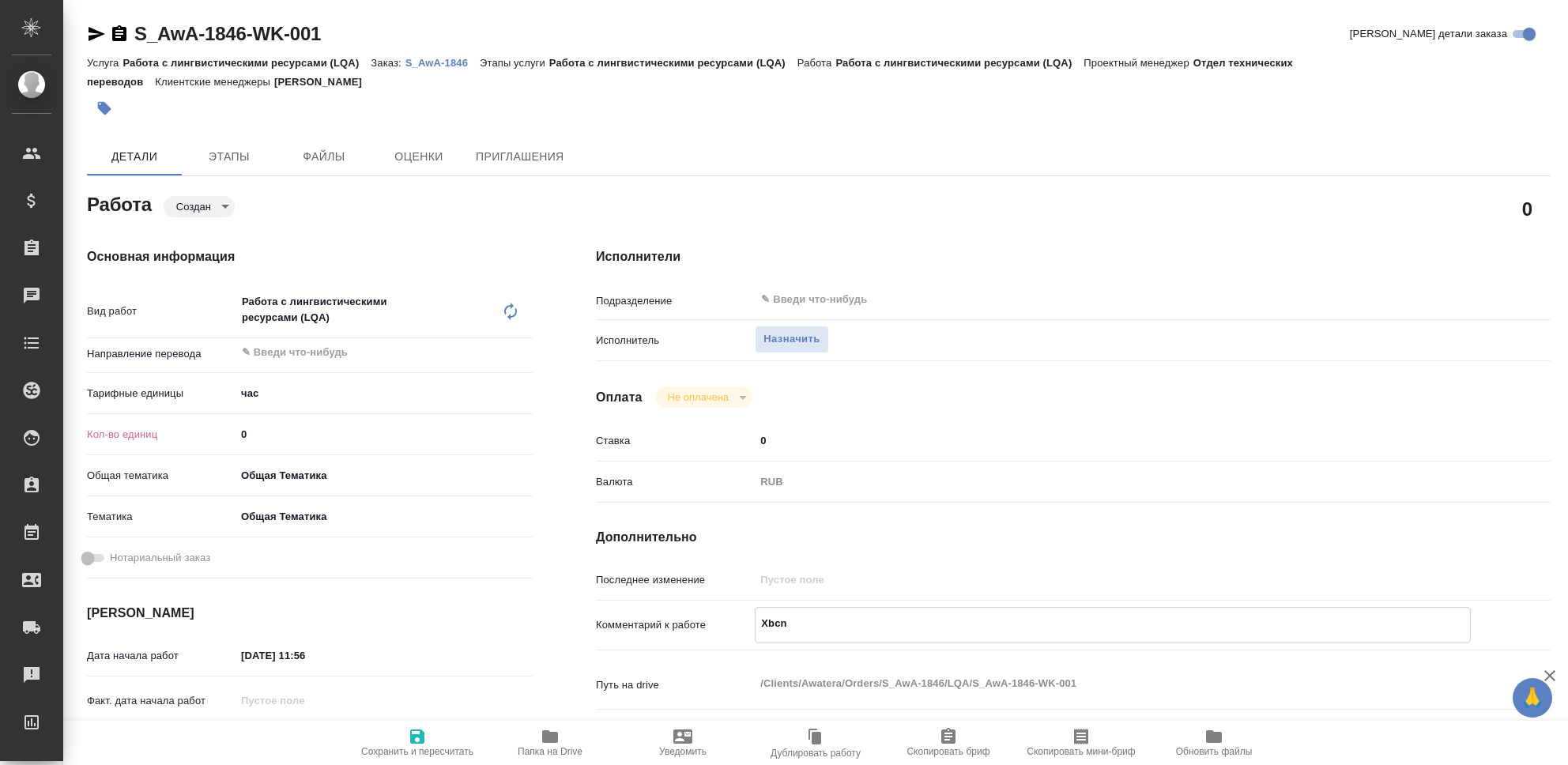
type textarea "x"
type textarea "Xbc"
type textarea "x"
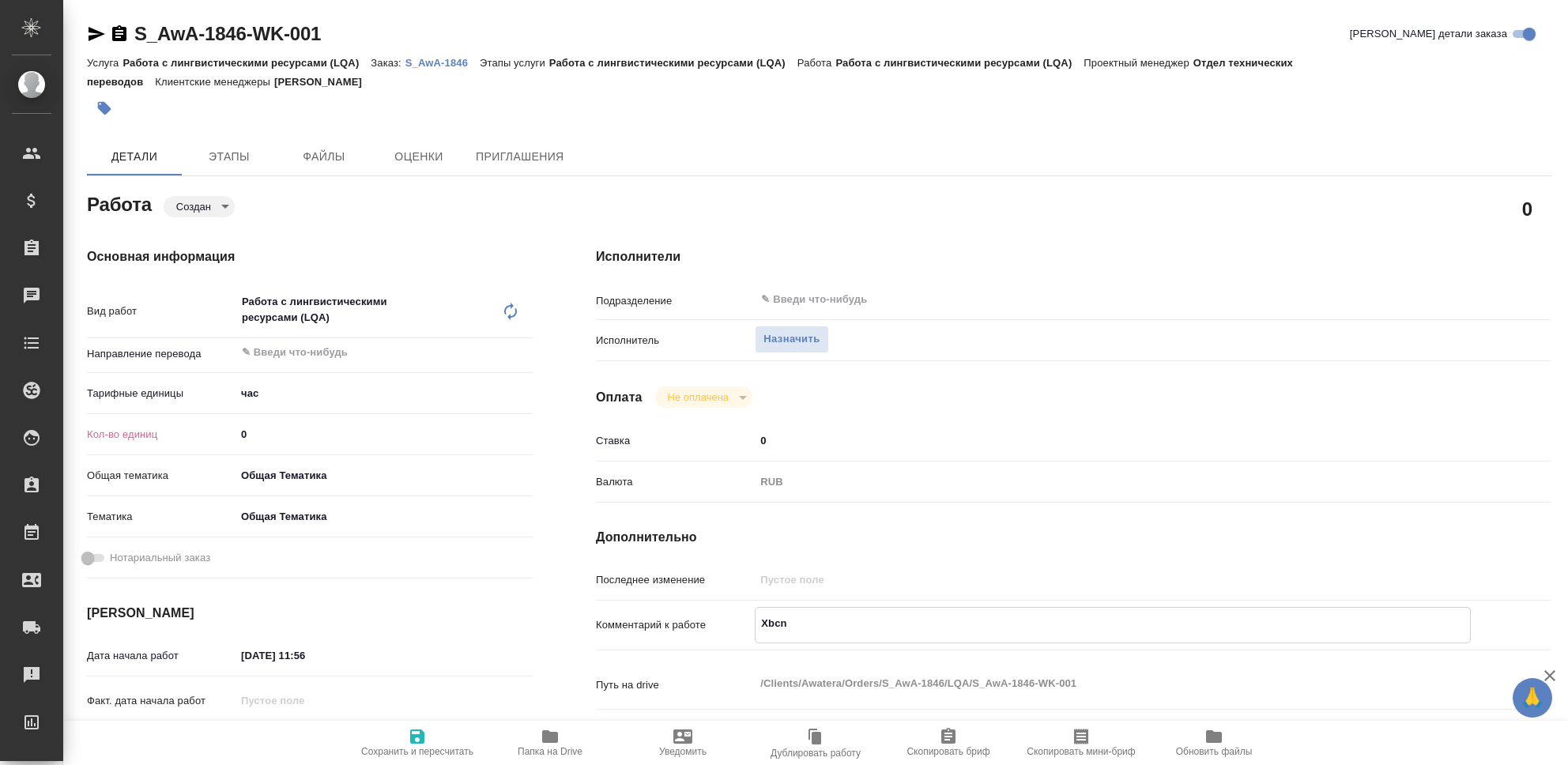
type textarea "x"
type textarea "X"
type textarea "x"
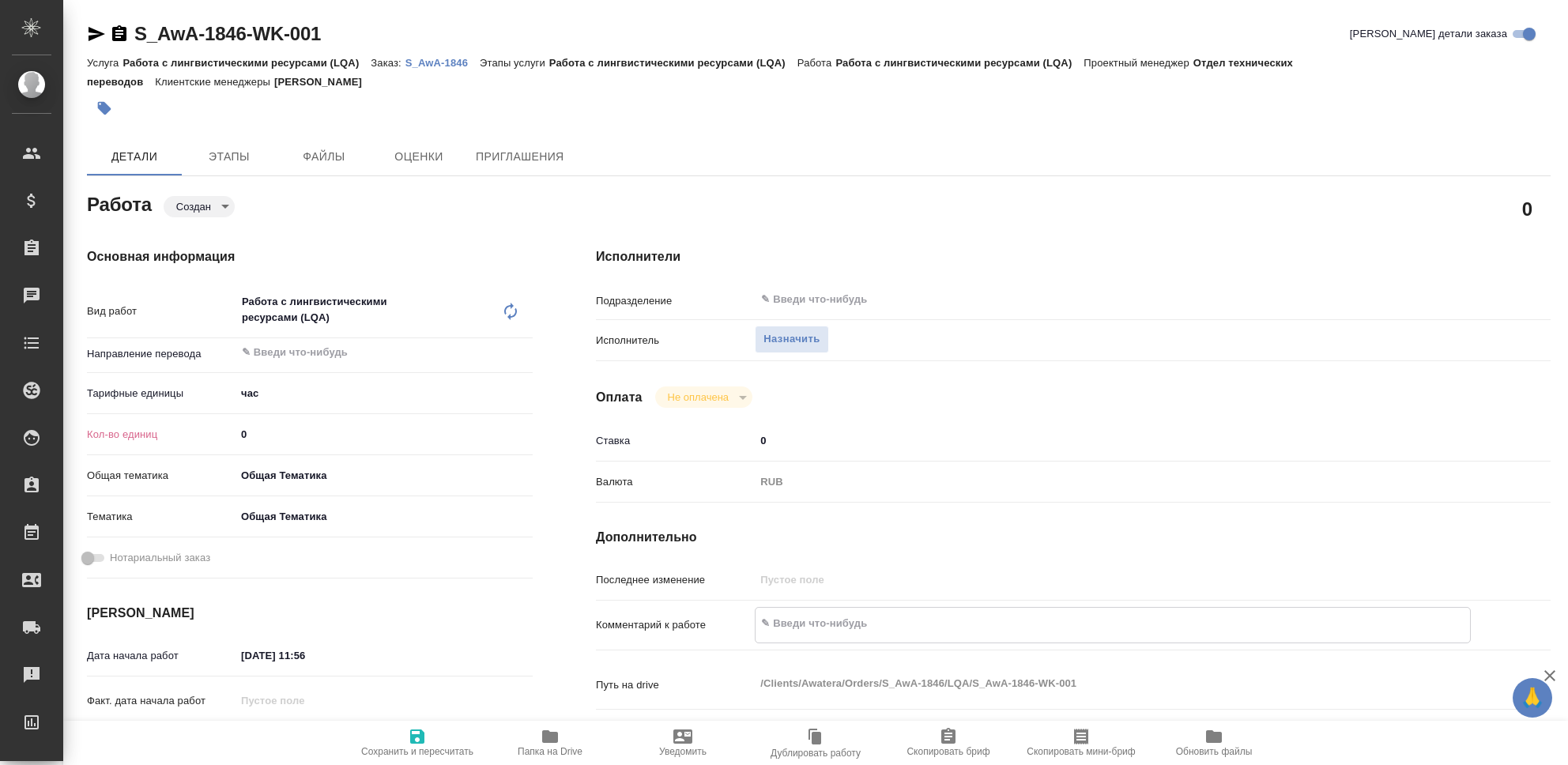
type textarea "x"
type textarea "Ч"
type textarea "x"
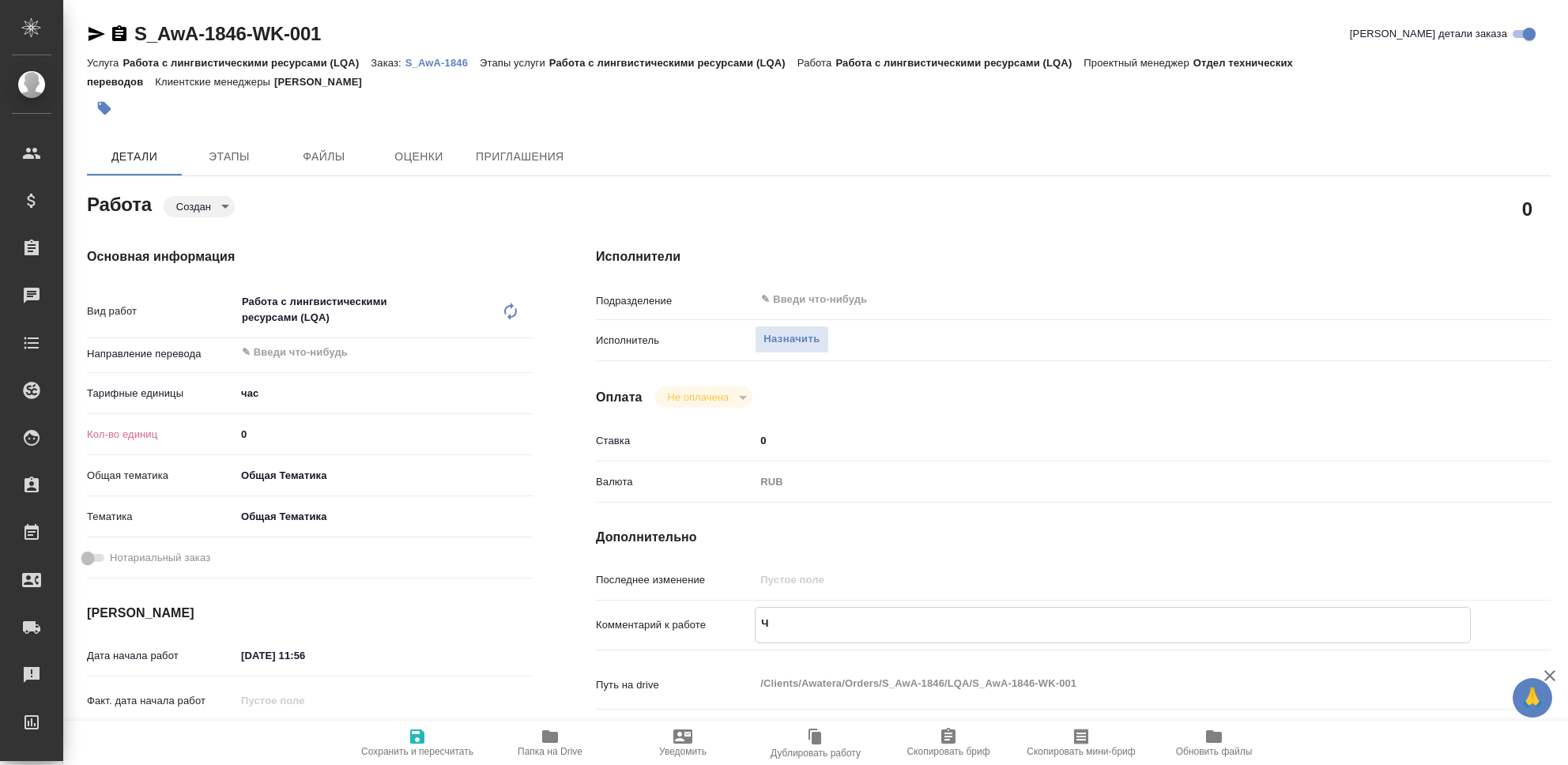
type textarea "x"
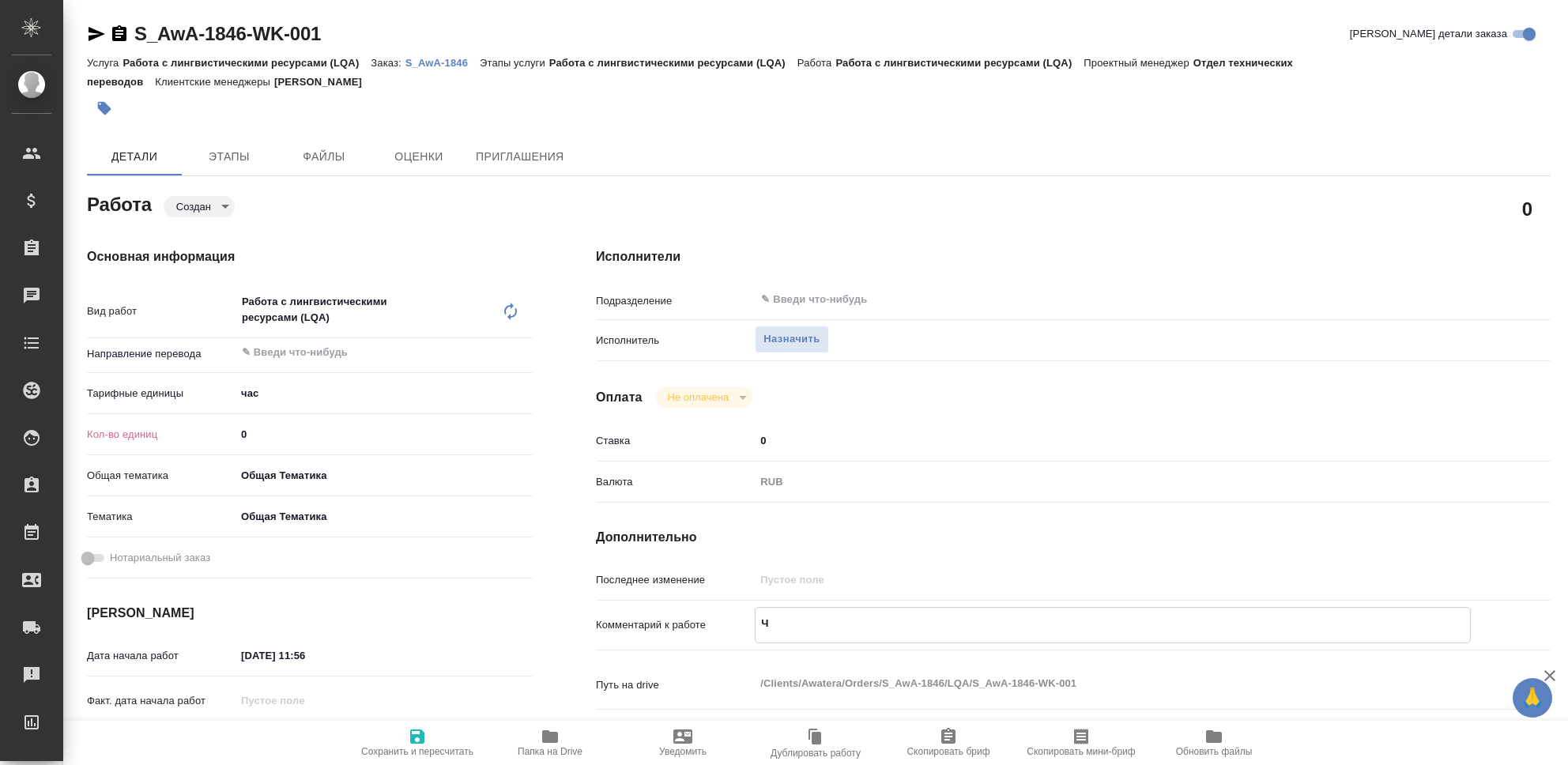
type textarea "Чи"
type textarea "x"
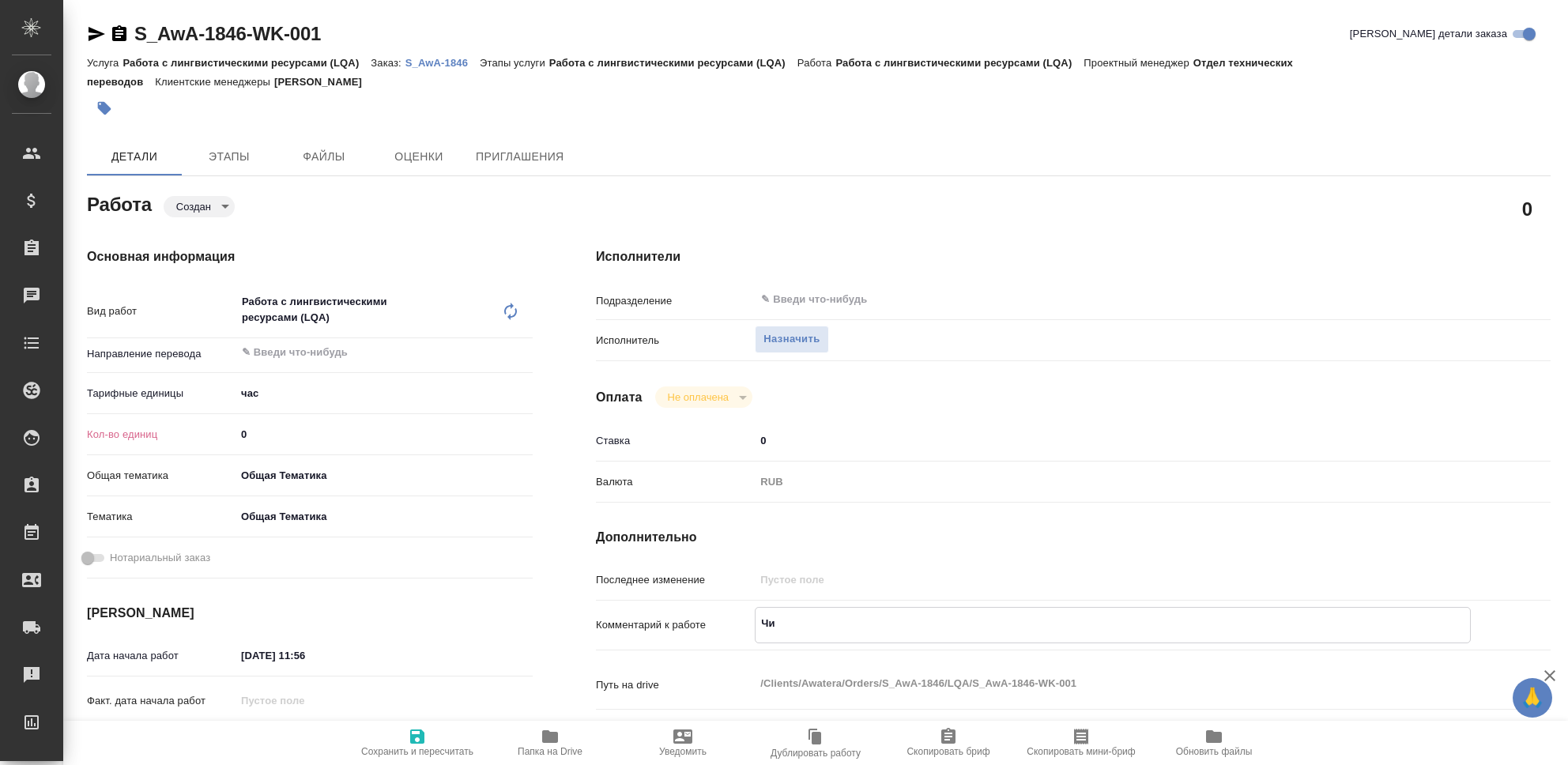
type textarea "x"
type textarea "Чис"
type textarea "x"
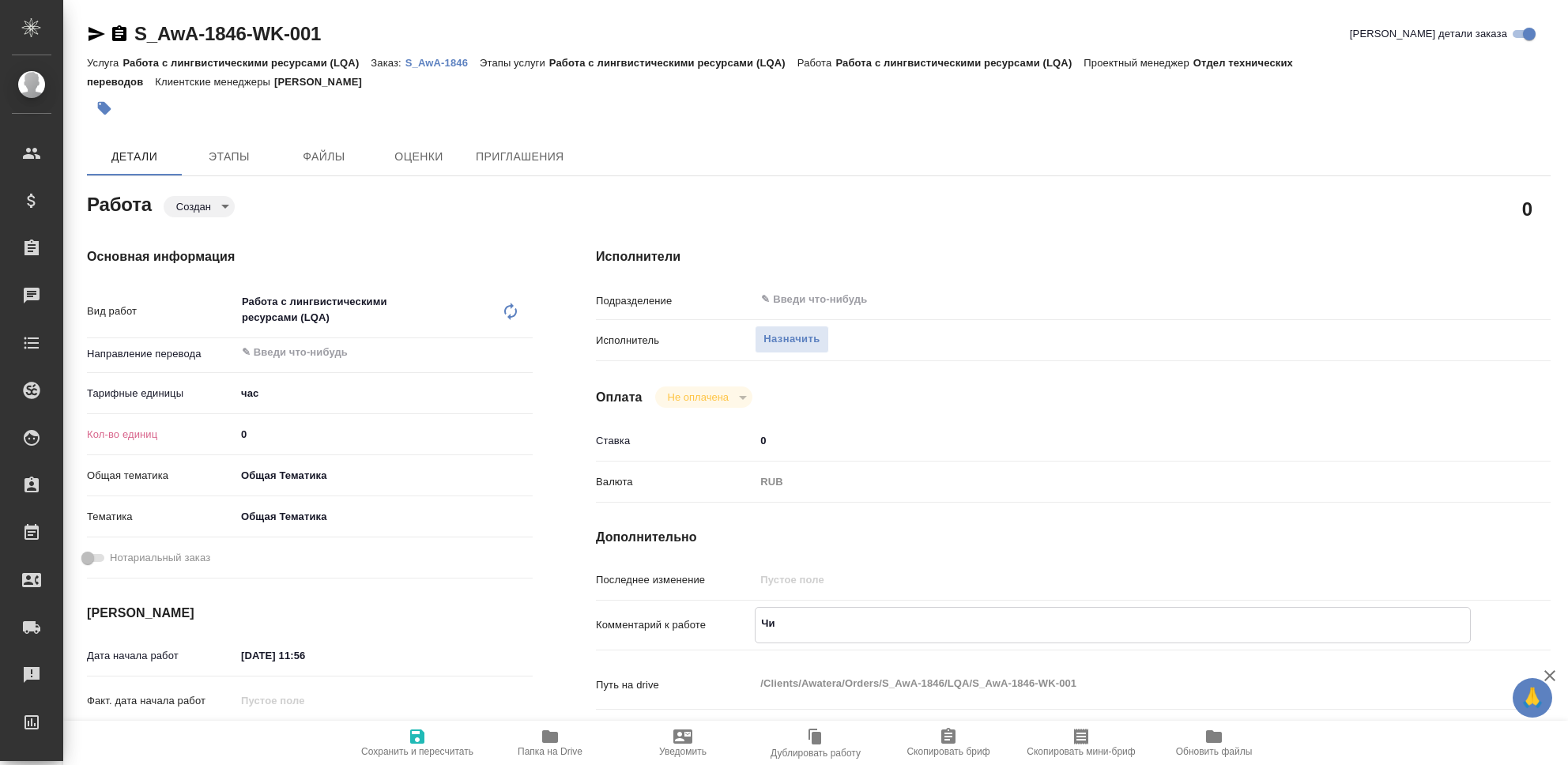
type textarea "x"
type textarea "Чист"
type textarea "x"
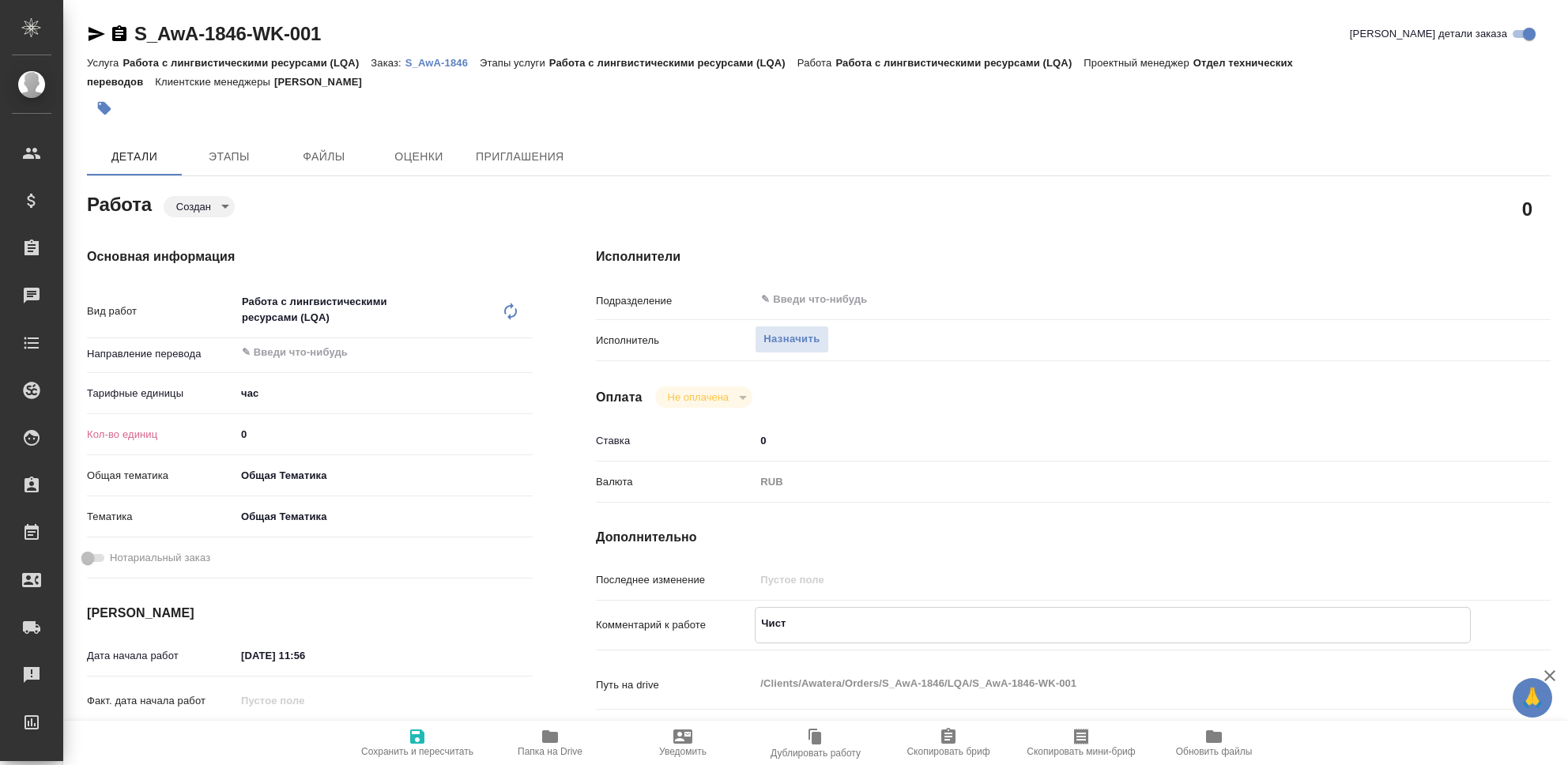
type textarea "x"
type textarea "Чистк"
type textarea "x"
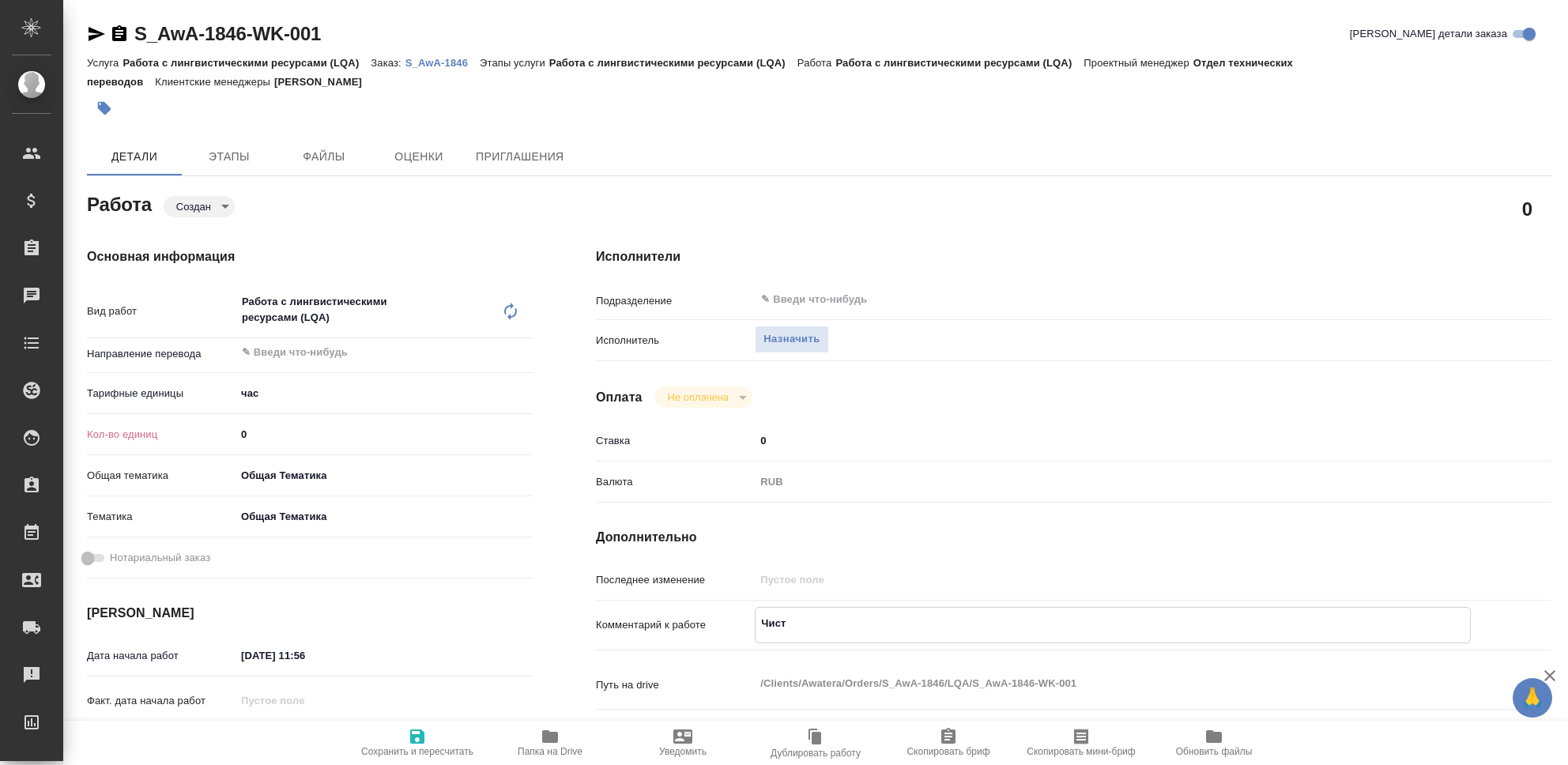
type textarea "x"
type textarea "Чистка"
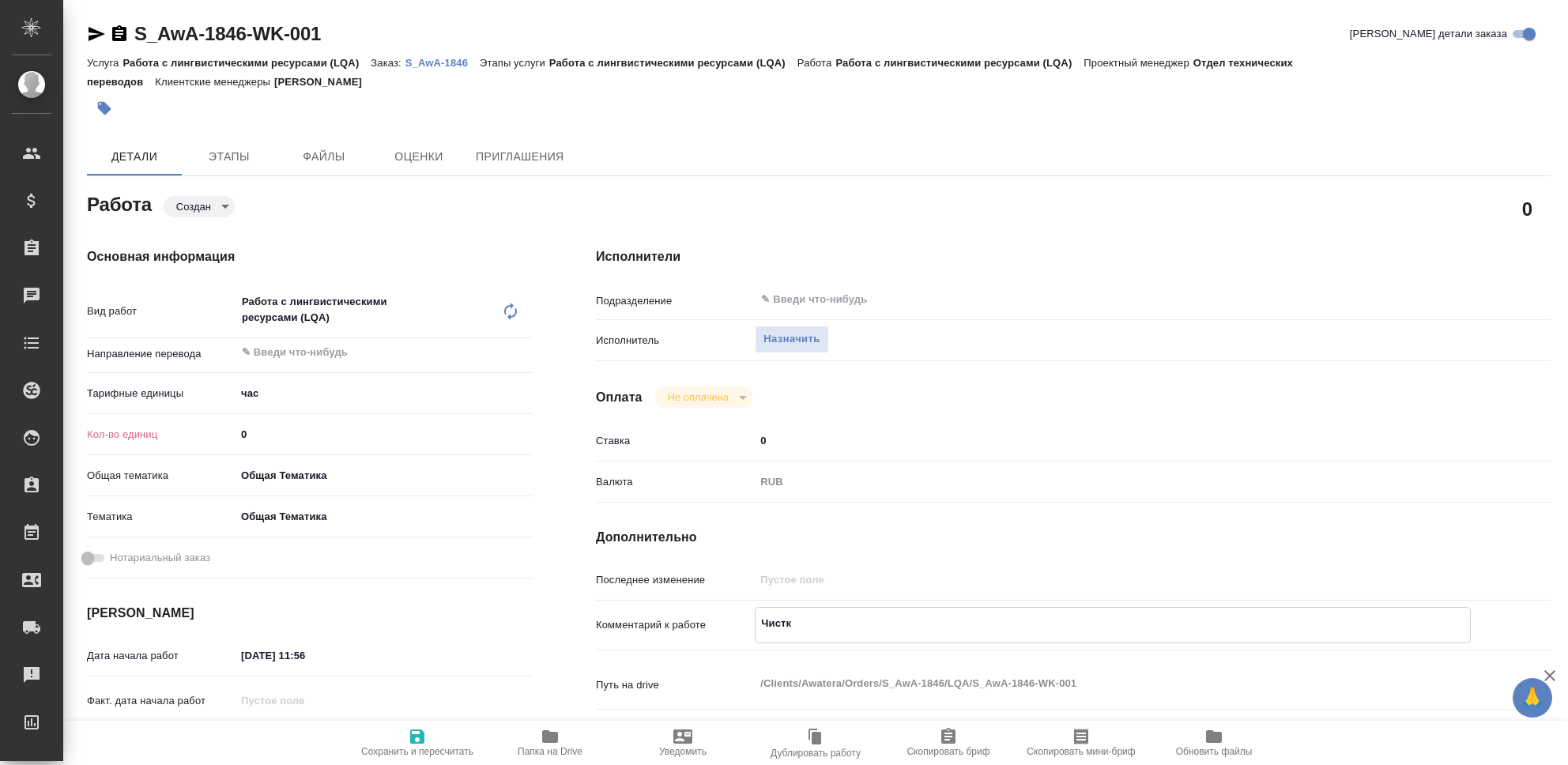
type textarea "x"
type textarea "Чистка"
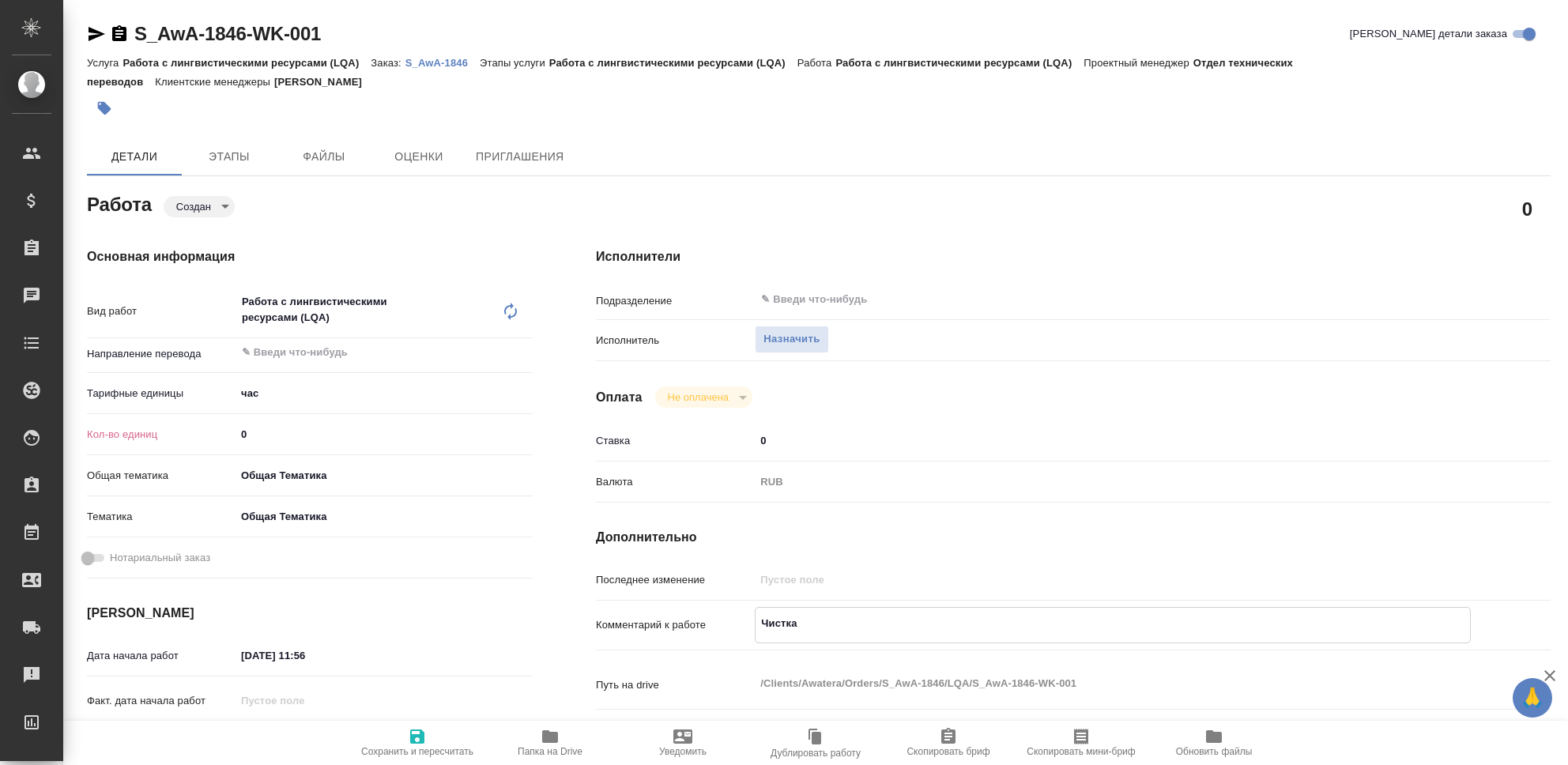
type textarea "x"
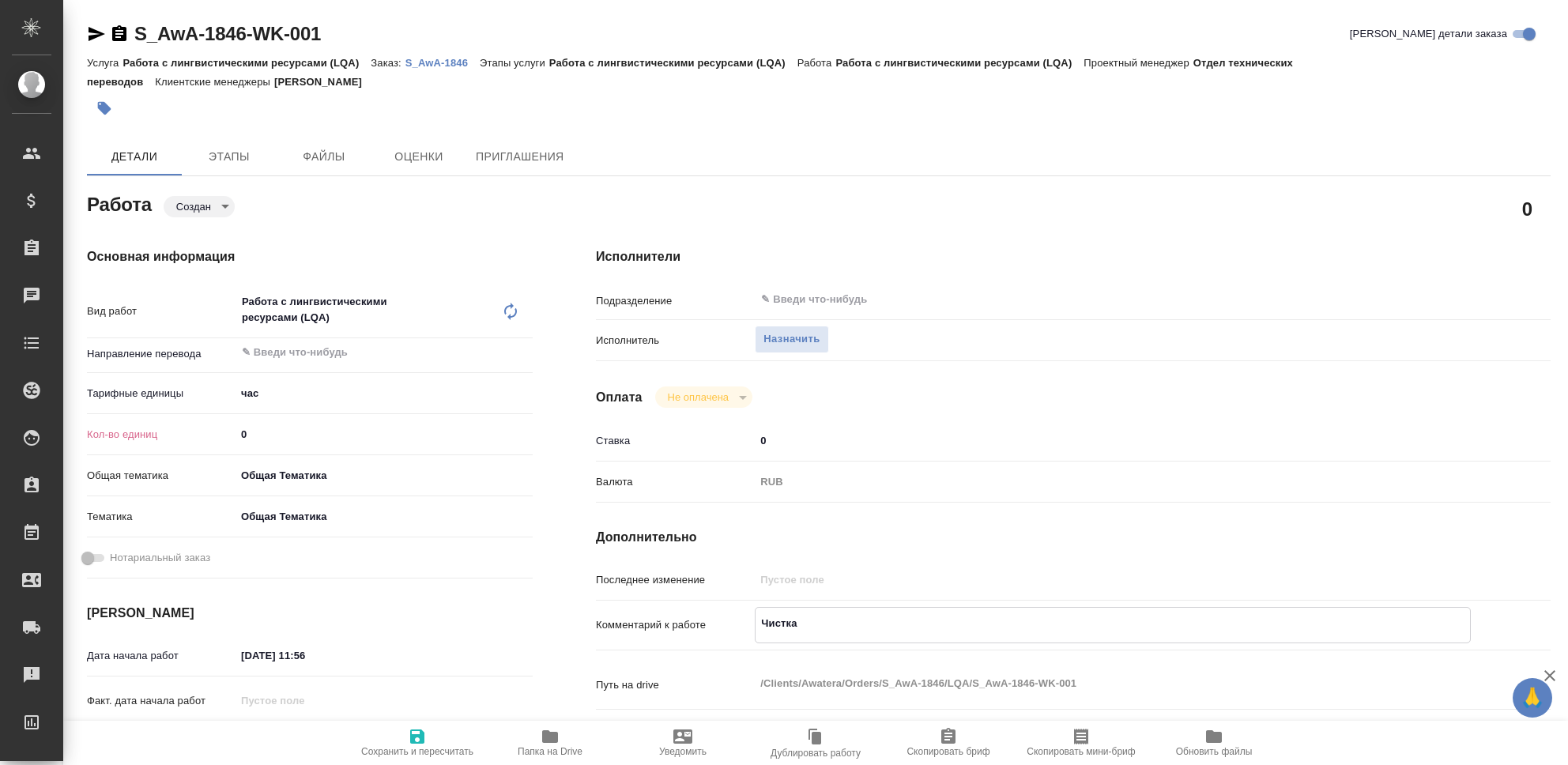
type textarea "x"
type textarea "Чистка Т"
type textarea "x"
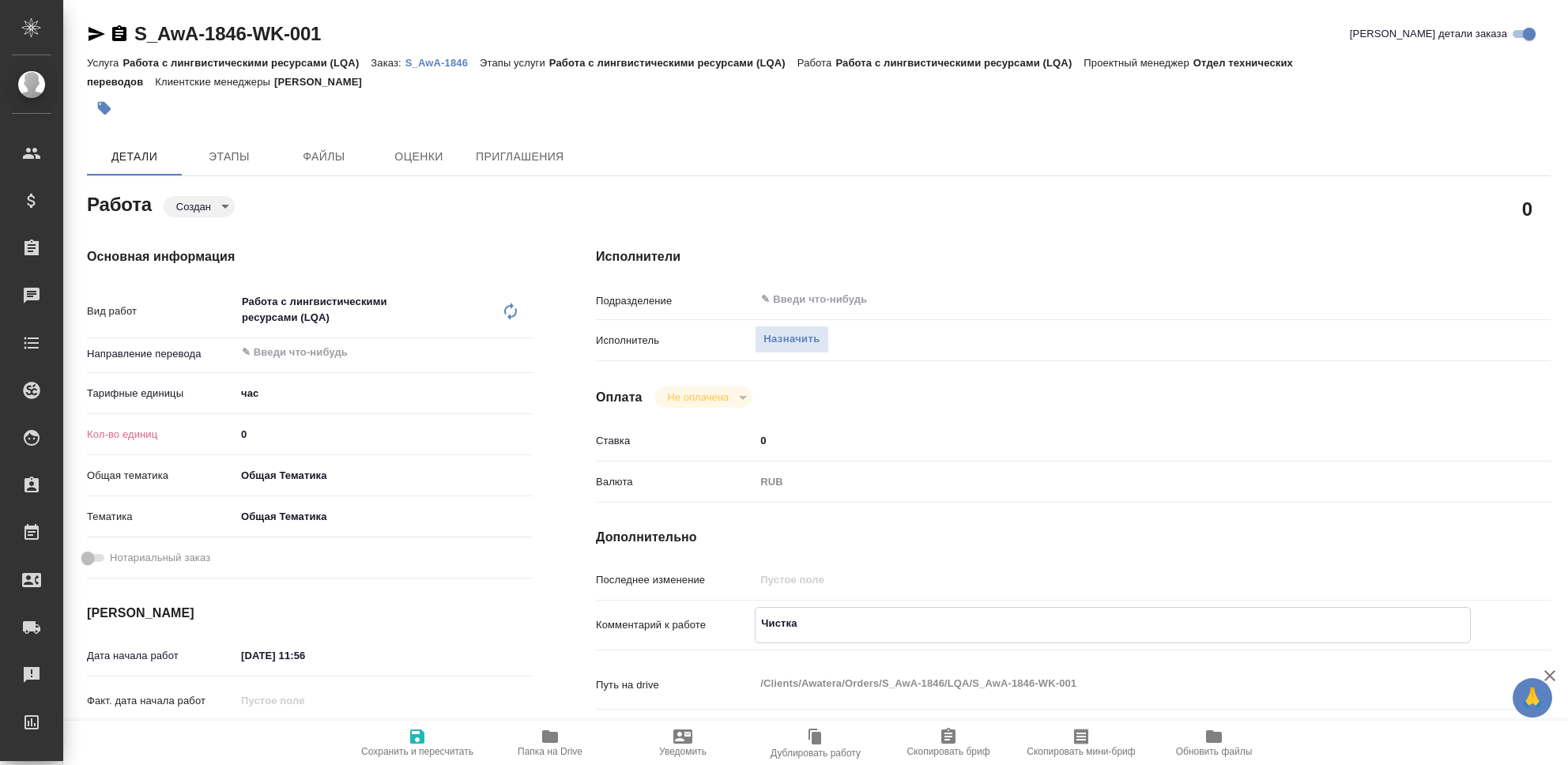
type textarea "x"
type textarea "Чистка ТМ"
type textarea "x"
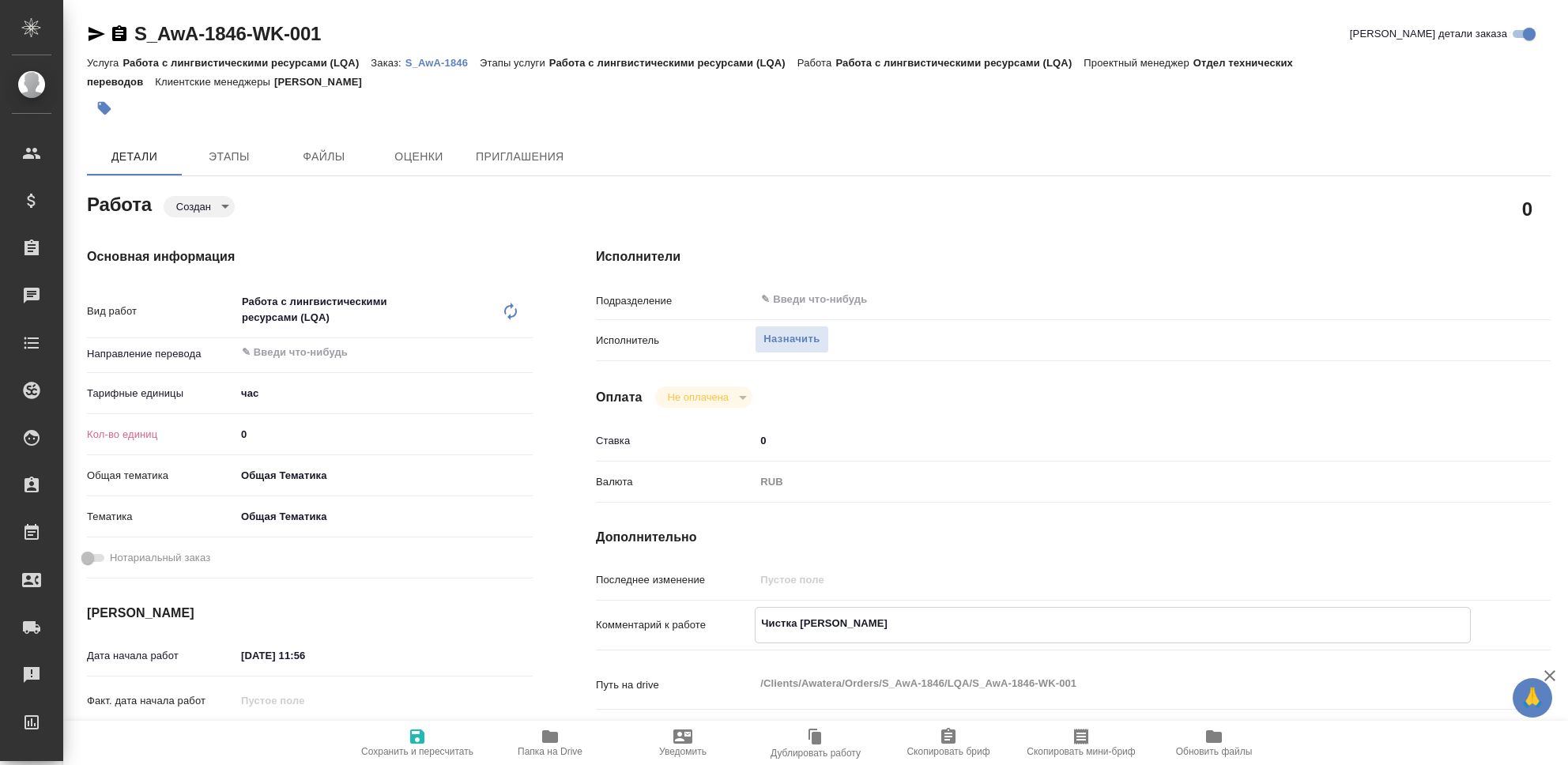
type textarea "x"
type textarea "Чистка ТМ,"
type textarea "x"
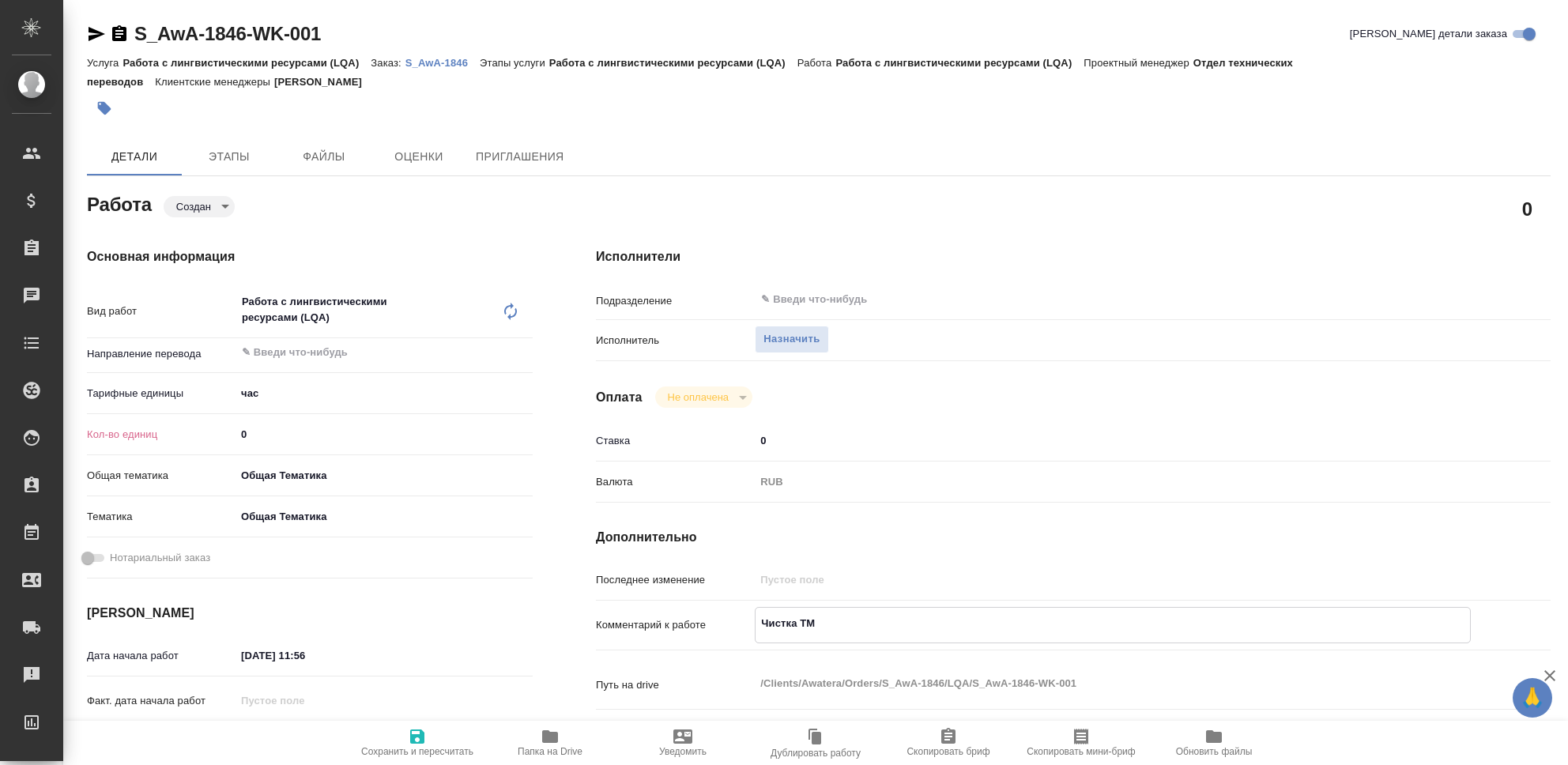
type textarea "x"
type textarea "Чистка ТМ,"
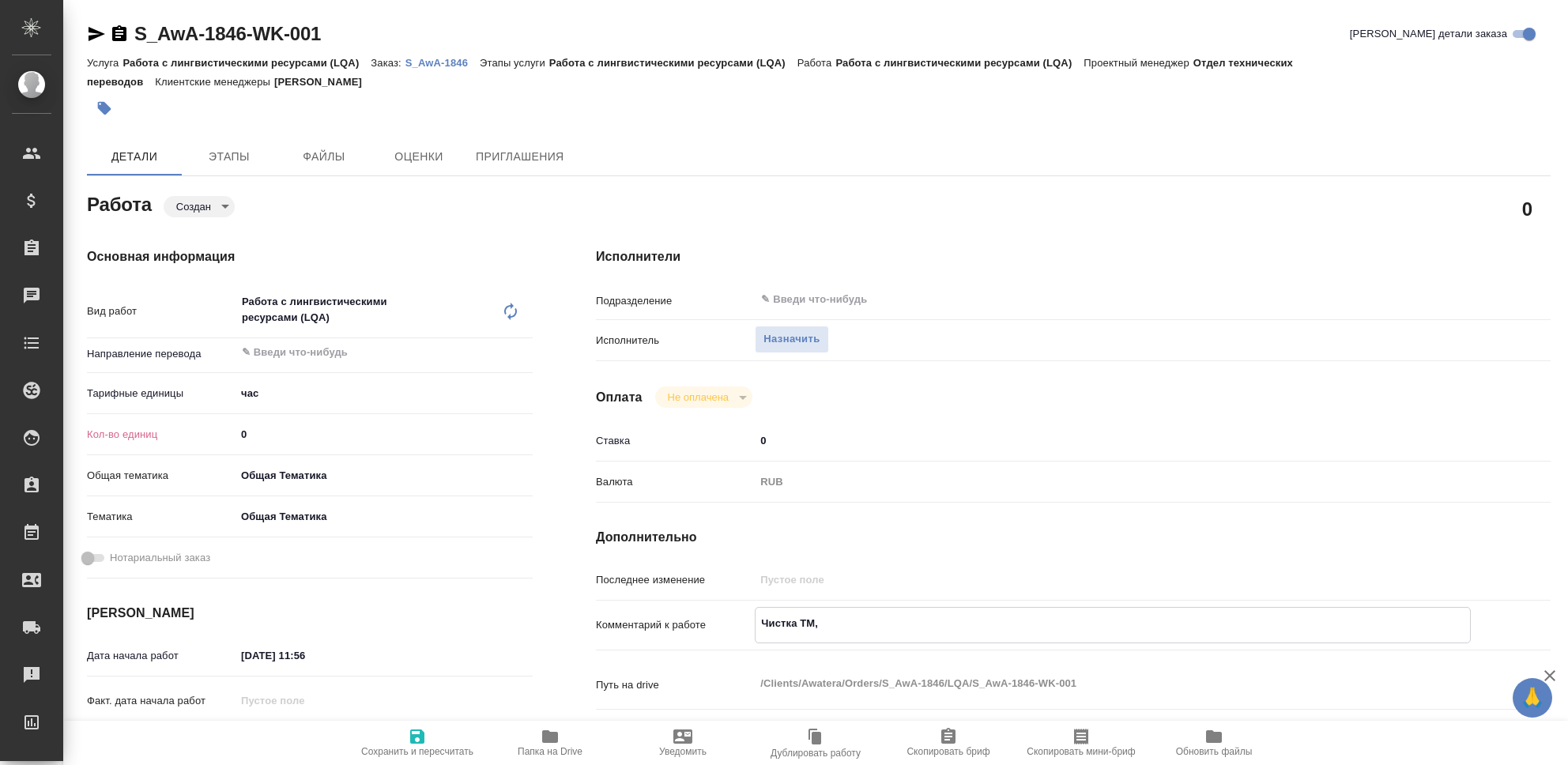
type textarea "x"
type textarea "Чистка ТМ, Н"
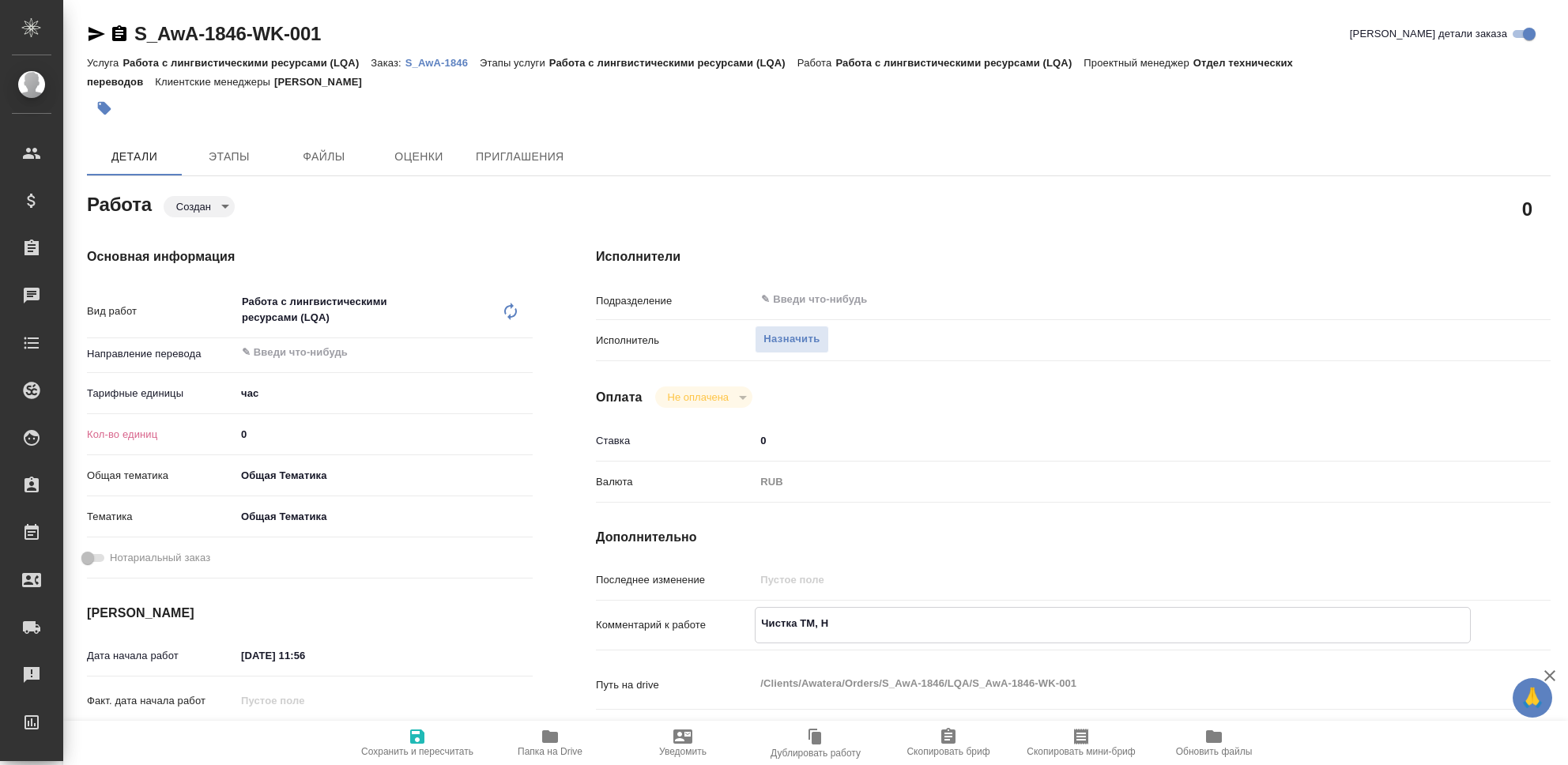
type textarea "x"
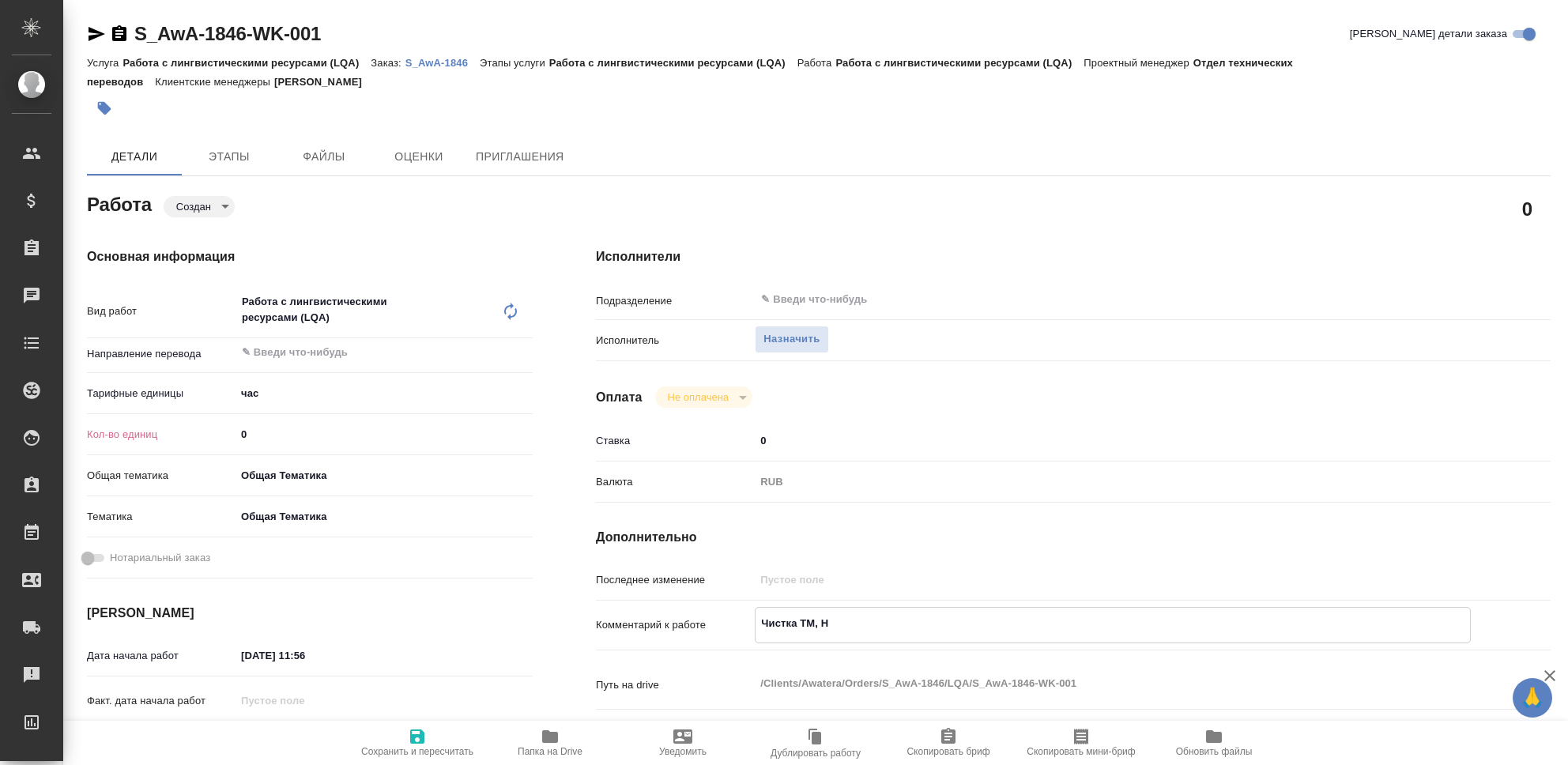
type textarea "x"
type textarea "Чистка ТМ, Не"
type textarea "x"
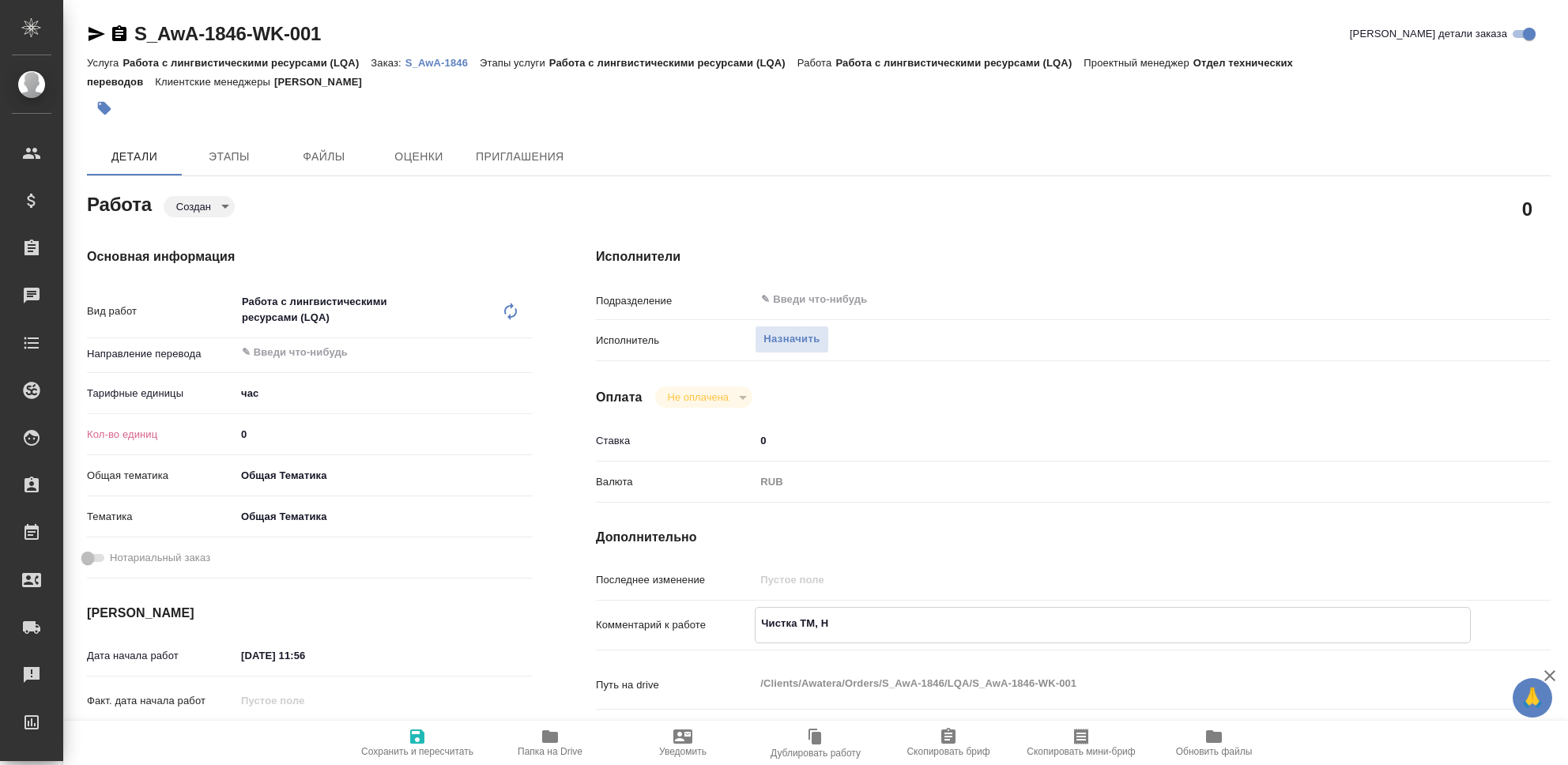
type textarea "x"
type textarea "Чистка ТМ, Неф"
type textarea "x"
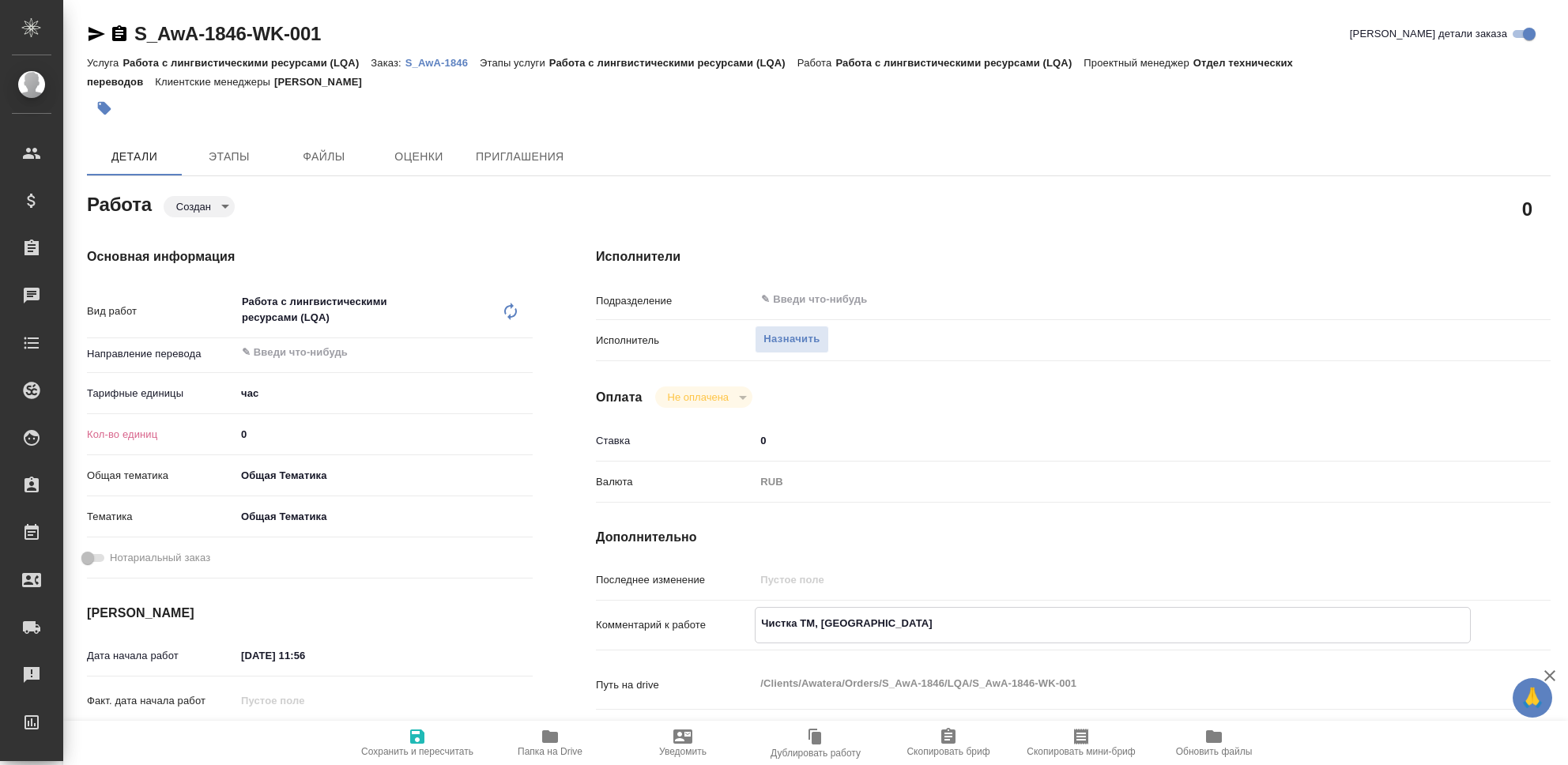
type textarea "x"
type textarea "Чистка ТМ, Нефт"
type textarea "x"
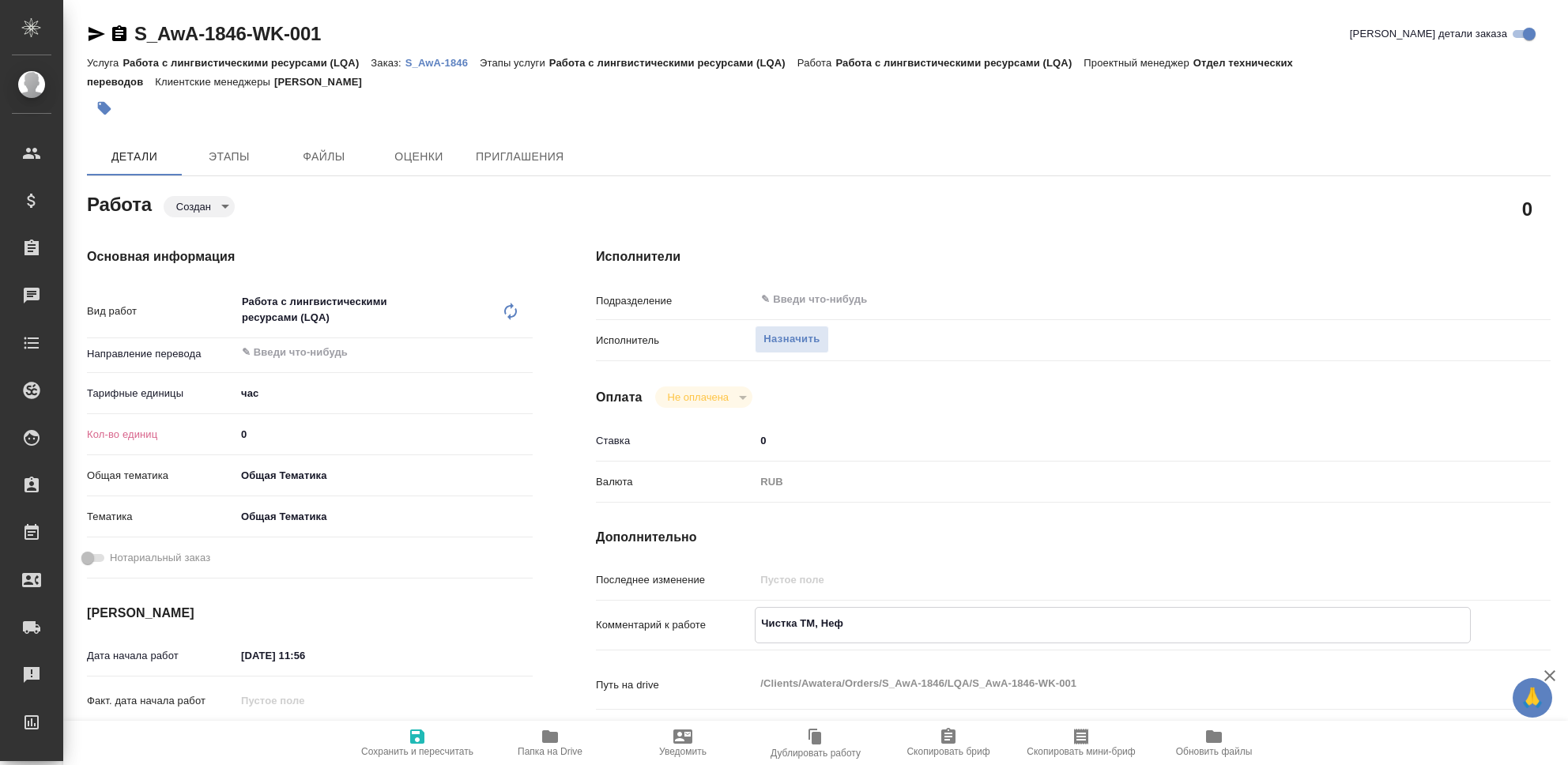
type textarea "x"
type textarea "Чистка ТМ, Нефте"
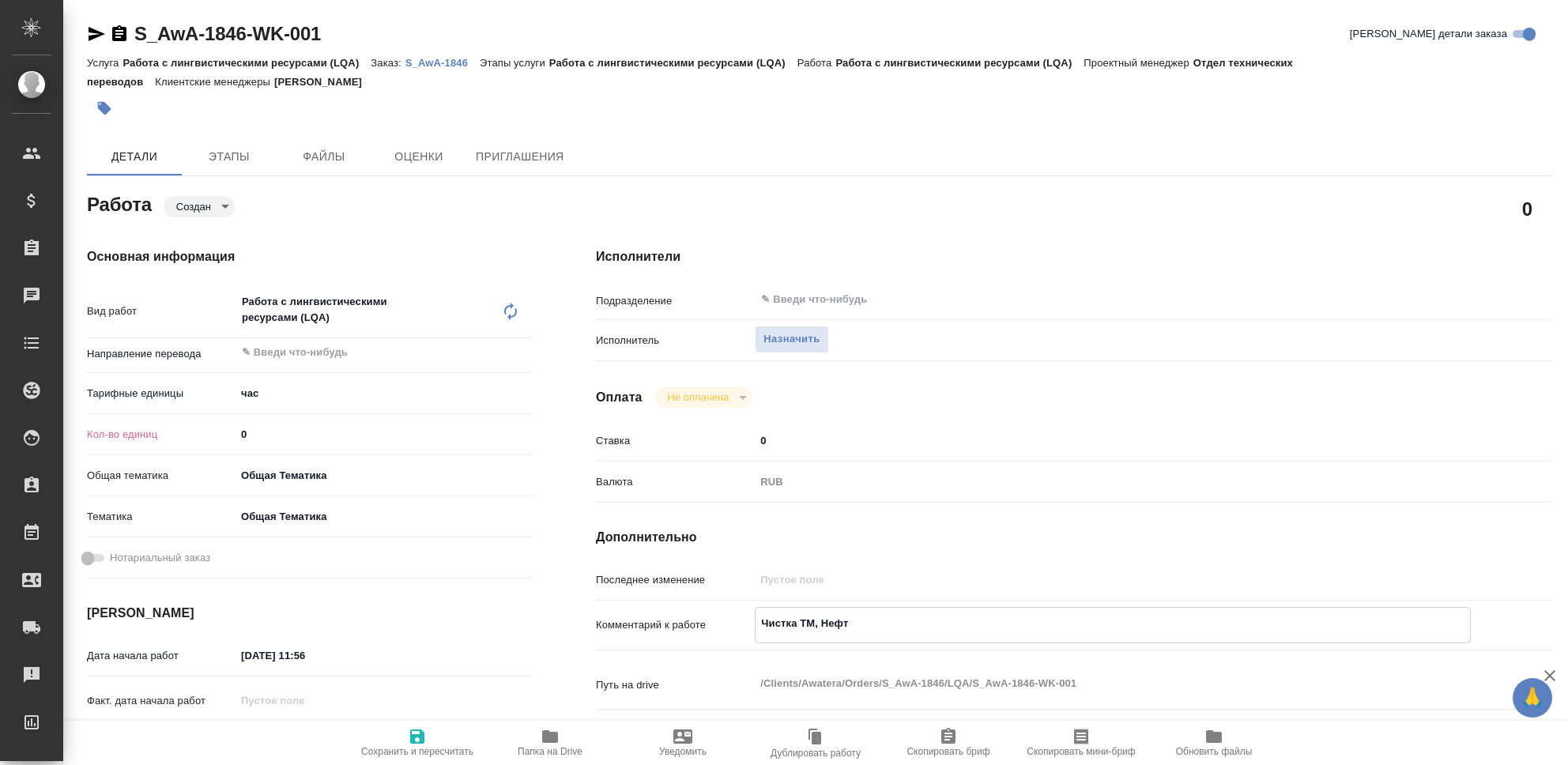
type textarea "x"
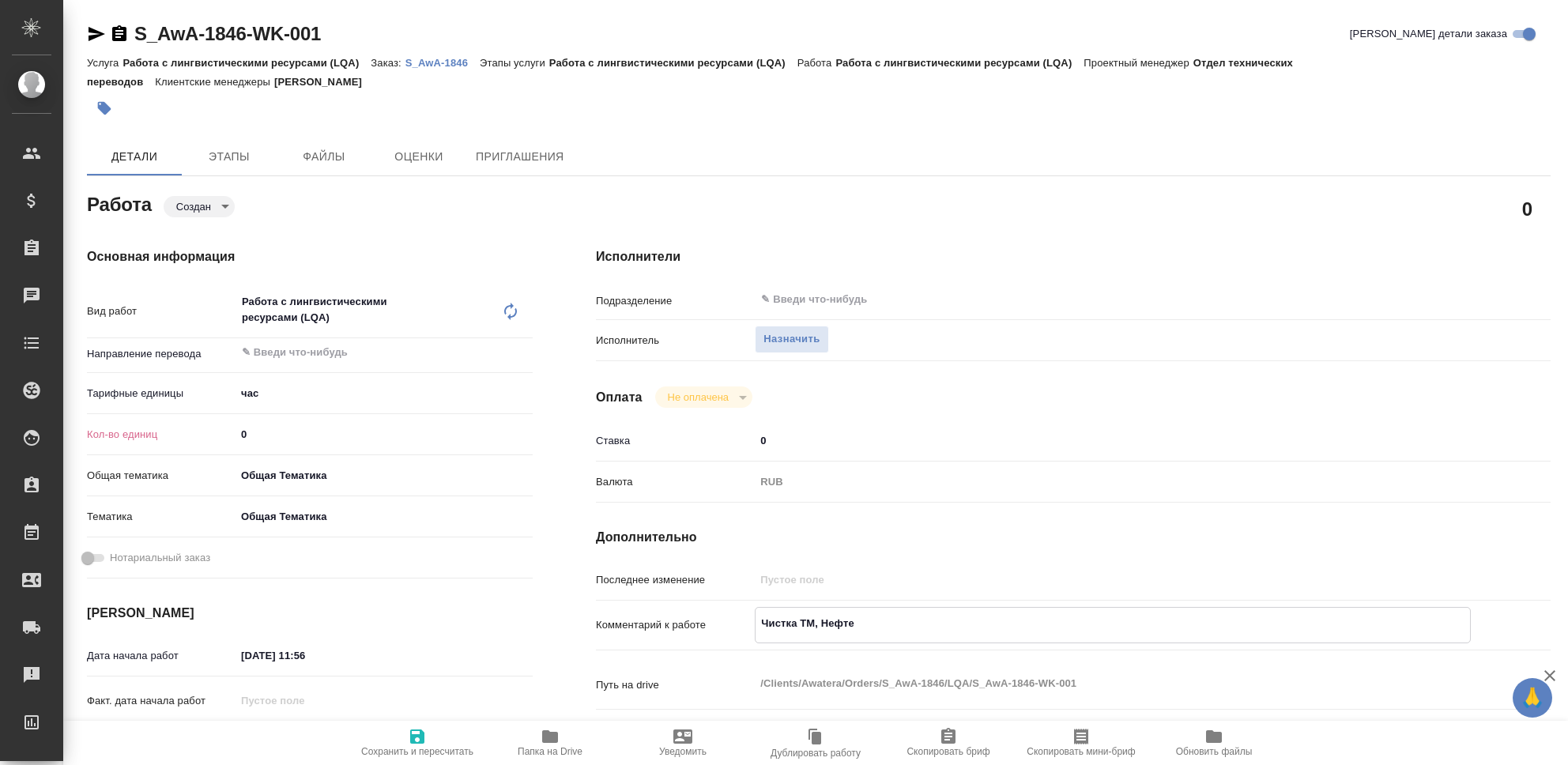
type textarea "Чистка ТМ, Нефтег"
type textarea "x"
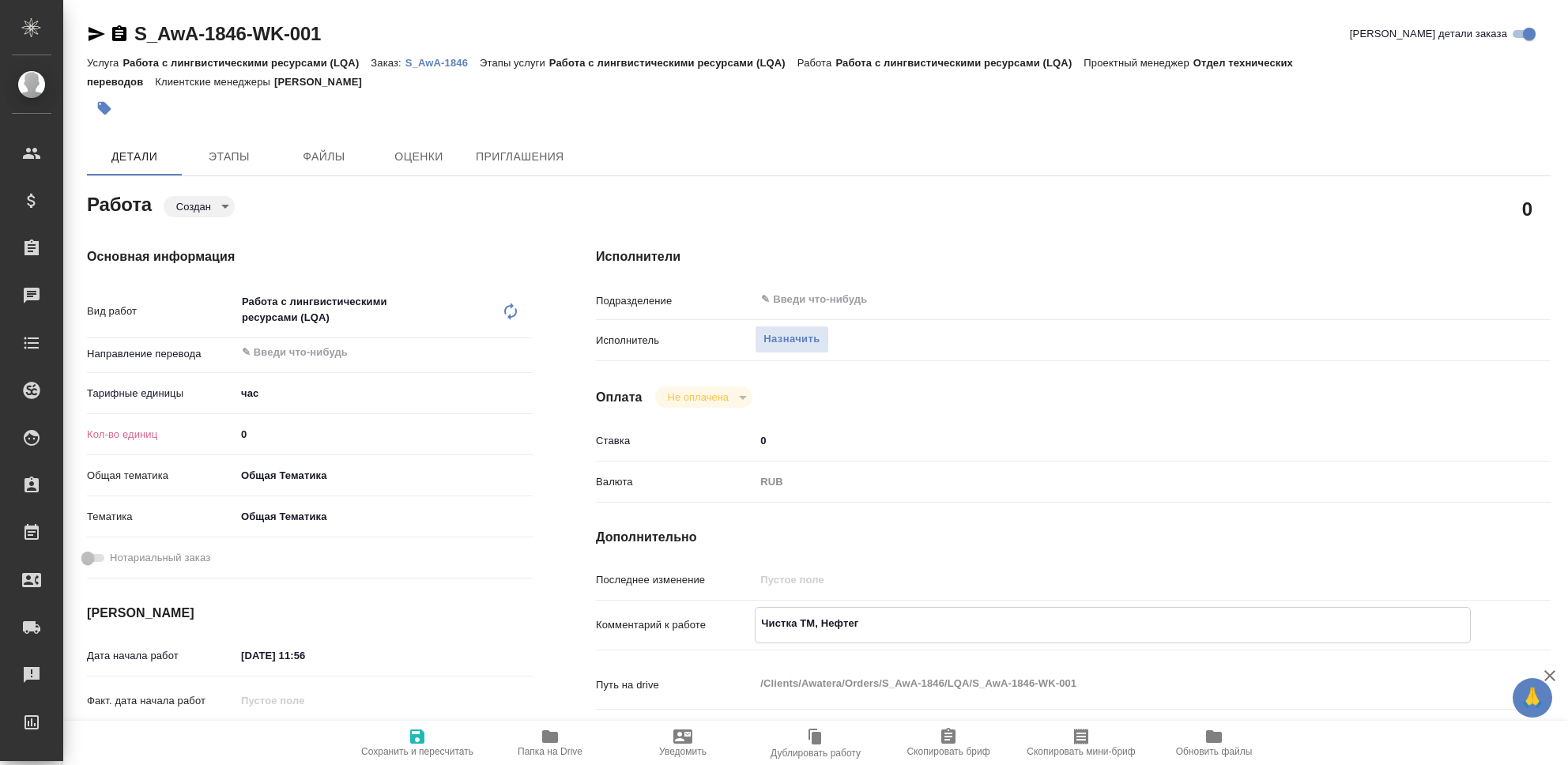
type textarea "x"
type textarea "Чистка ТМ, Нефтега"
type textarea "x"
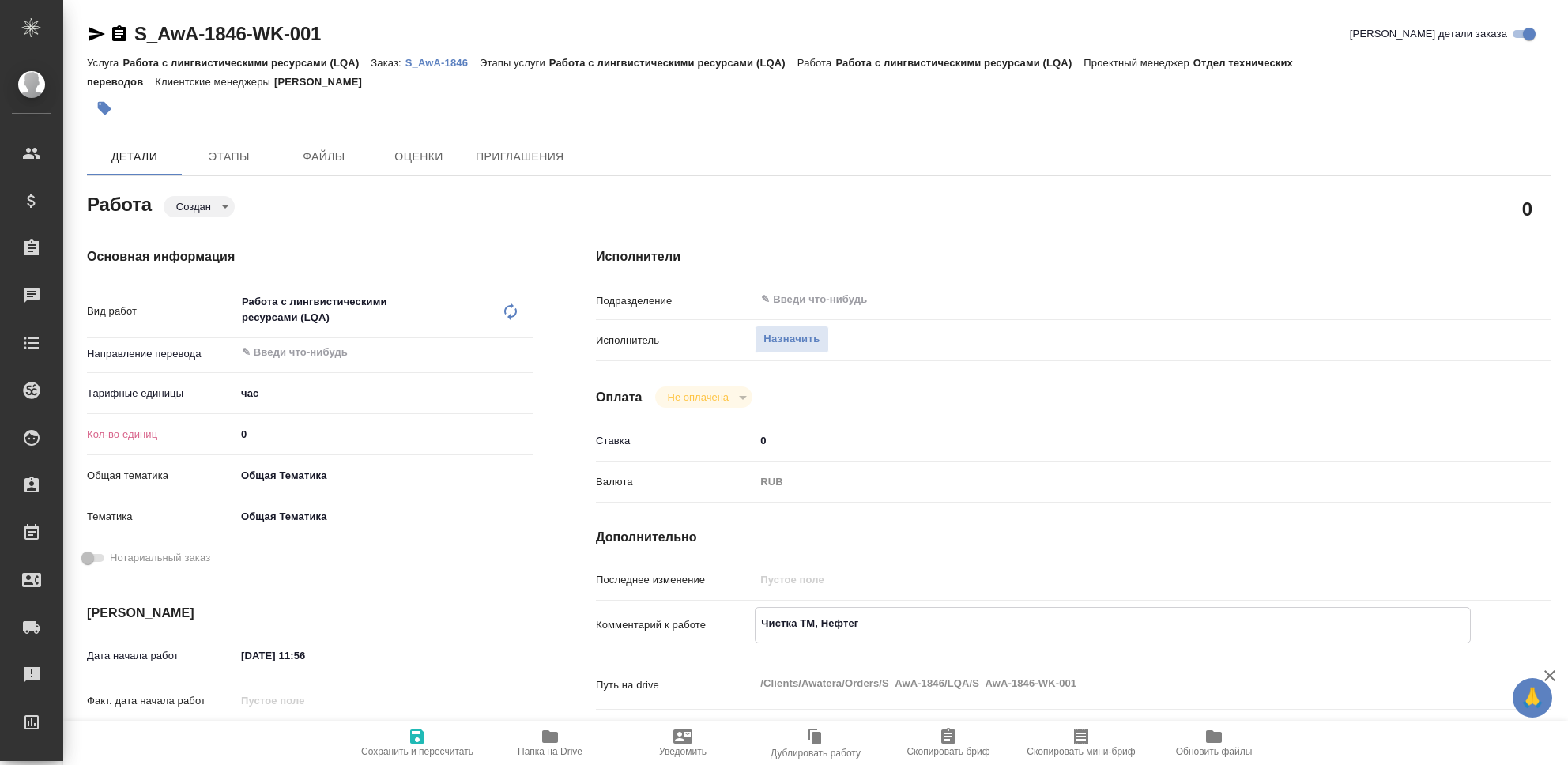
type textarea "x"
type textarea "Чистка ТМ, Нефтегащ"
type textarea "x"
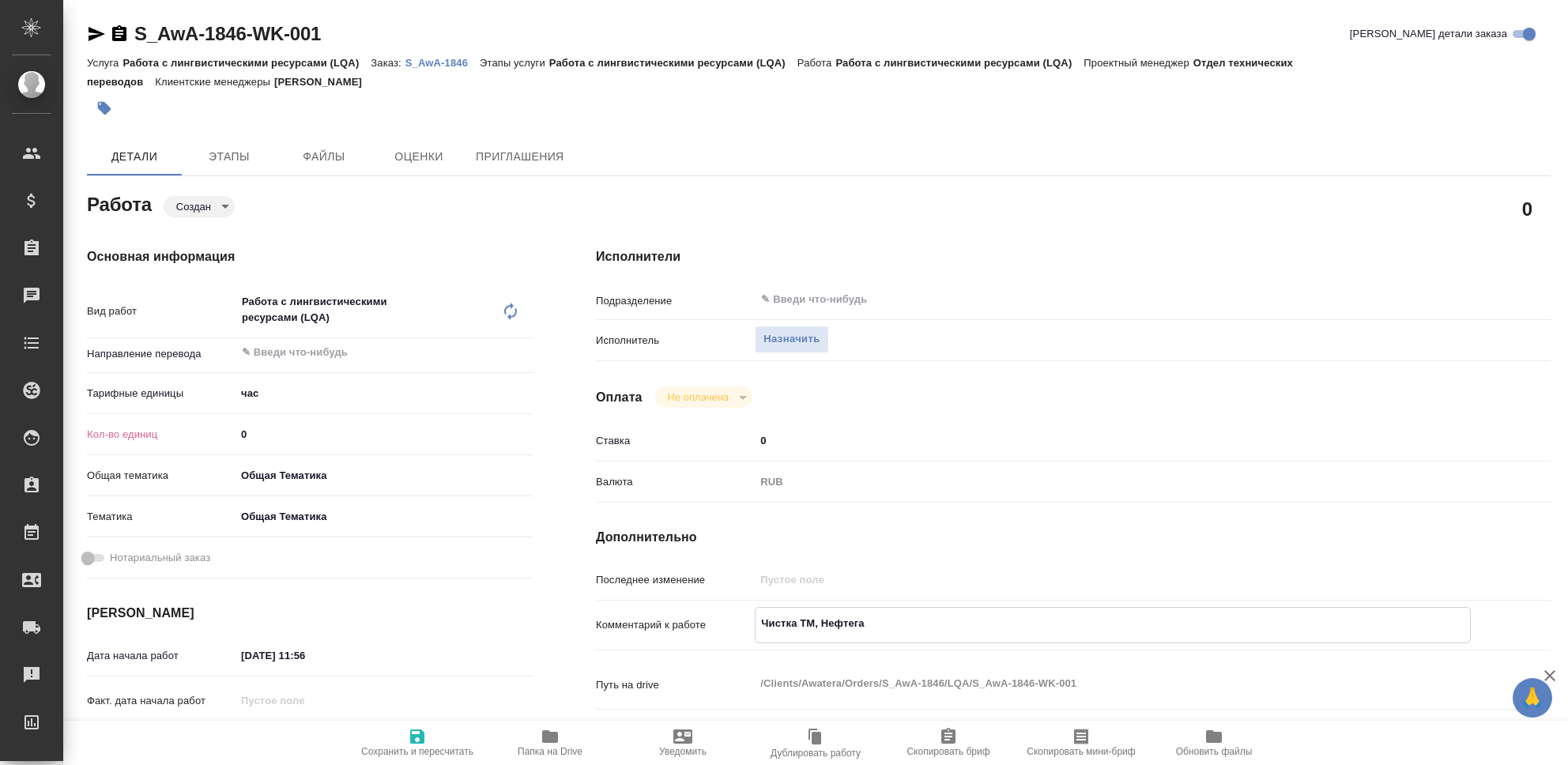
type textarea "x"
type textarea "Чистка ТМ, Нефтегащо"
type textarea "x"
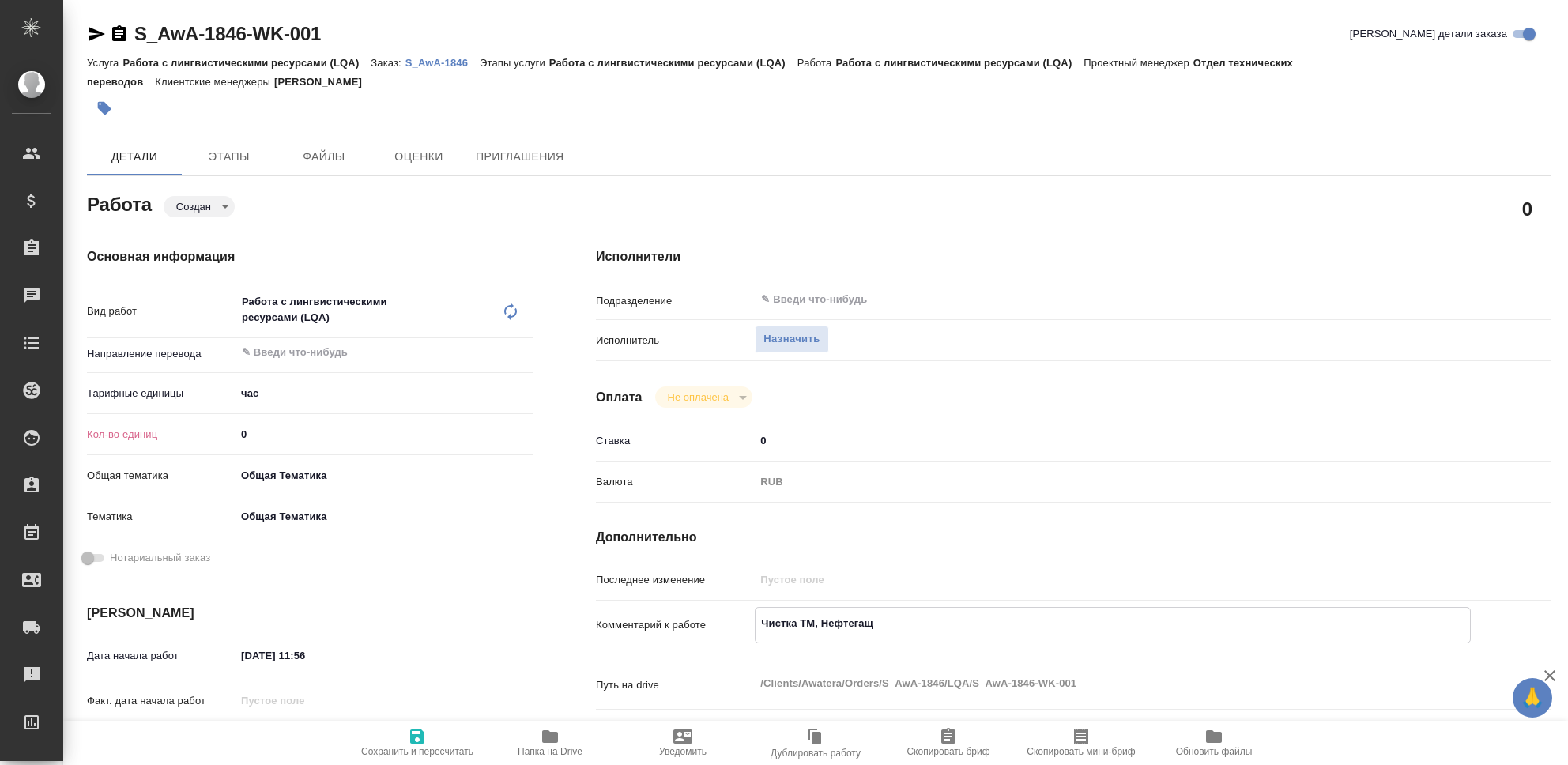
type textarea "x"
type textarea "Чистка ТМ, Нефтегащ"
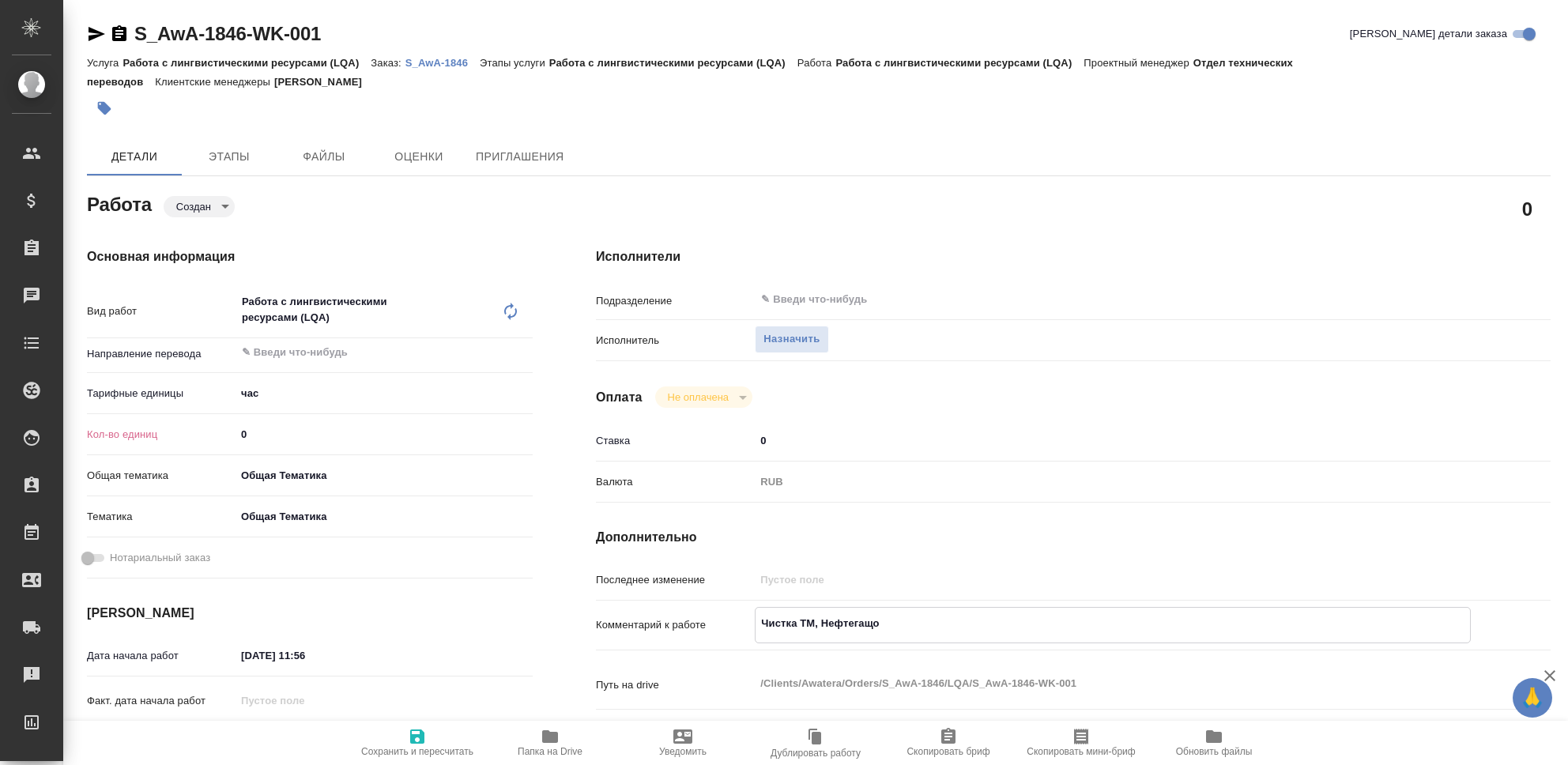
type textarea "x"
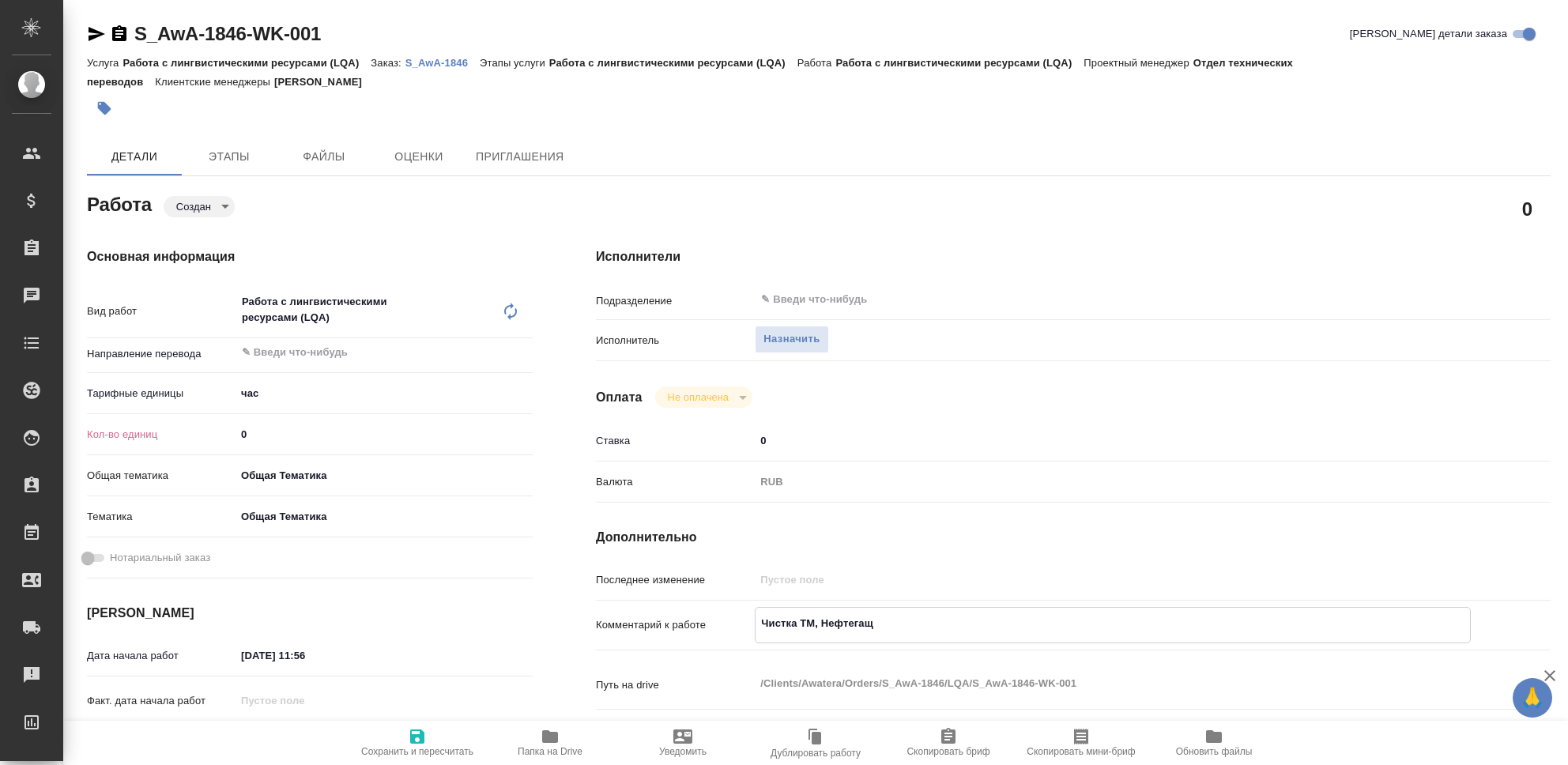
type textarea "Чистка ТМ, Нефтега"
type textarea "x"
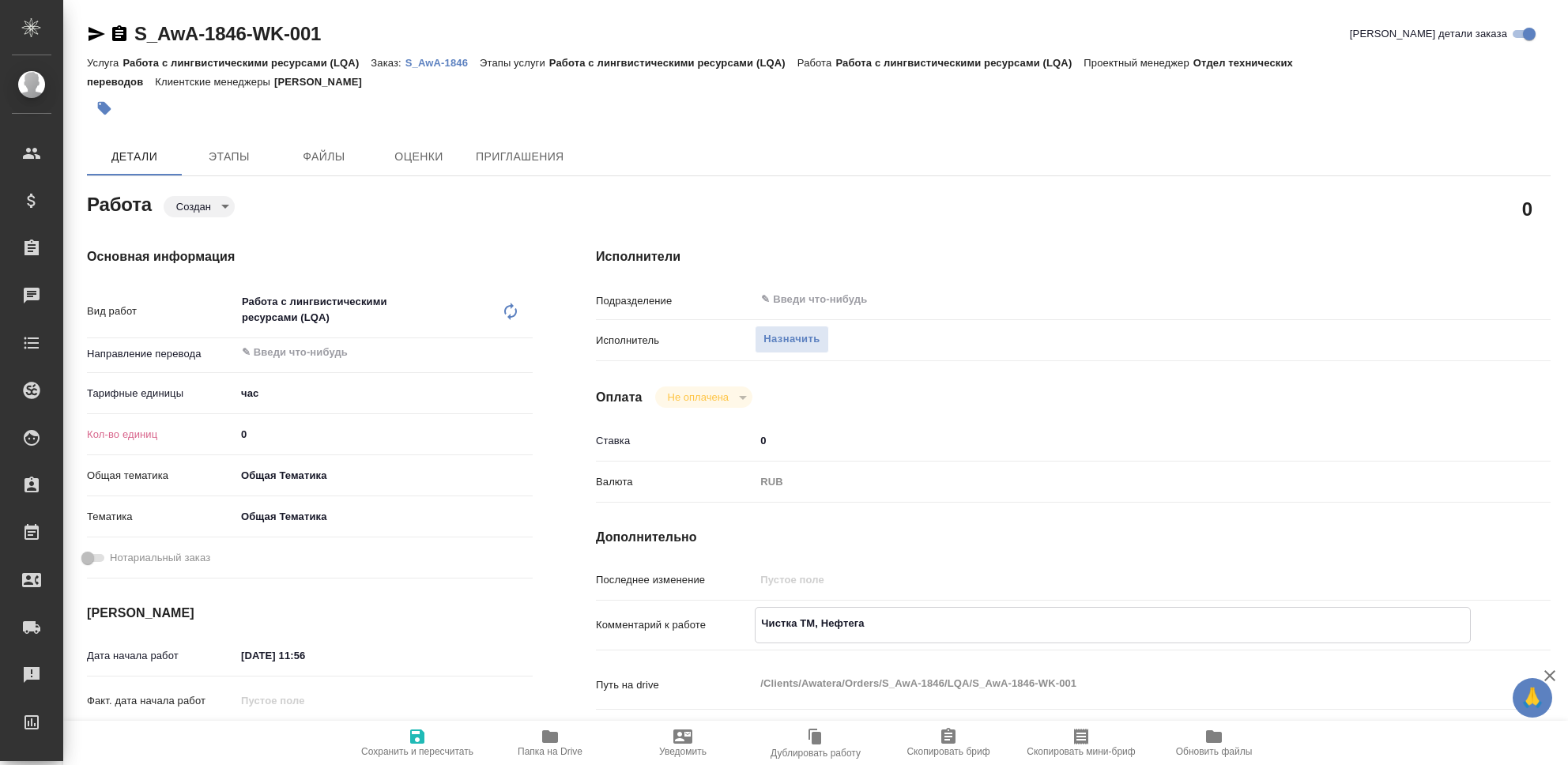
type textarea "x"
type textarea "Чистка ТМ, Нефтегаз"
type textarea "x"
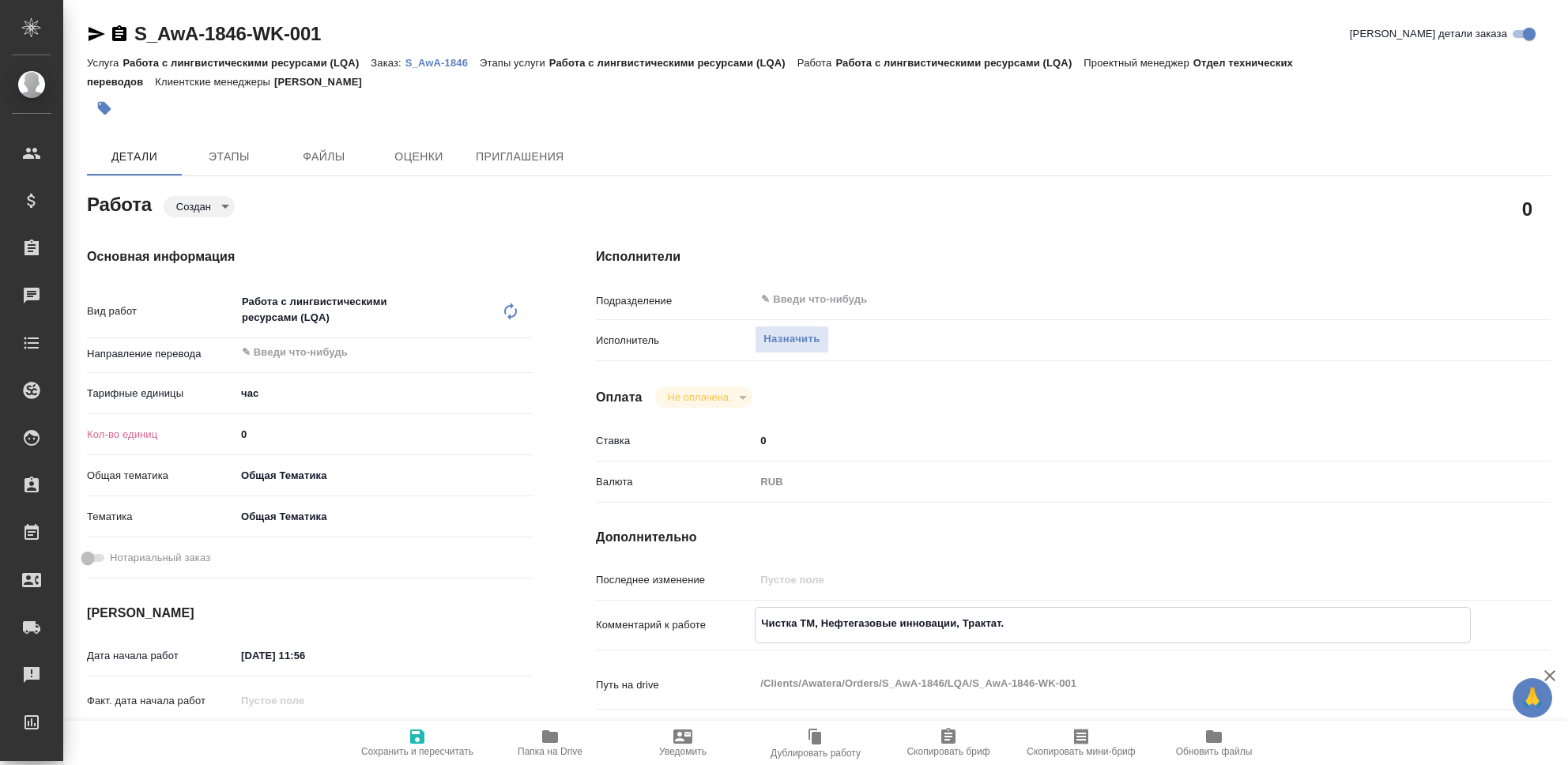
click at [278, 429] on input "0" at bounding box center [384, 434] width 298 height 23
click at [420, 739] on icon "button" at bounding box center [417, 736] width 14 height 14
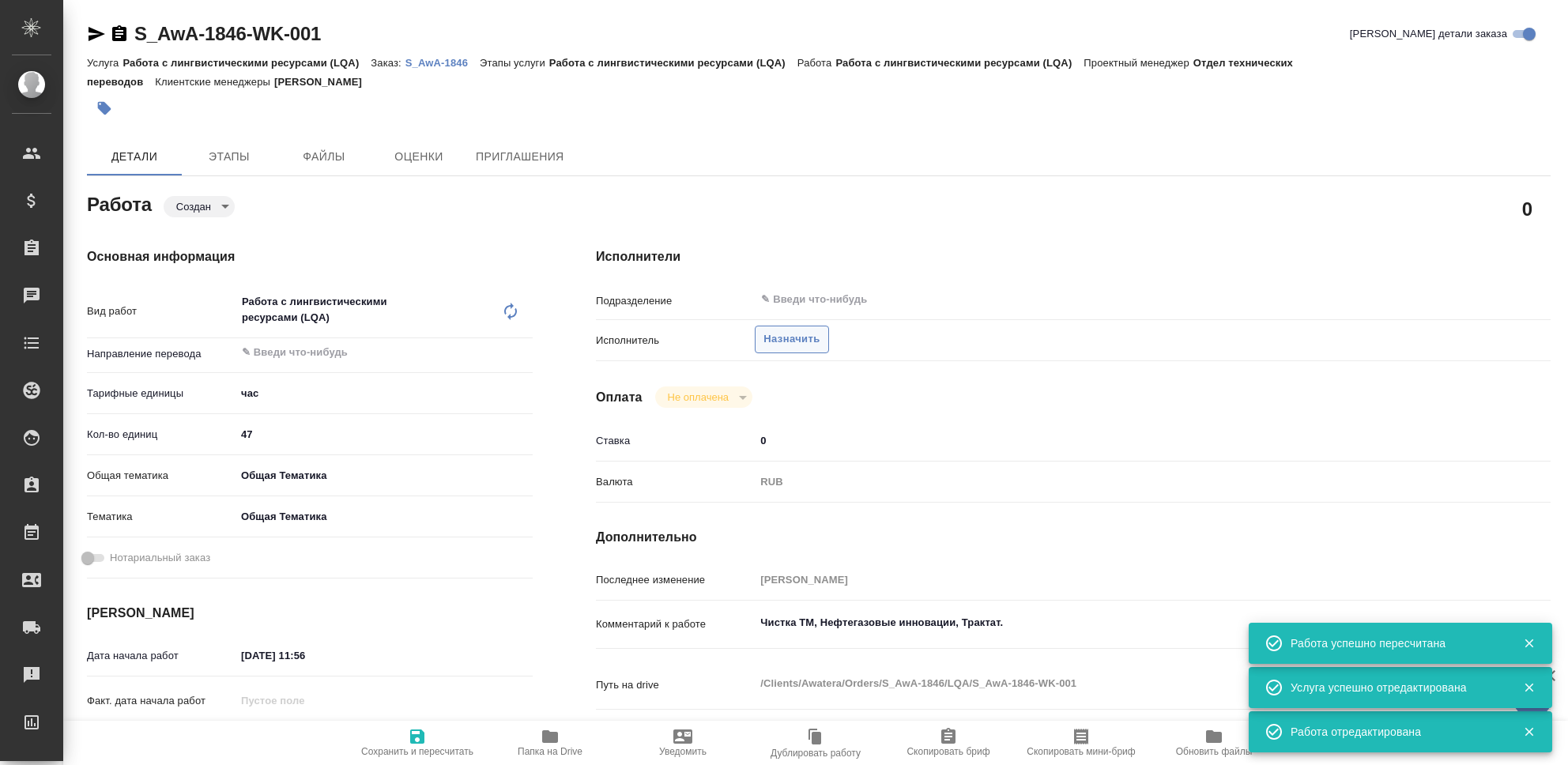
click at [806, 343] on span "Назначить" at bounding box center [791, 340] width 56 height 18
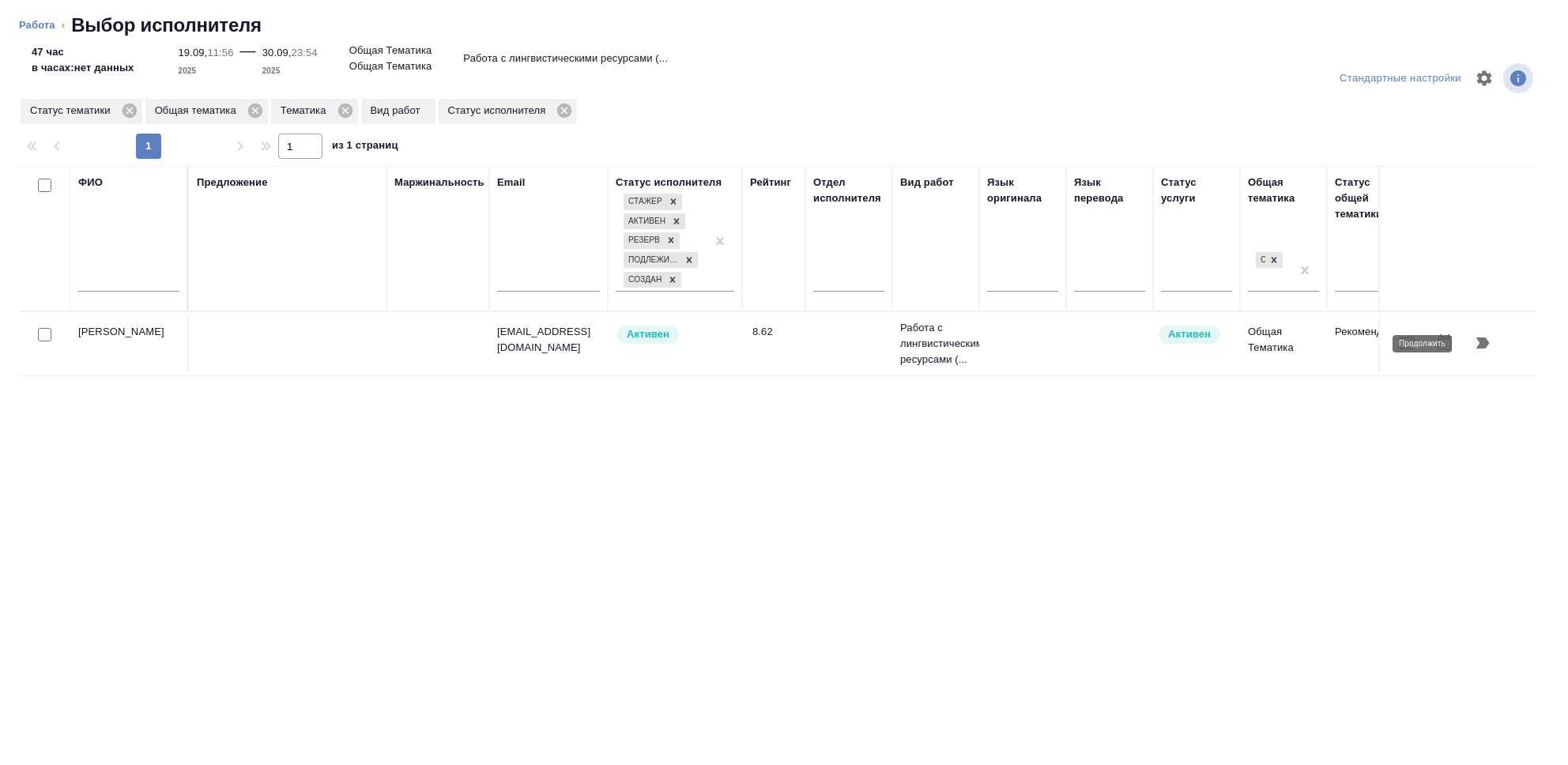
click at [1488, 342] on icon "button" at bounding box center [1482, 343] width 19 height 19
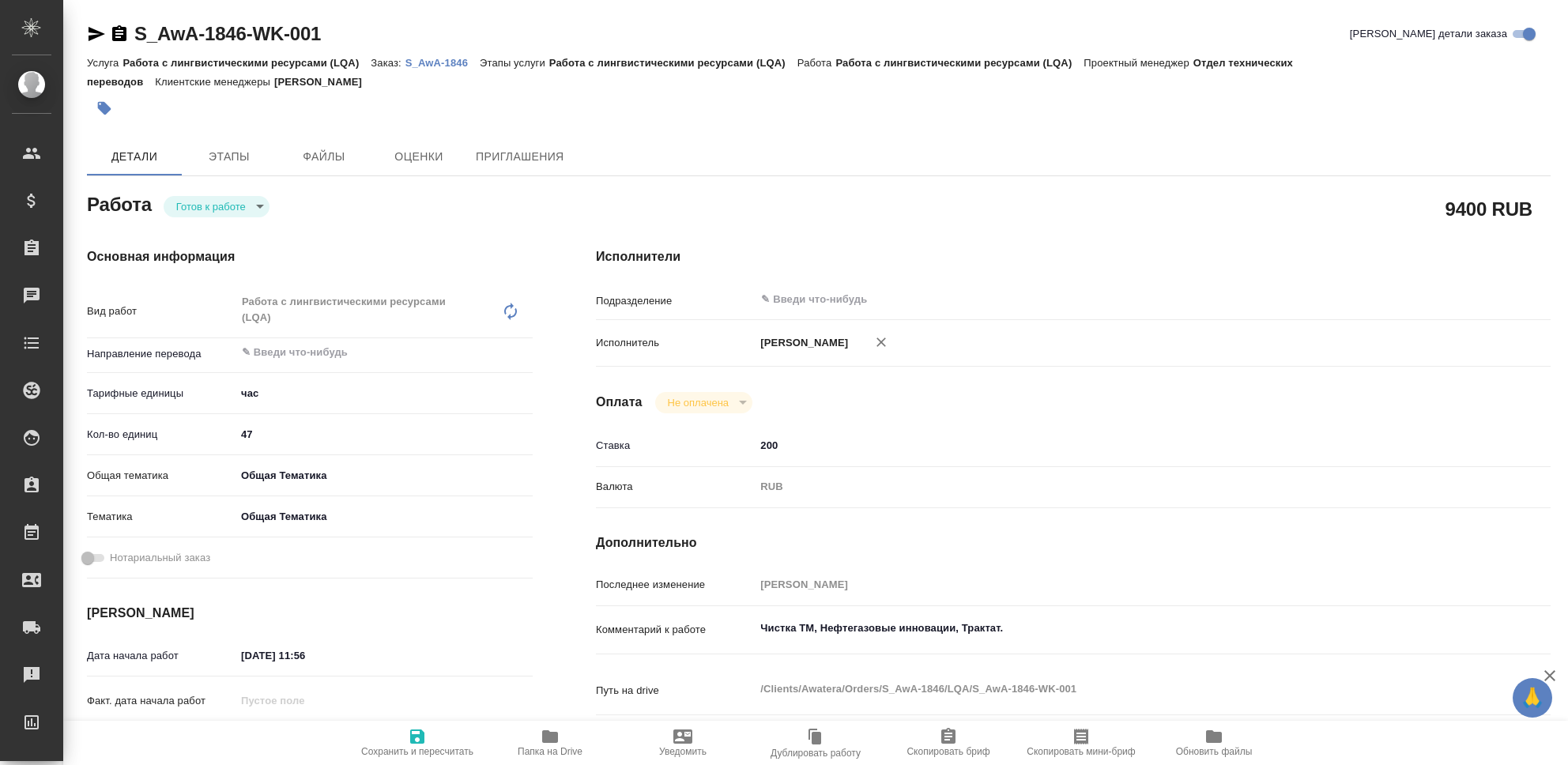
click at [256, 199] on body "🙏 .cls-1 fill:#fff; AWATERA [PERSON_NAME] Клиенты Спецификации Заказы Чаты Todo…" at bounding box center [784, 382] width 1568 height 765
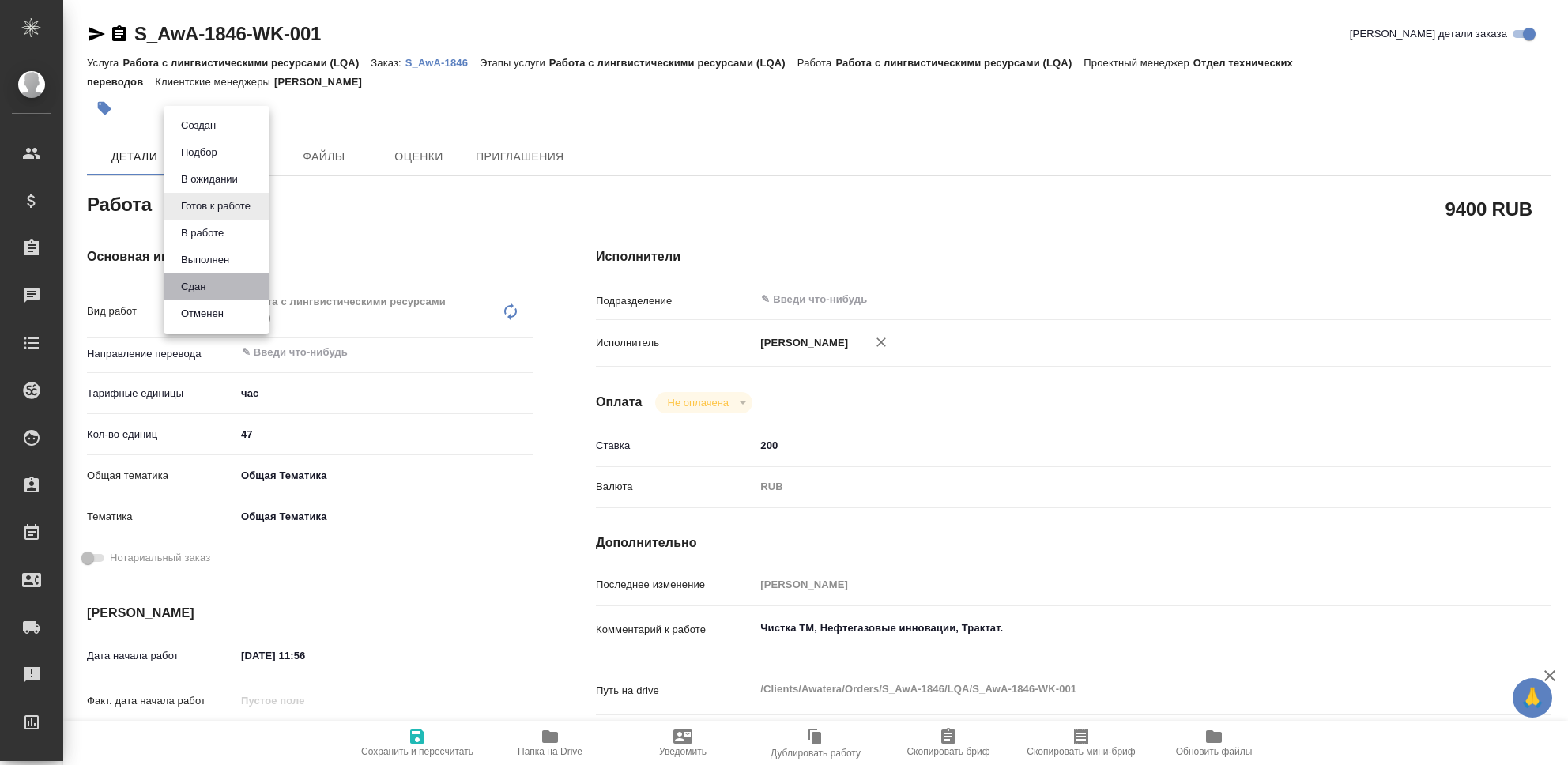
click at [214, 291] on li "Сдан" at bounding box center [216, 287] width 106 height 27
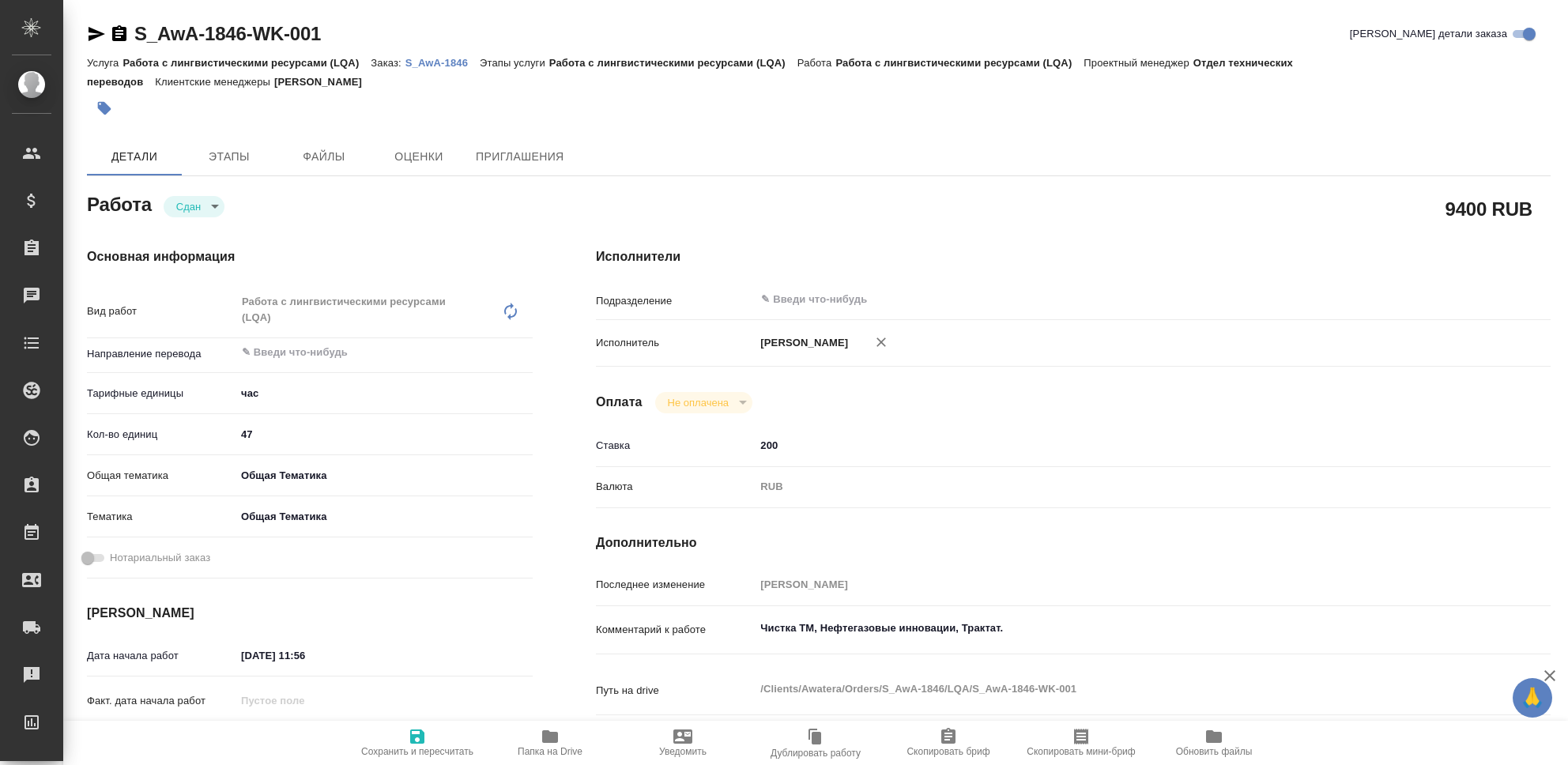
type textarea "x"
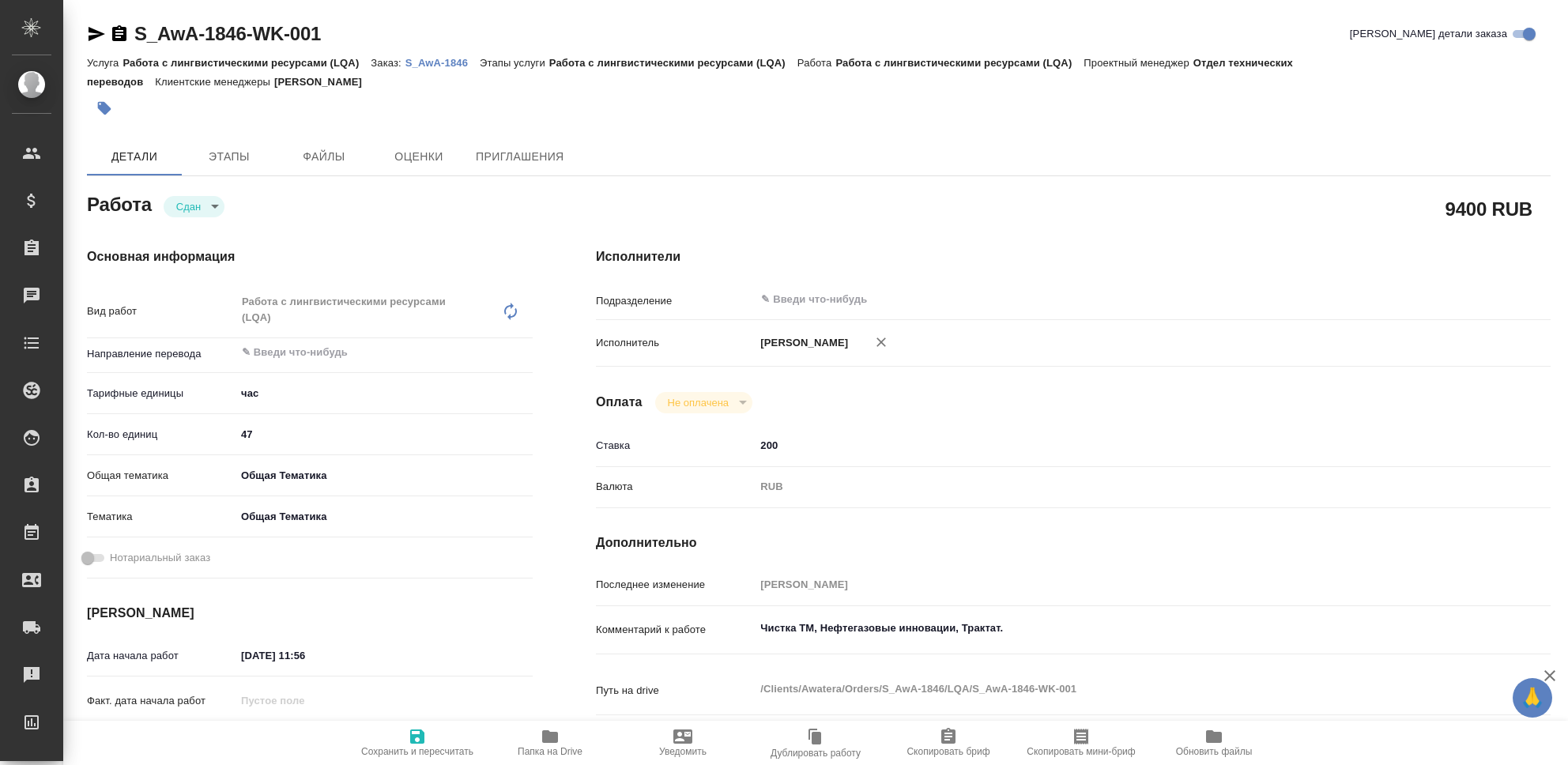
type textarea "x"
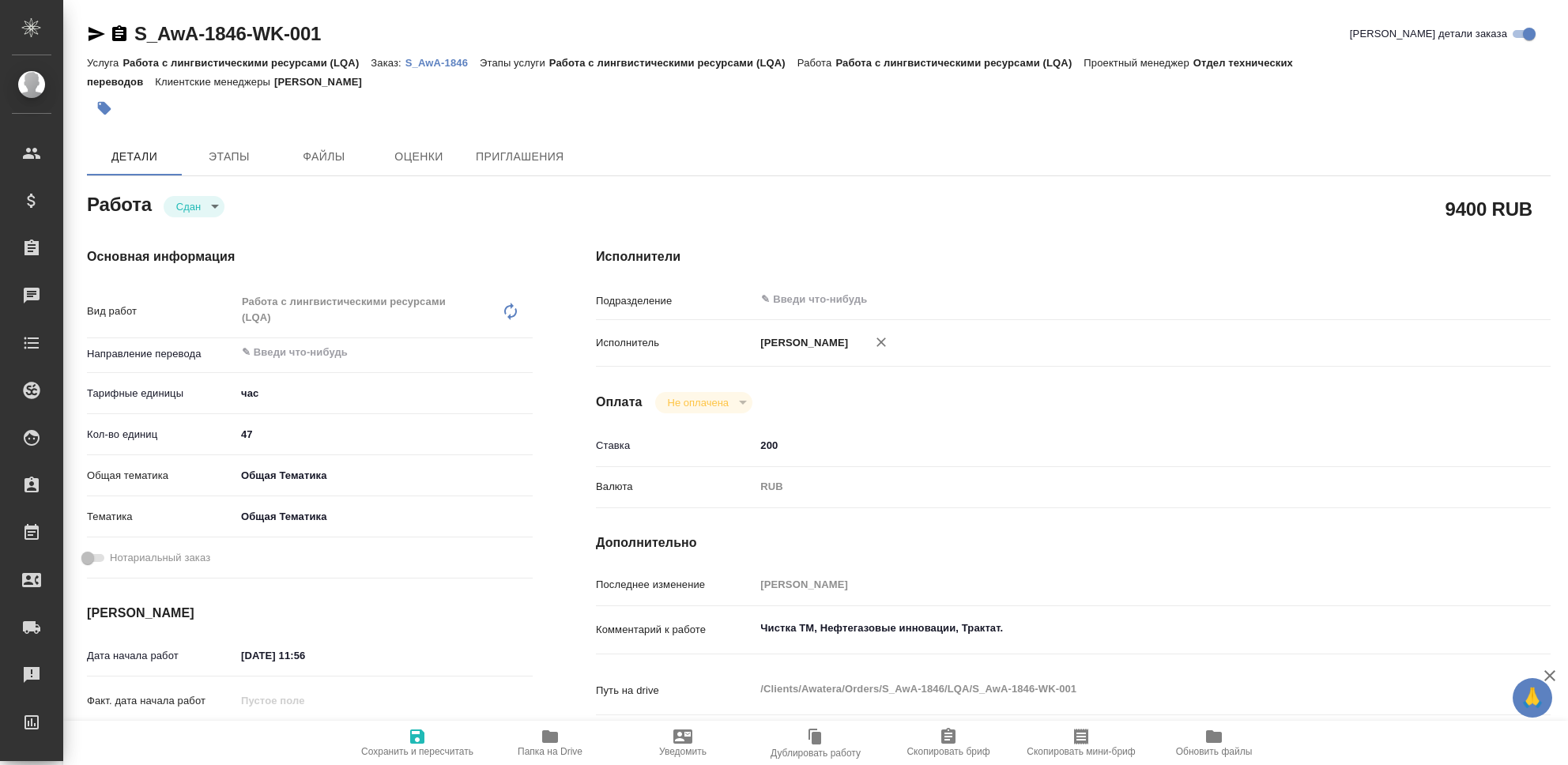
type textarea "x"
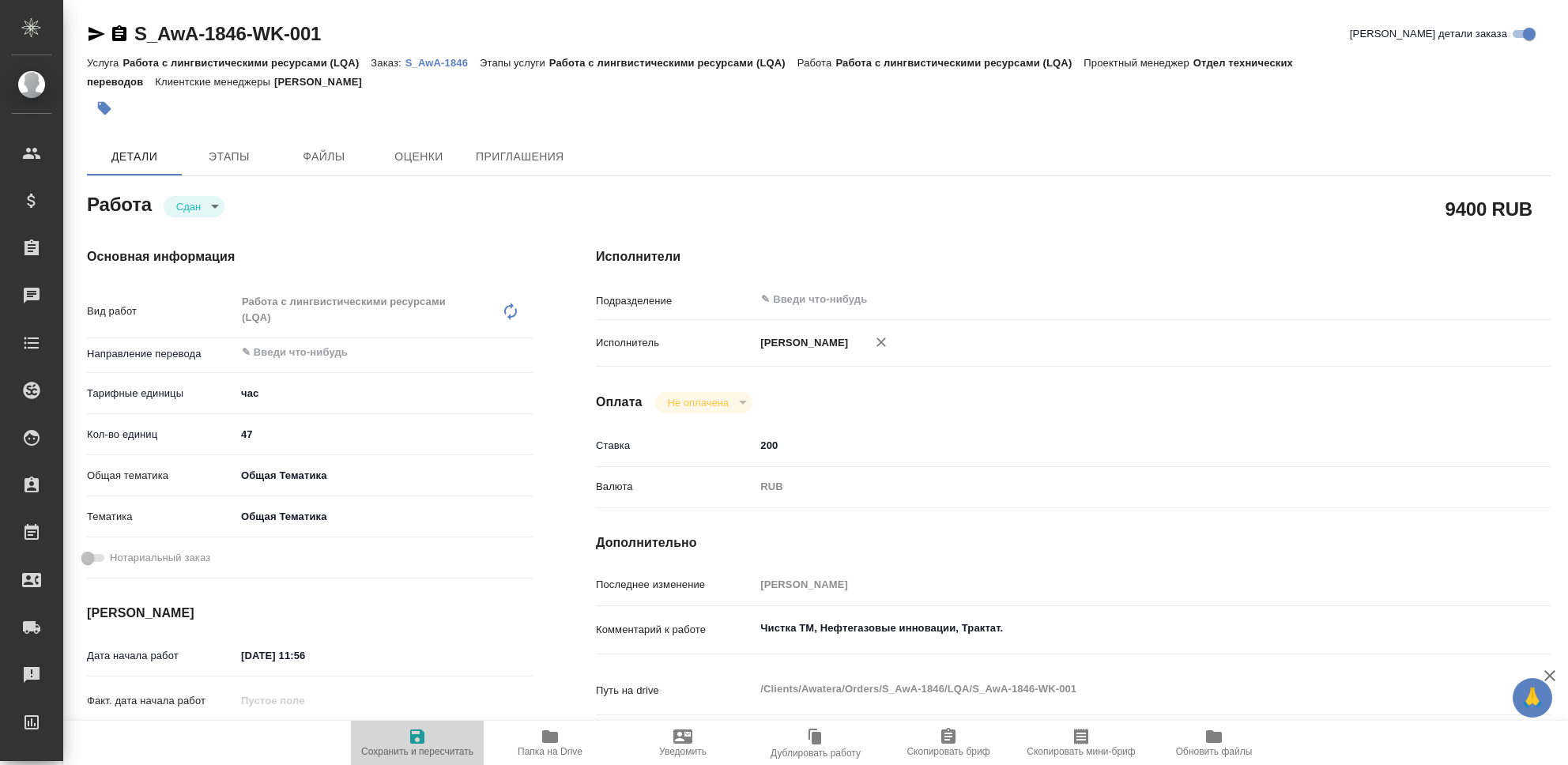
click at [421, 739] on icon "button" at bounding box center [417, 736] width 14 height 14
type textarea "x"
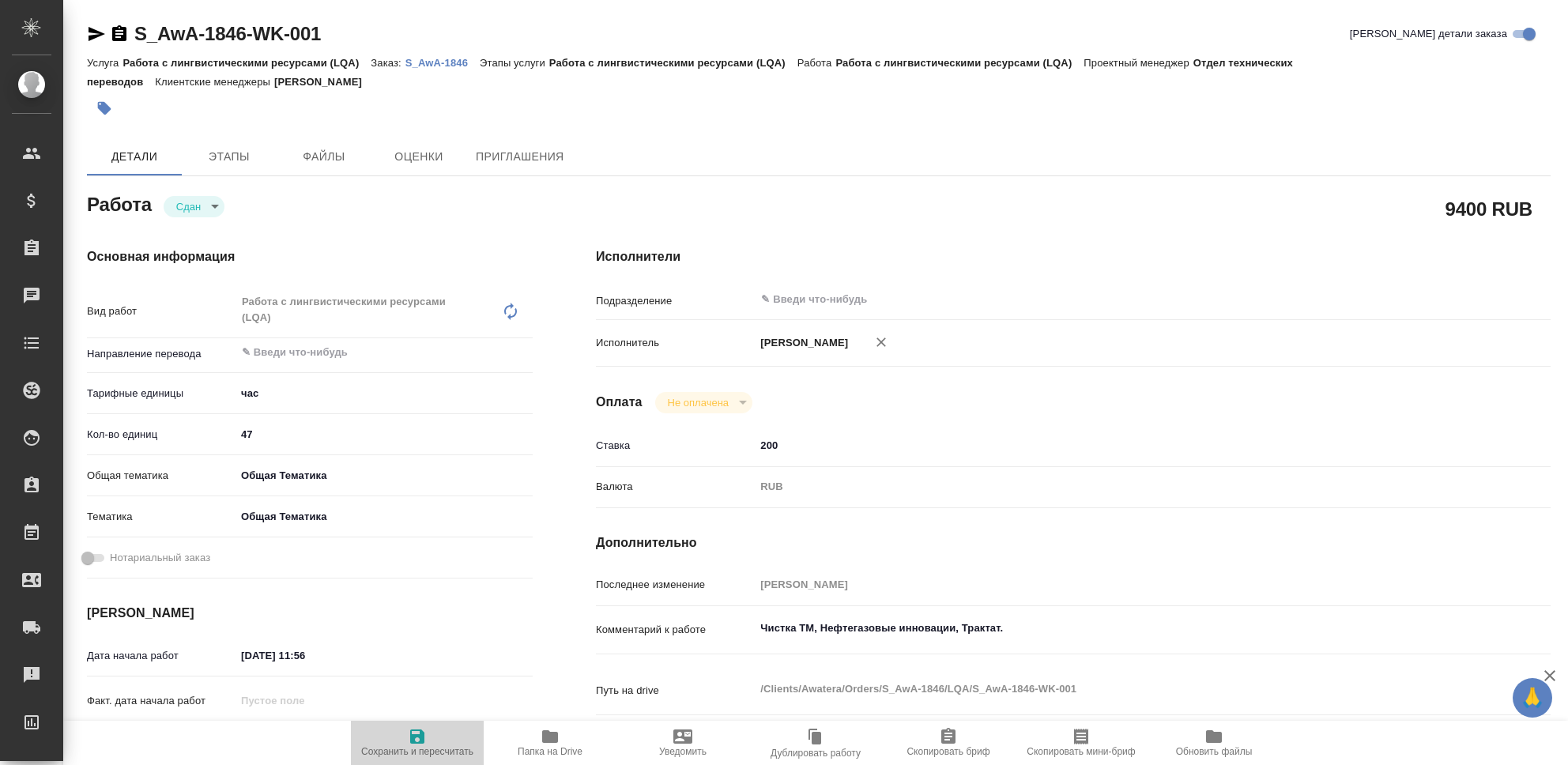
type textarea "x"
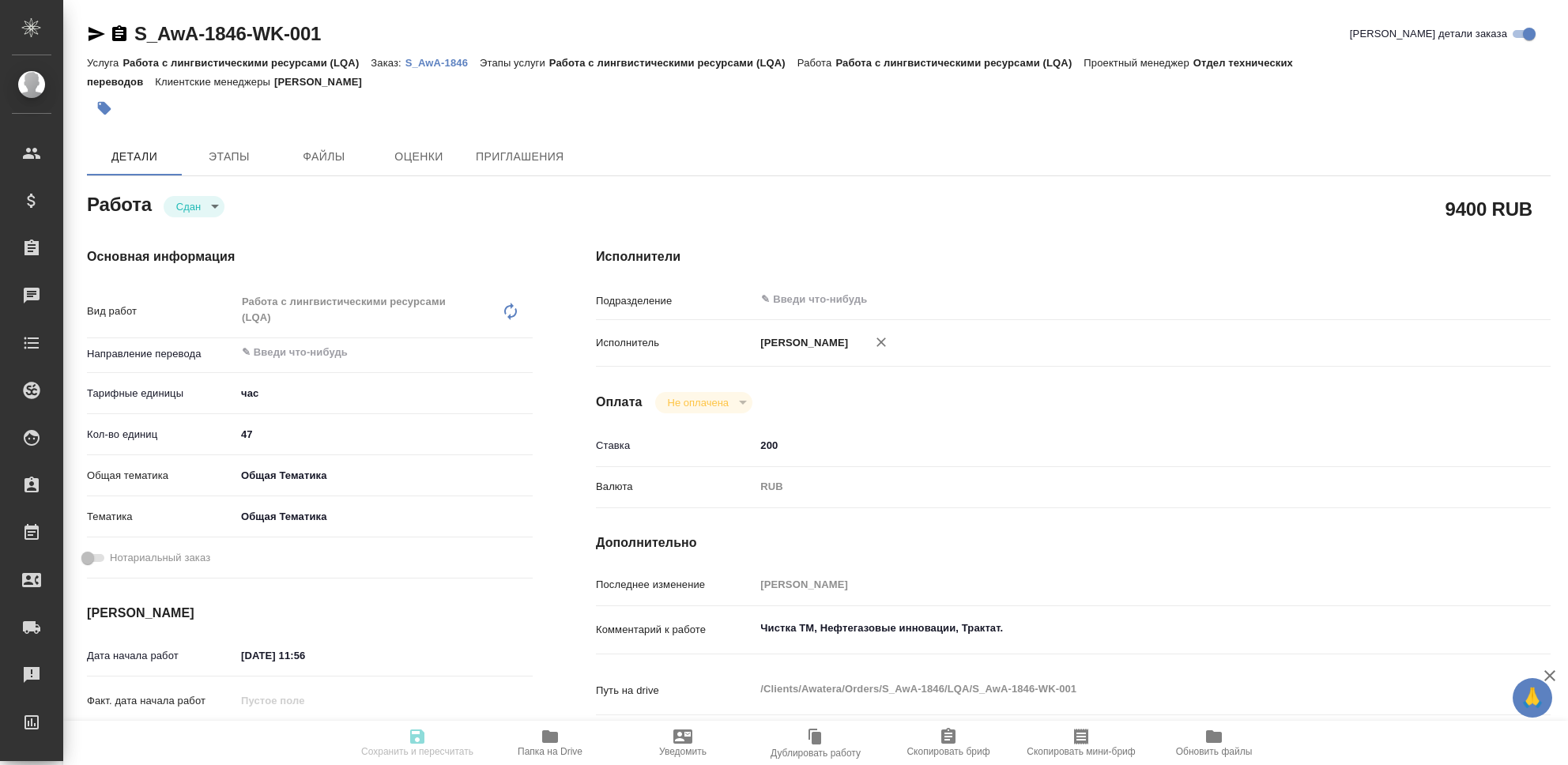
type textarea "x"
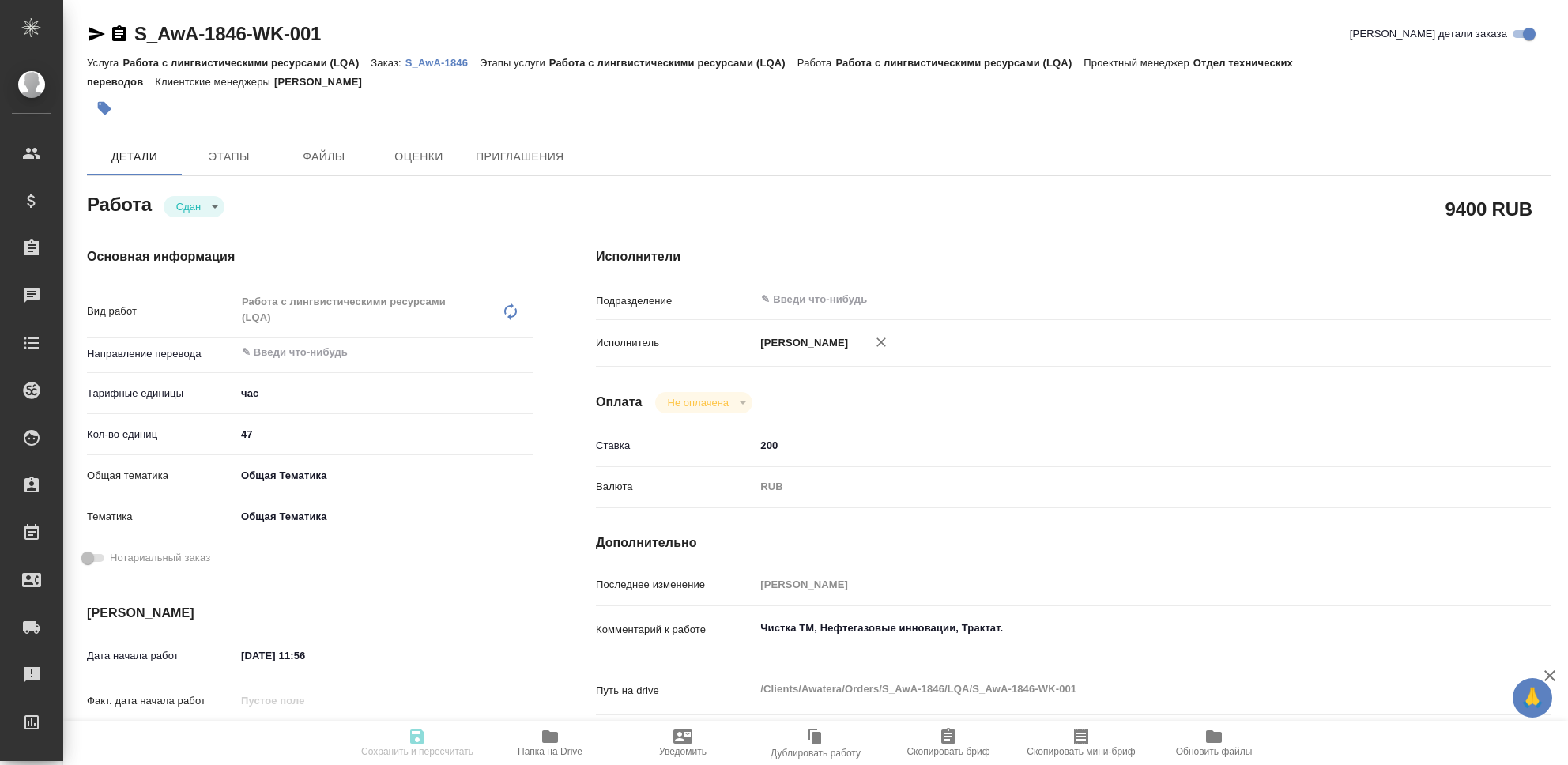
type textarea "x"
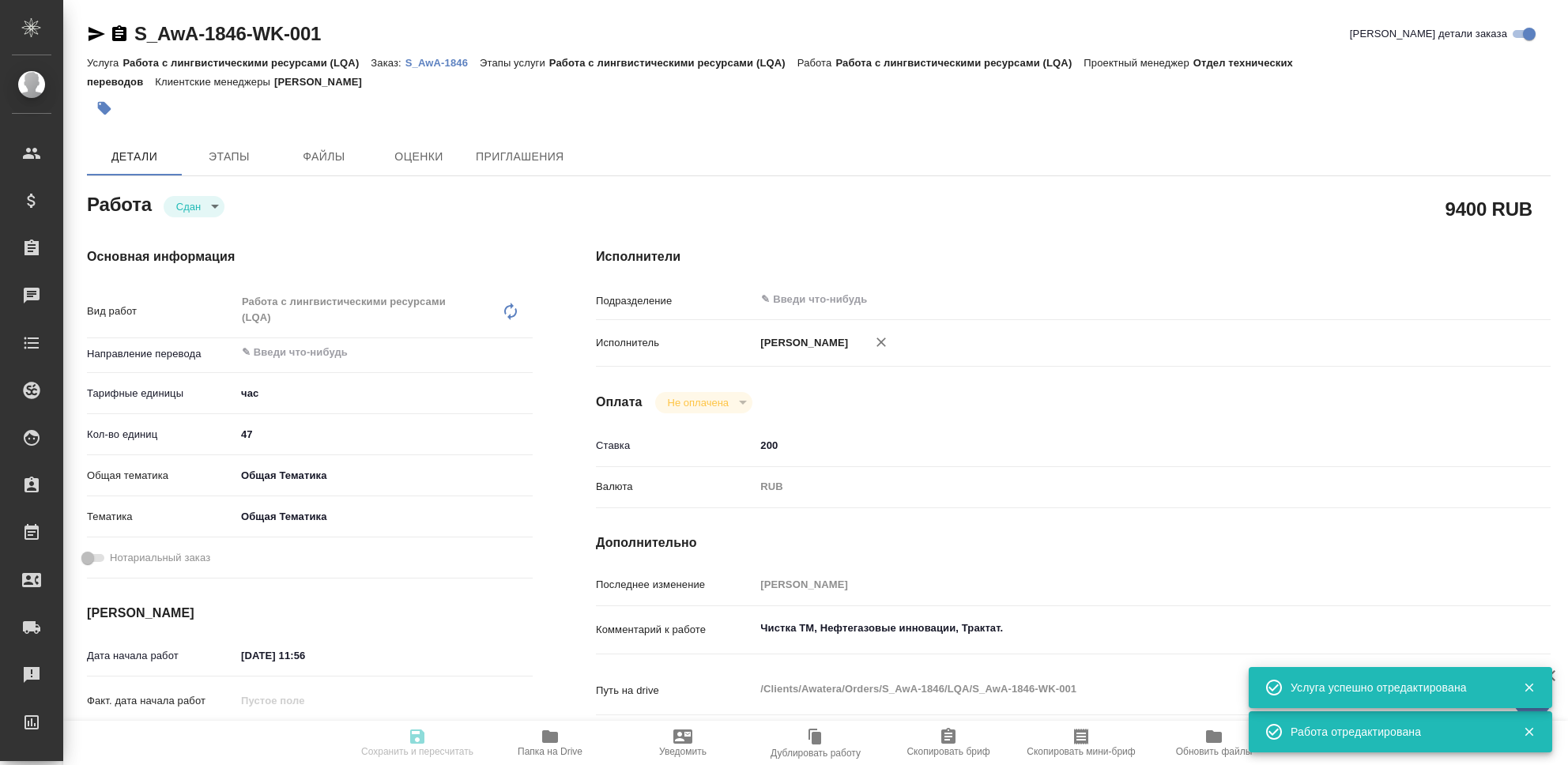
type input "closed"
type textarea "Работа с лингвистическими ресурсами (LQA)"
type textarea "x"
type input "5a8b1489cc6b4906c91bfd93"
type input "47"
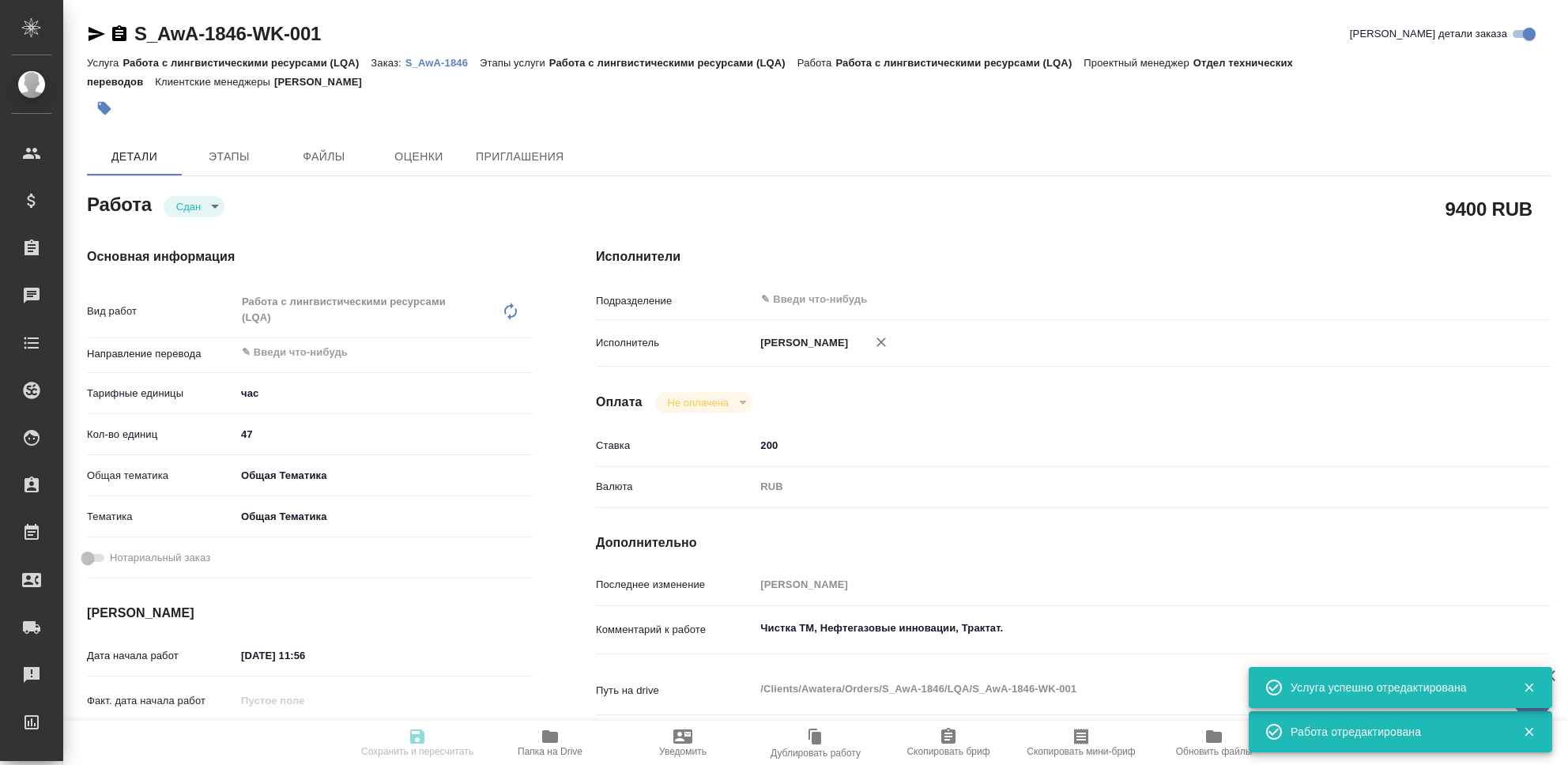
type input "obtem"
type input "6012b1ca196b0e5c9229a120"
type input "19.09.2025 11:56"
type input "30.09.2025 23:54"
type input "19.09.2025 11:57"
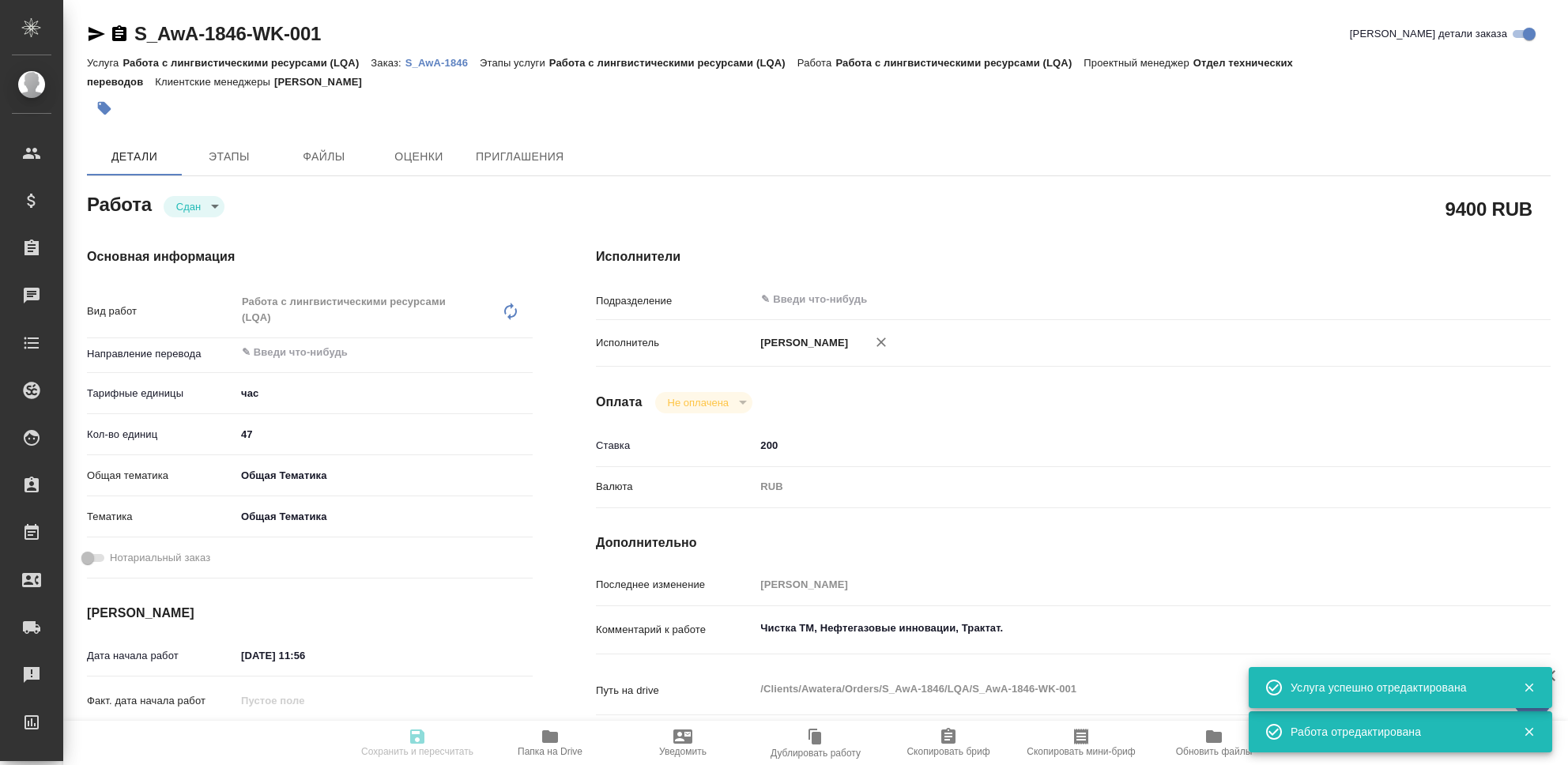
type input "30.09.2025 23:54"
type input "notPayed"
type input "200"
type input "RUB"
type input "[PERSON_NAME]"
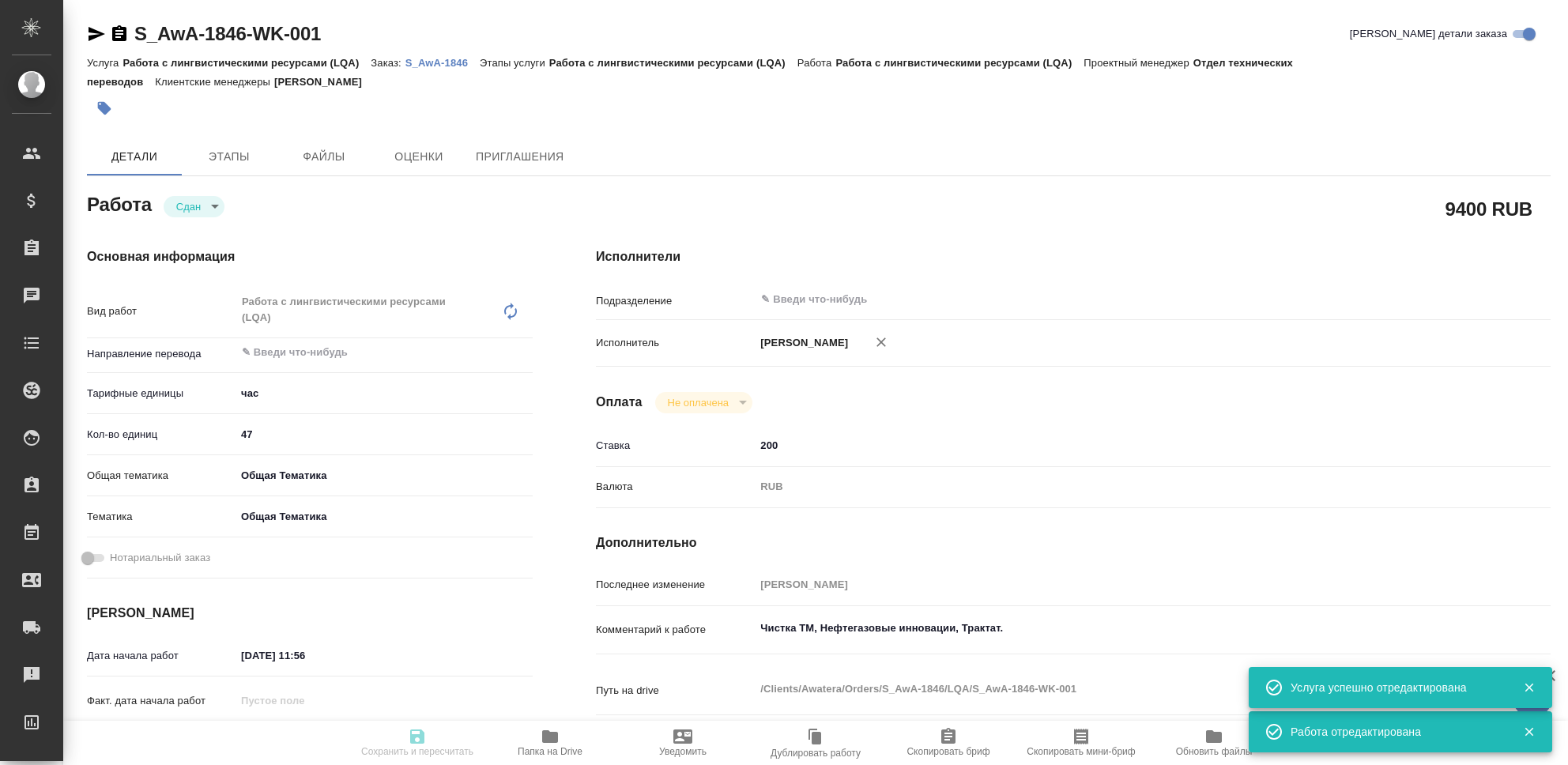
type textarea "Чистка ТМ, Нефтегазовые инновации, Трактат."
type textarea "x"
type textarea "/Clients/Awatera/Orders/S_AwA-1846/LQA/S_AwA-1846-WK-001"
type textarea "x"
type input "S_AwA-1846"
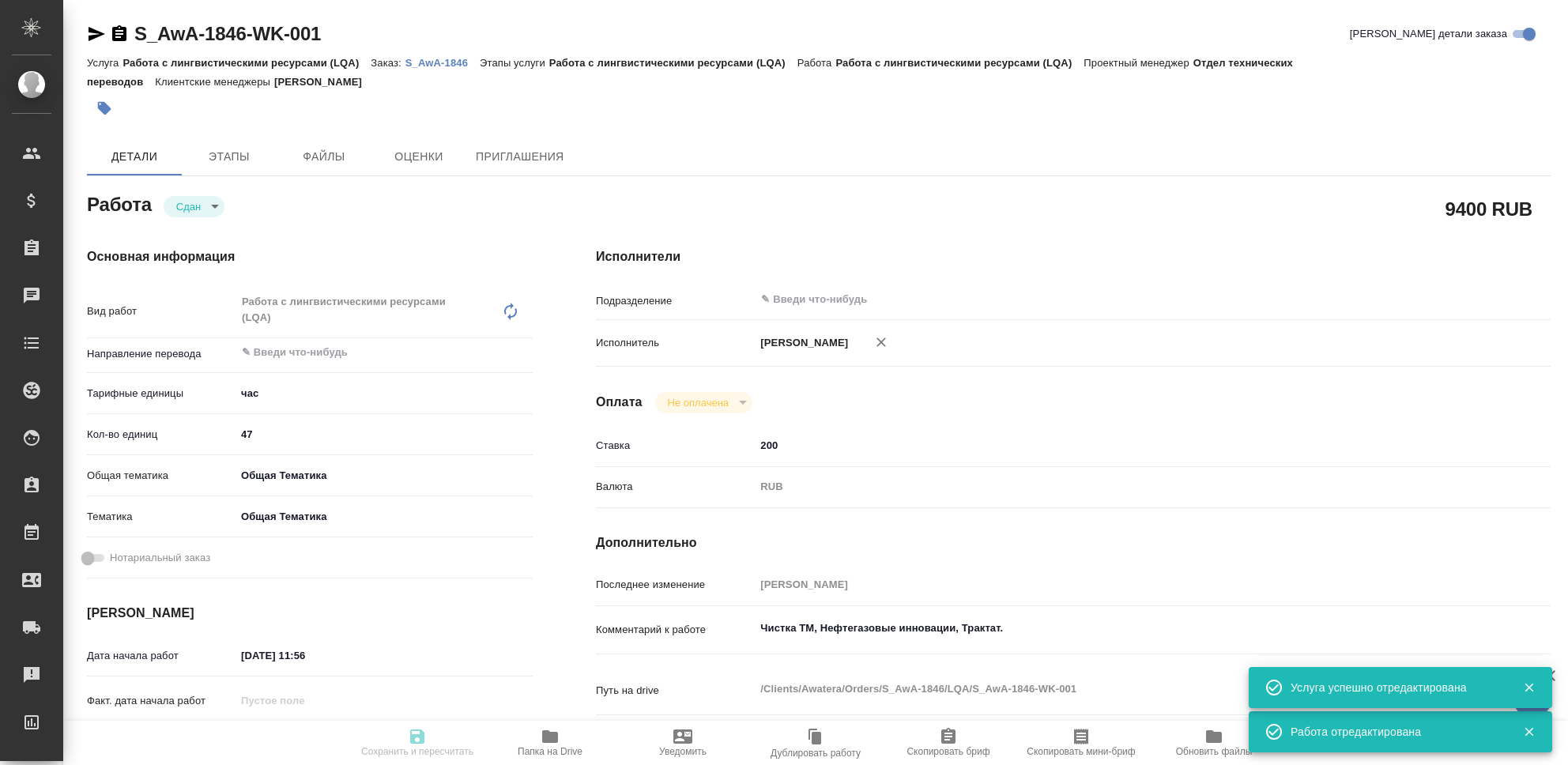
type input "Работа с лингвистическими ресурсами (LQA)"
type input "[PERSON_NAME]"
type input "/Clients/Awatera/Orders/S_AwA-1846"
type textarea "x"
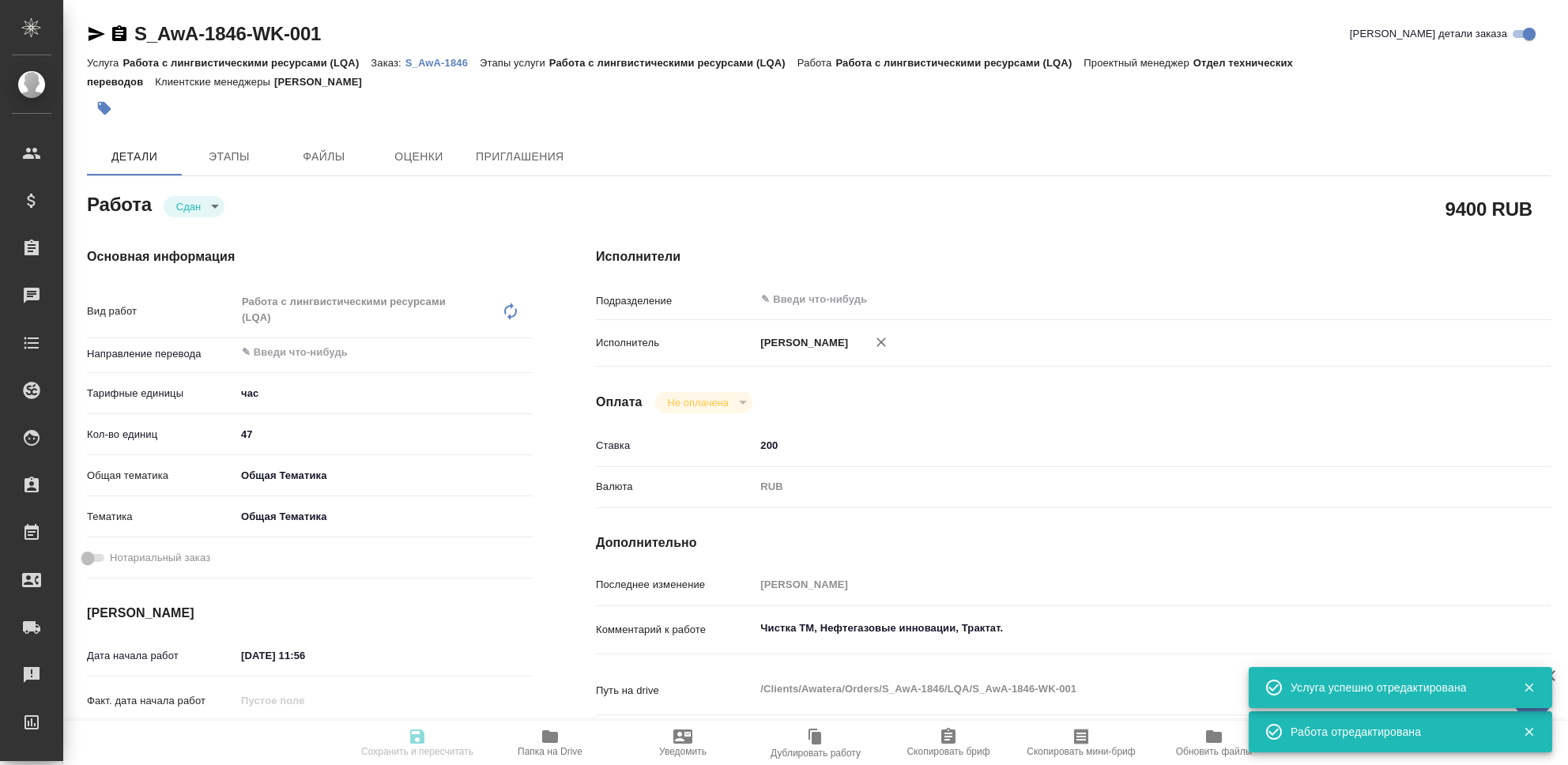
type textarea "x"
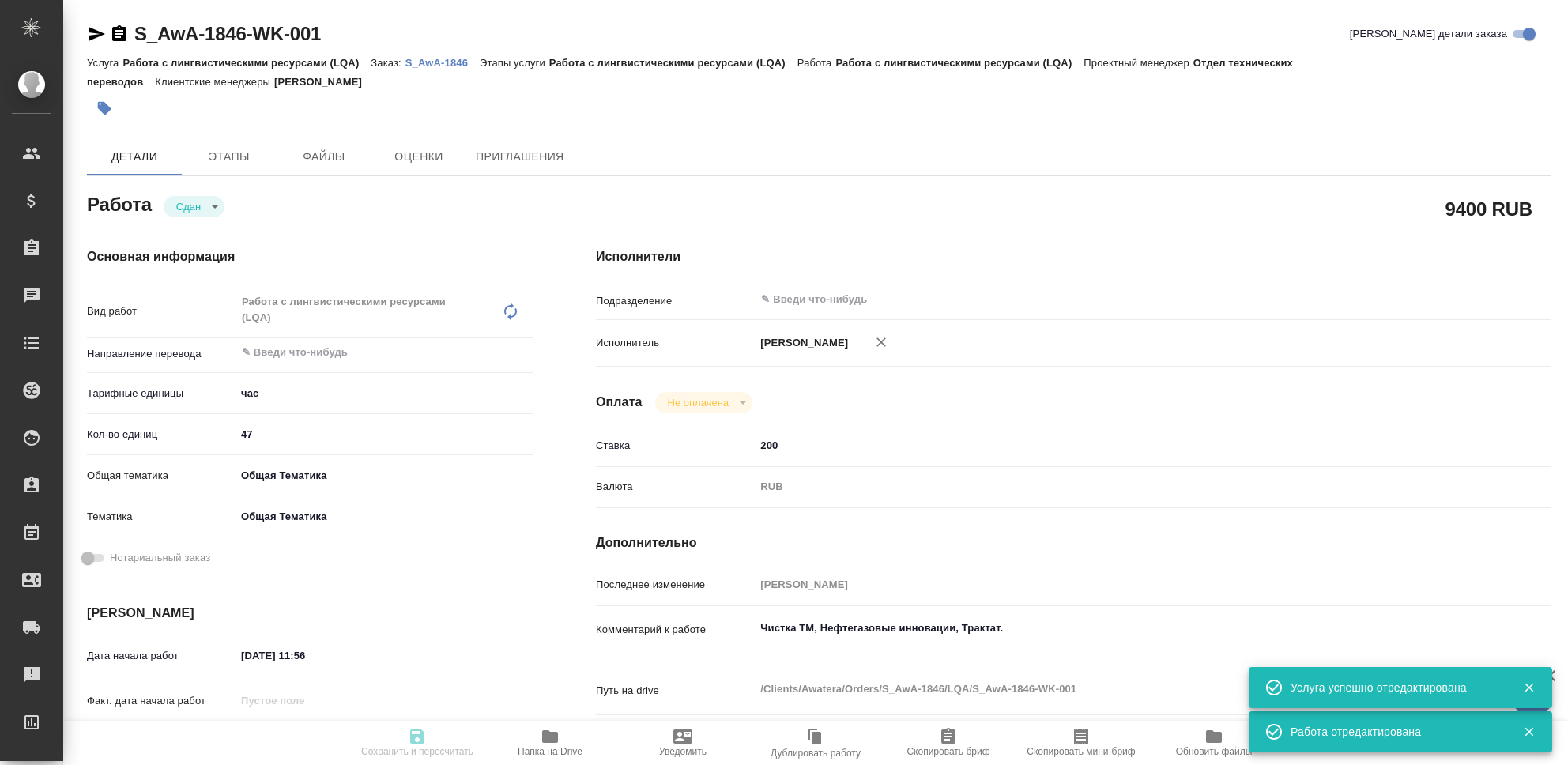
type textarea "x"
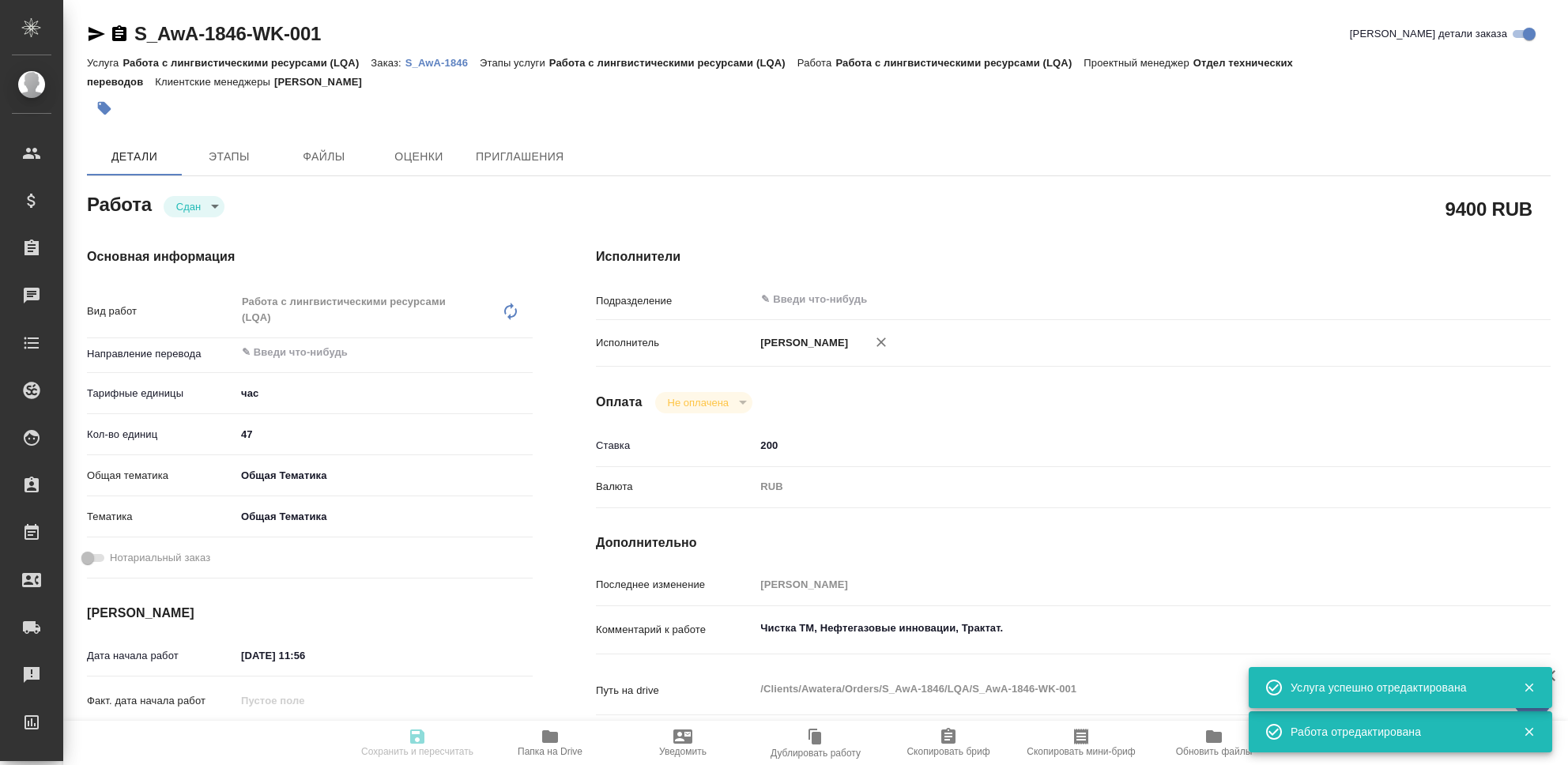
type textarea "x"
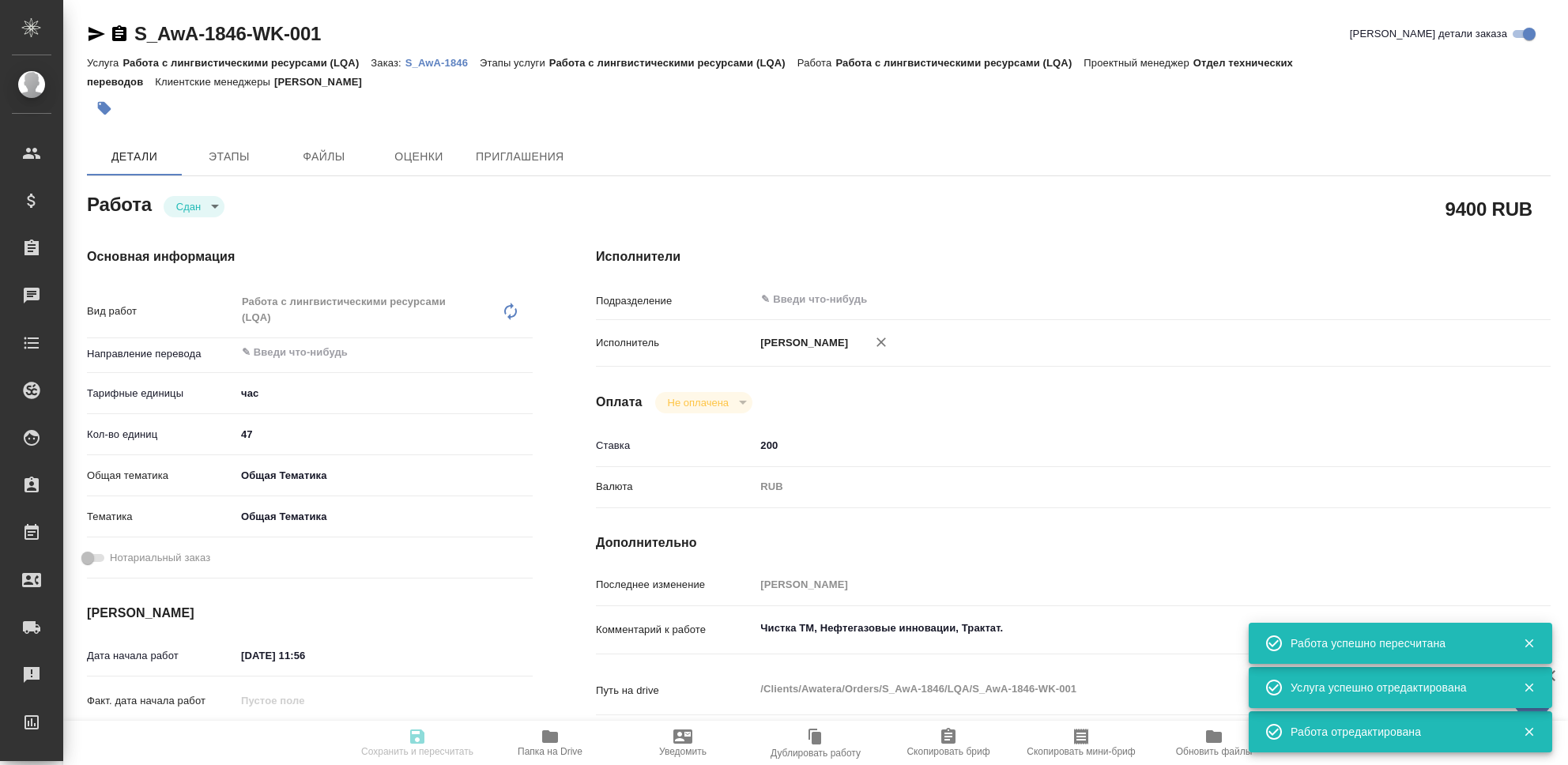
type input "closed"
type textarea "Работа с лингвистическими ресурсами (LQA)"
type textarea "x"
type input "5a8b1489cc6b4906c91bfd93"
type input "47"
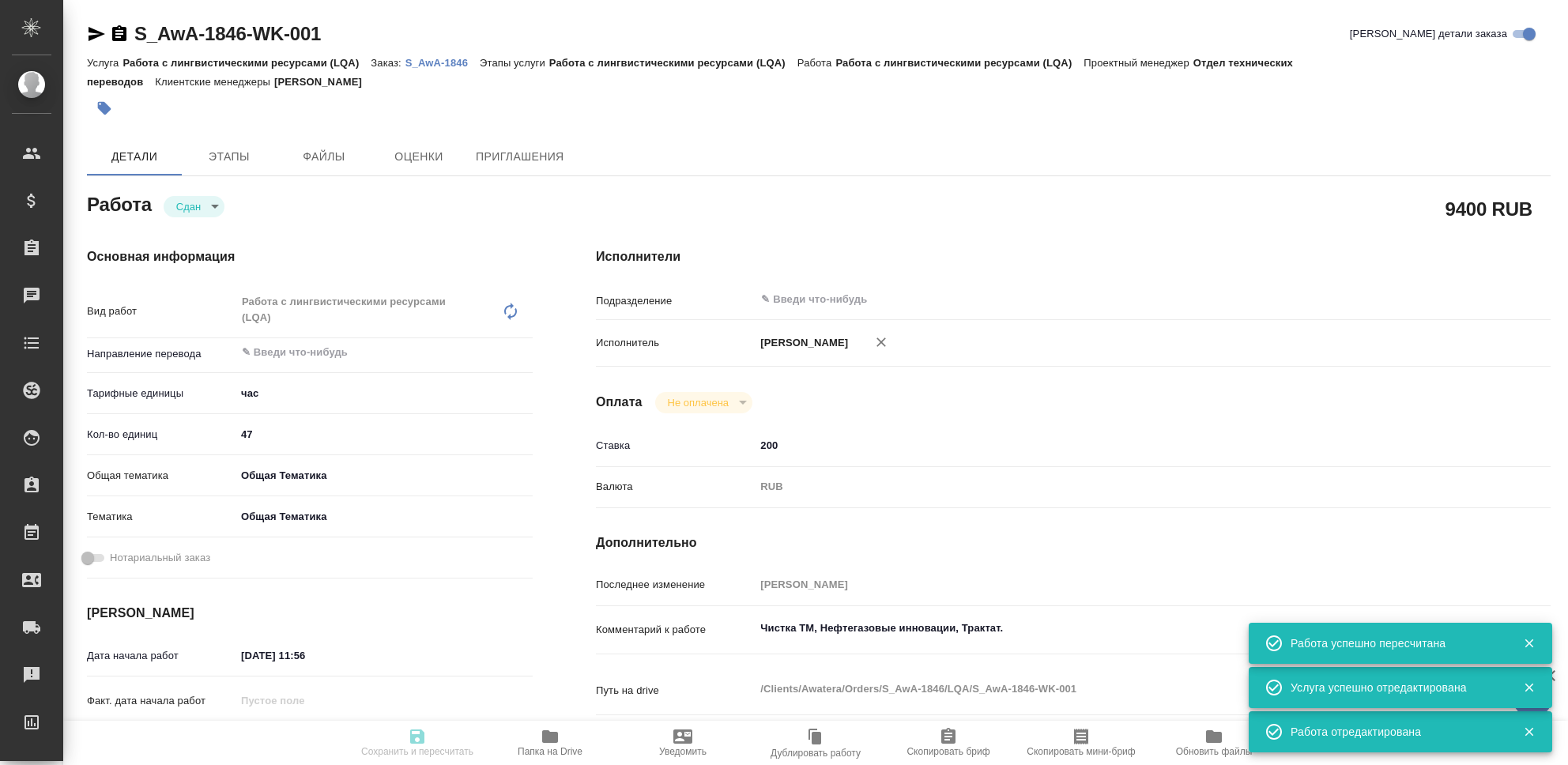
type input "obtem"
type input "6012b1ca196b0e5c9229a120"
type input "19.09.2025 11:56"
type input "30.09.2025 23:54"
type input "19.09.2025 11:57"
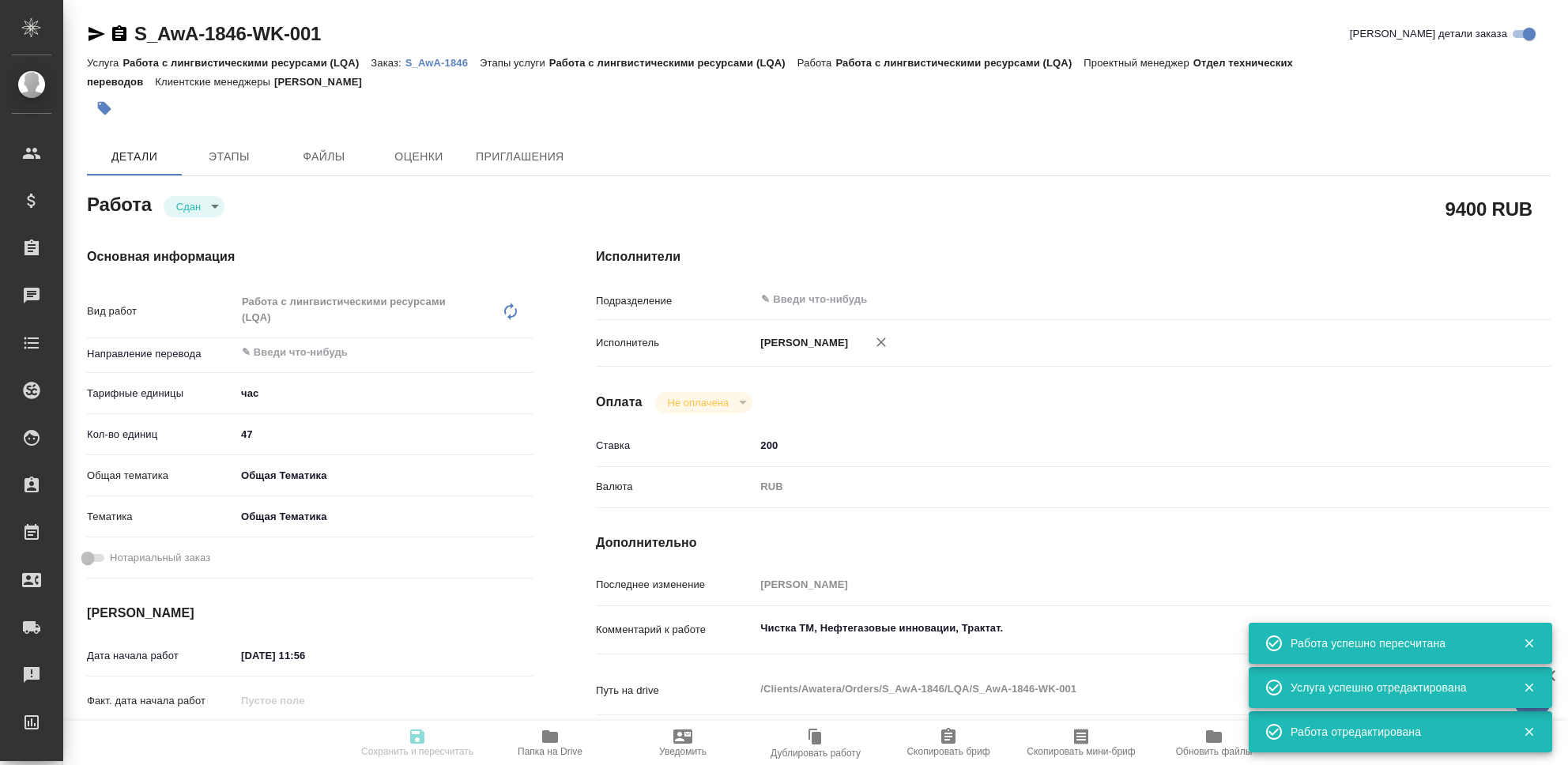
type input "30.09.2025 23:54"
type input "notPayed"
type input "200"
type input "RUB"
type input "[PERSON_NAME]"
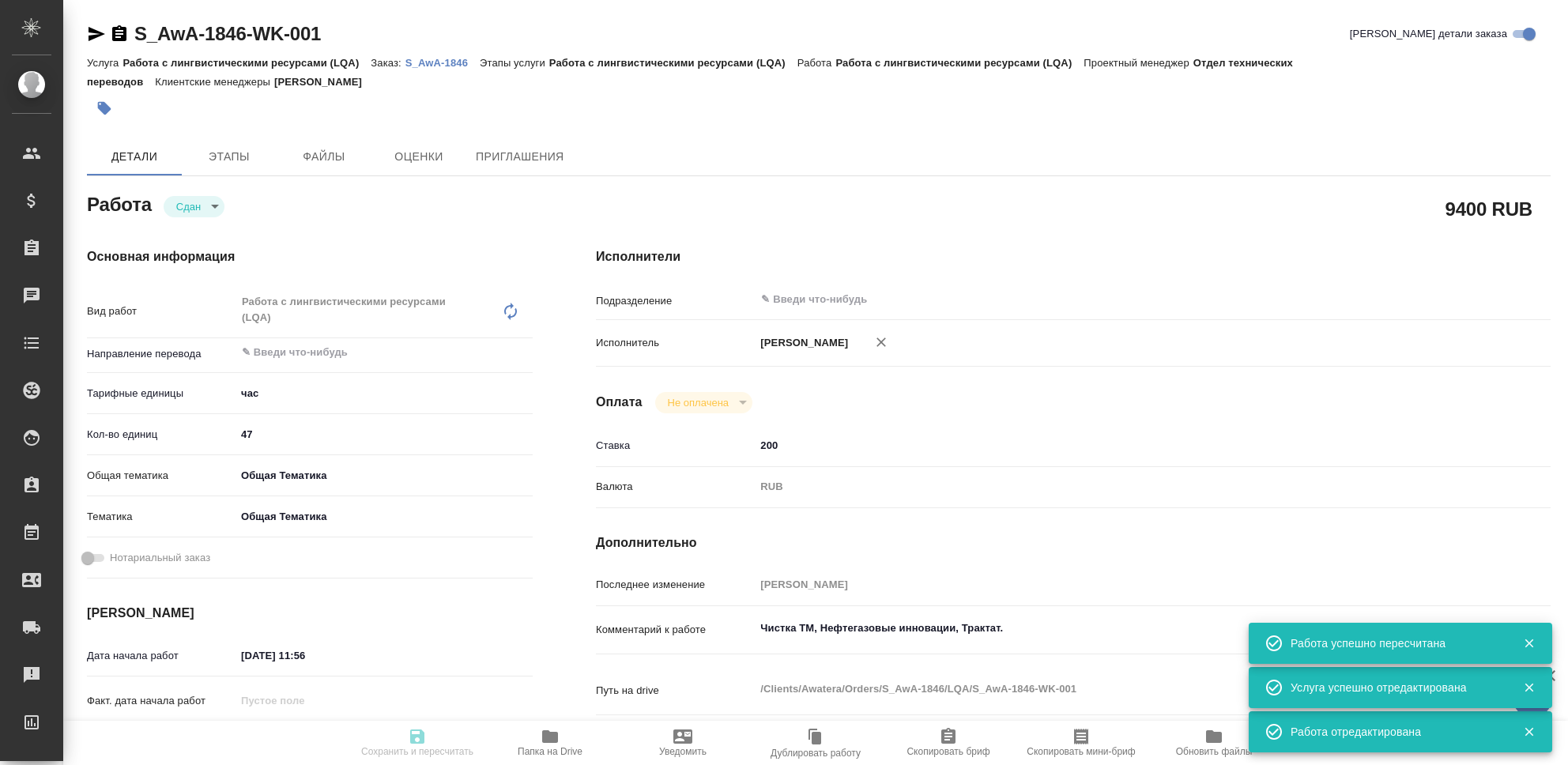
type textarea "Чистка ТМ, Нефтегазовые инновации, Трактат."
type textarea "x"
type textarea "/Clients/Awatera/Orders/S_AwA-1846/LQA/S_AwA-1846-WK-001"
type textarea "x"
type input "S_AwA-1846"
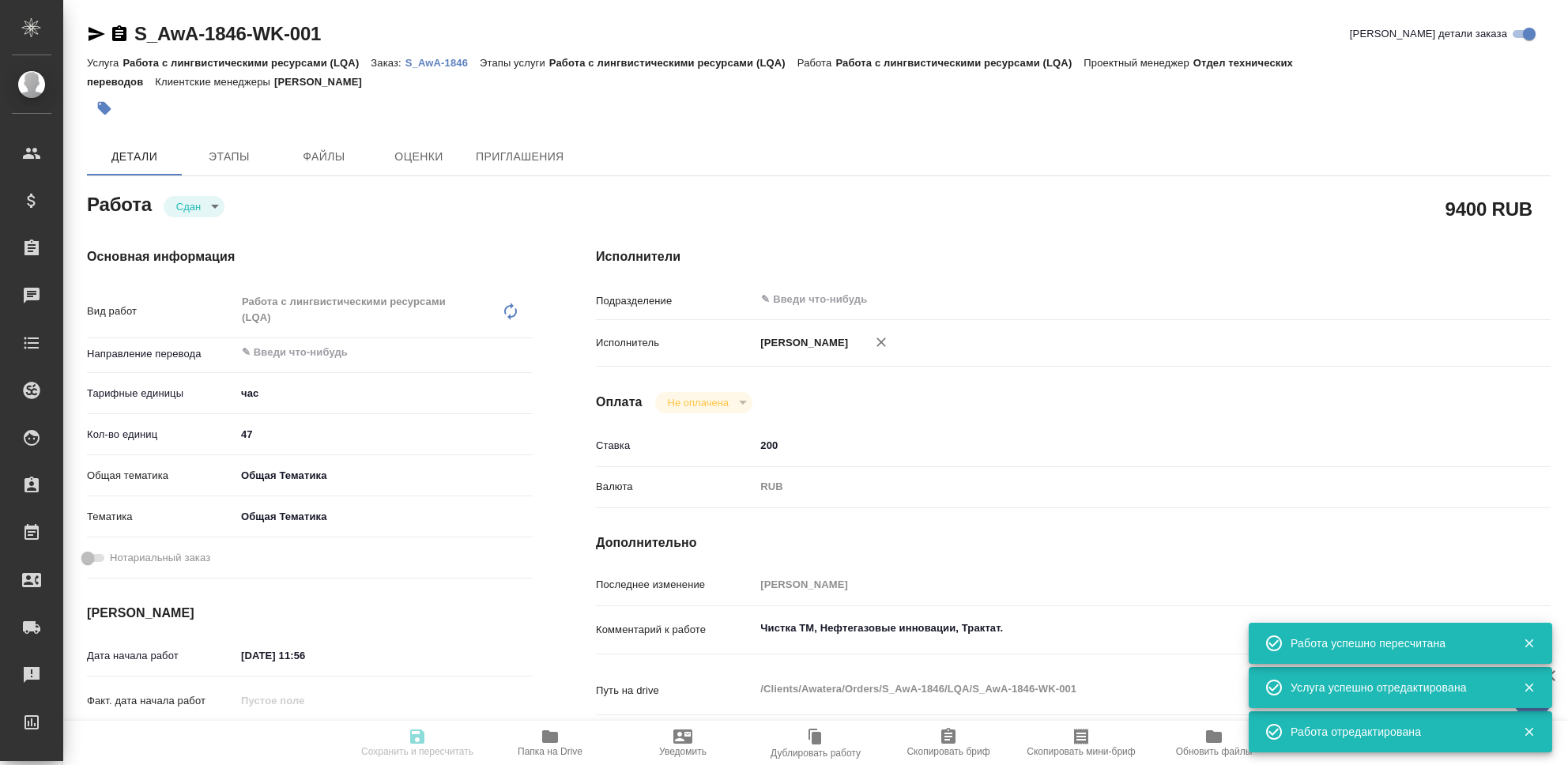
type input "Работа с лингвистическими ресурсами (LQA)"
type input "[PERSON_NAME]"
type input "/Clients/Awatera/Orders/S_AwA-1846"
type textarea "x"
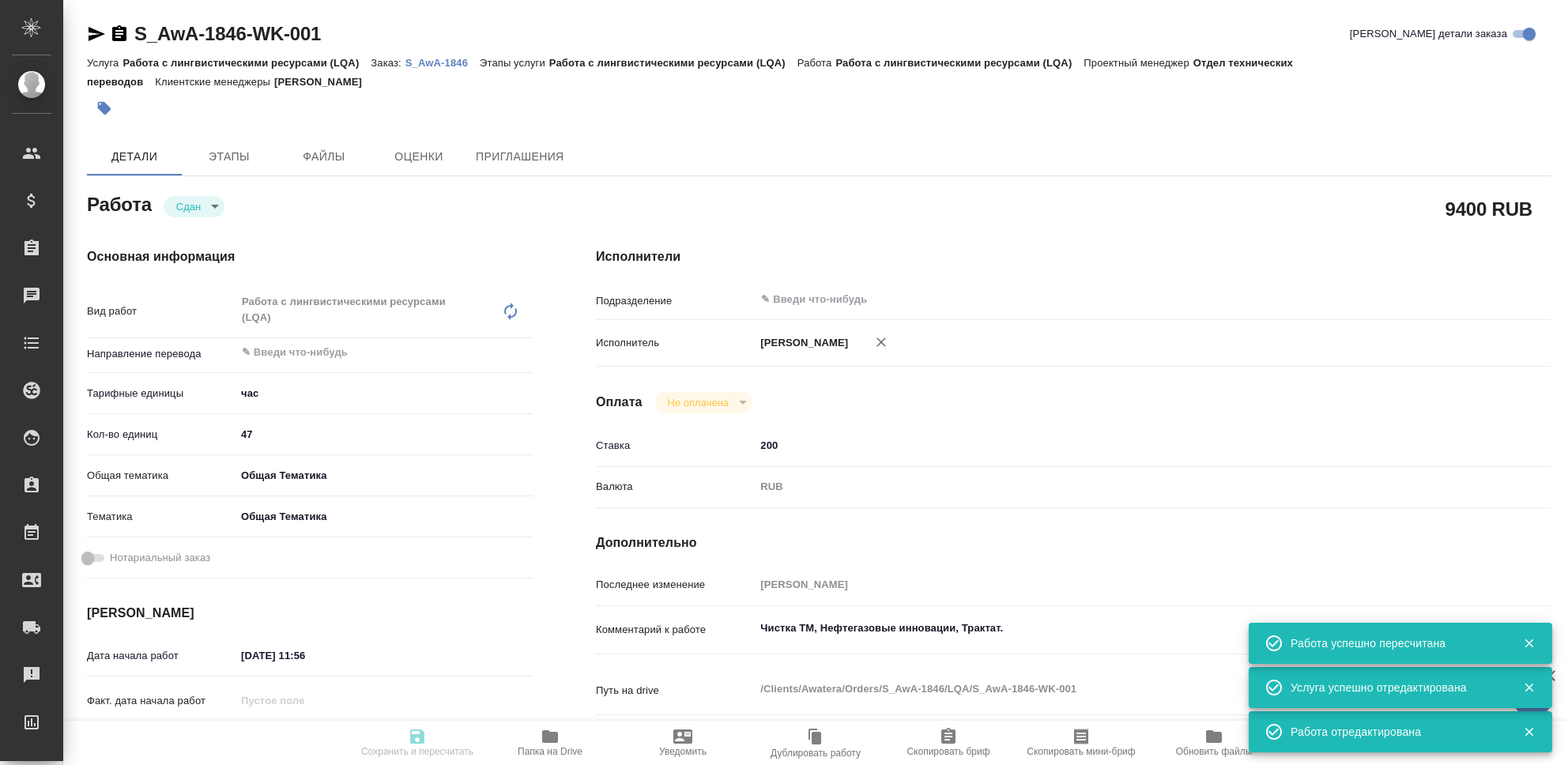
type textarea "x"
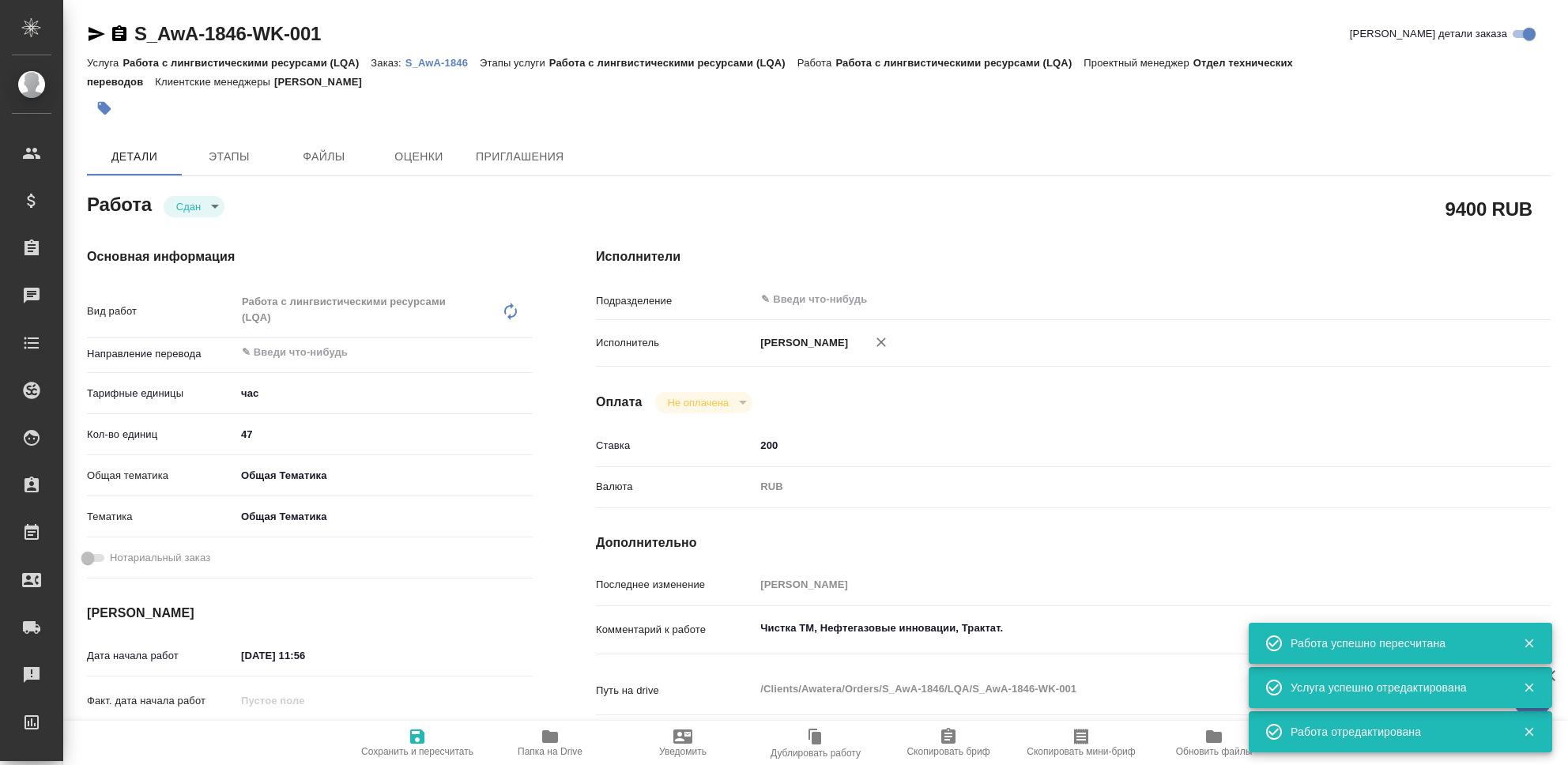
type textarea "x"
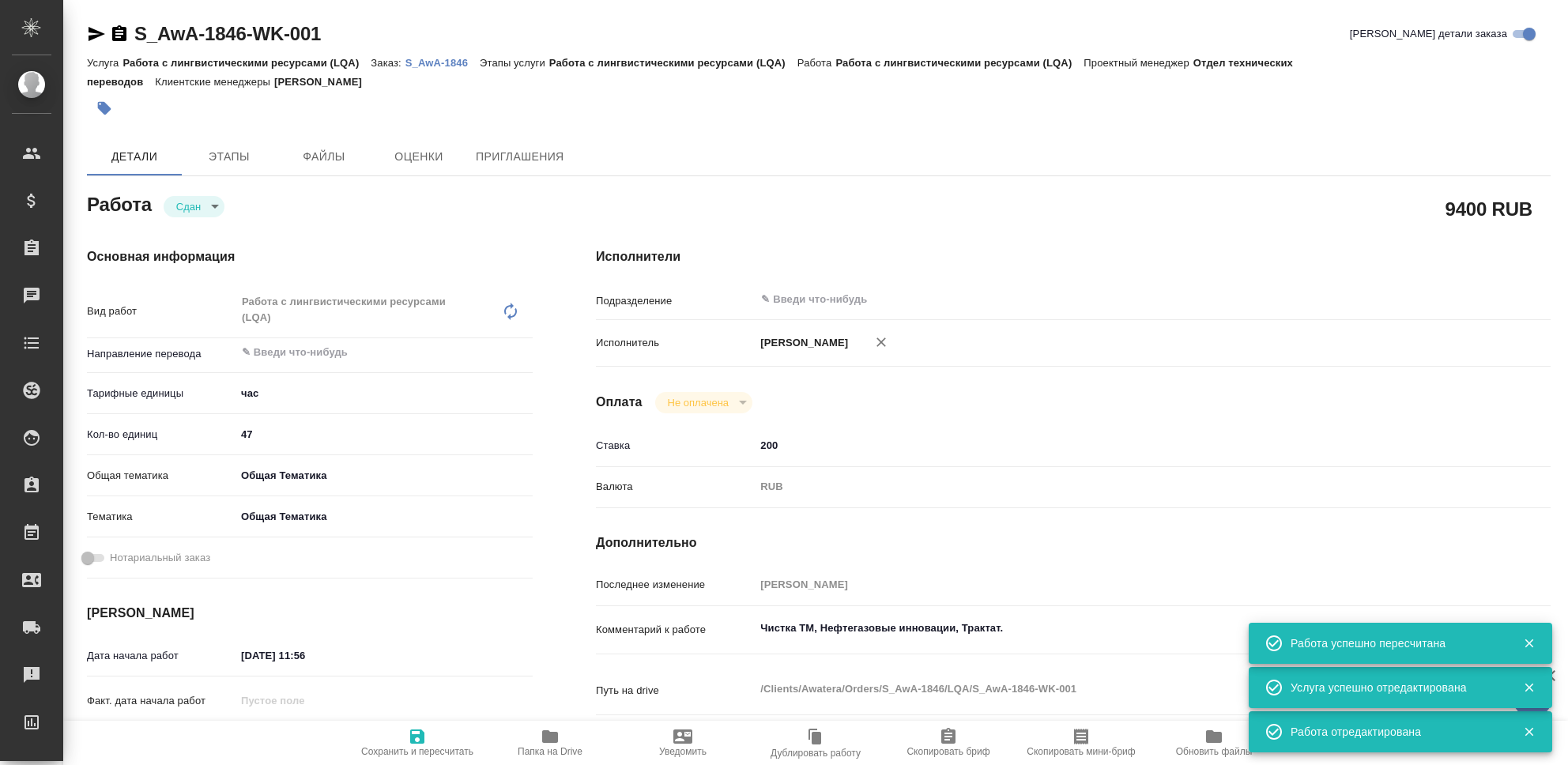
type textarea "x"
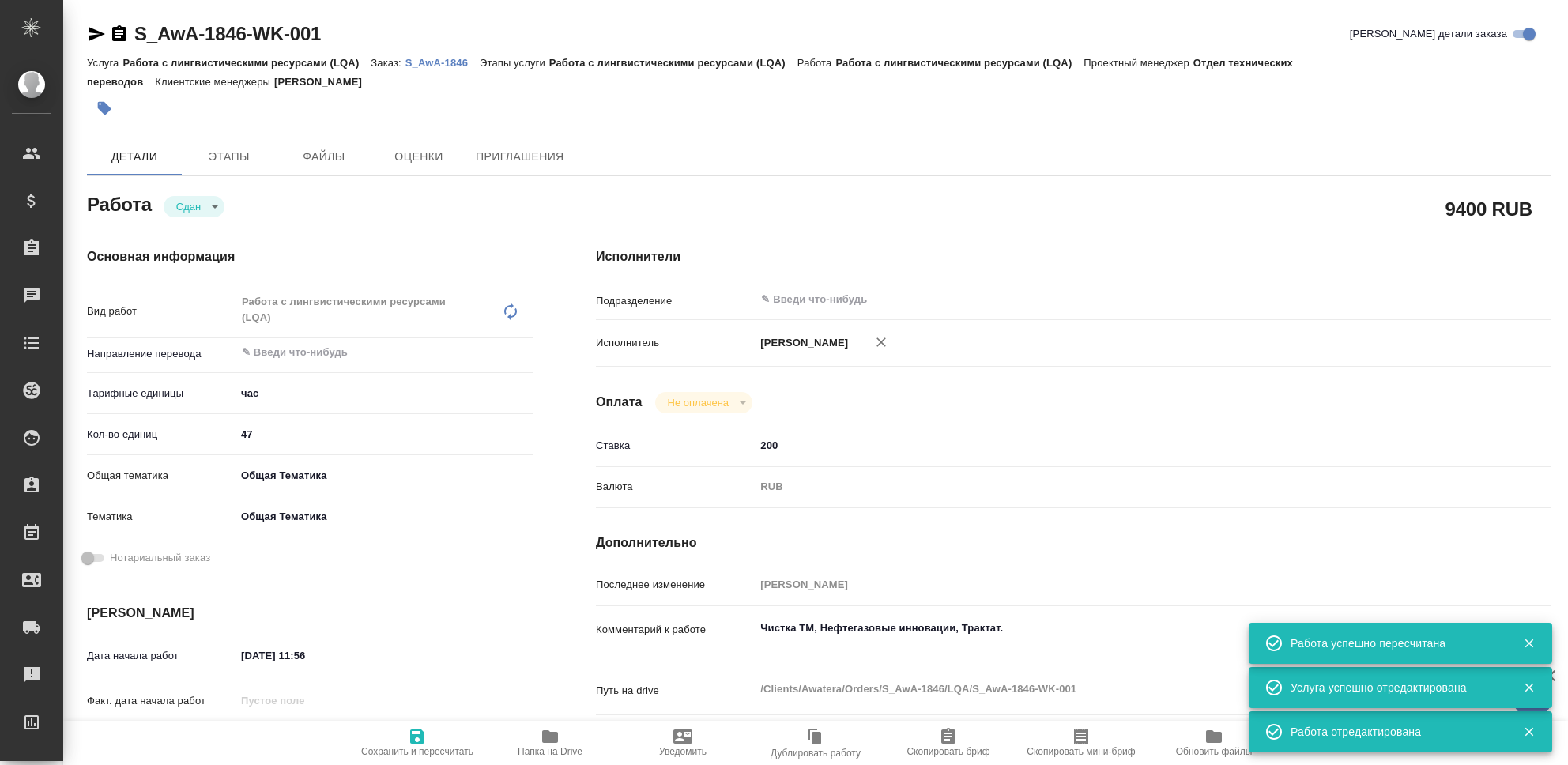
type textarea "x"
